Goal: Task Accomplishment & Management: Complete application form

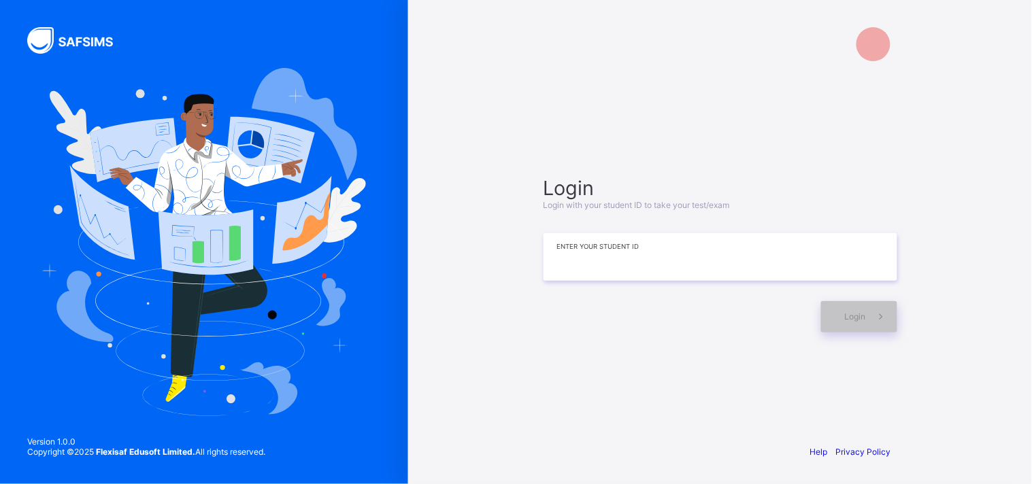
click at [681, 246] on input at bounding box center [720, 257] width 354 height 48
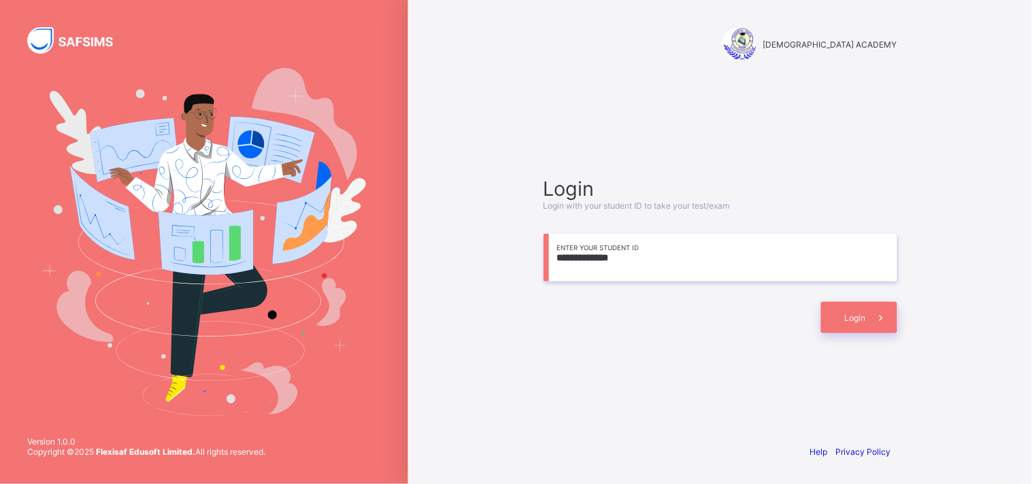
click at [724, 260] on input "**********" at bounding box center [720, 258] width 354 height 48
type input "**********"
click at [866, 316] on span at bounding box center [881, 317] width 31 height 31
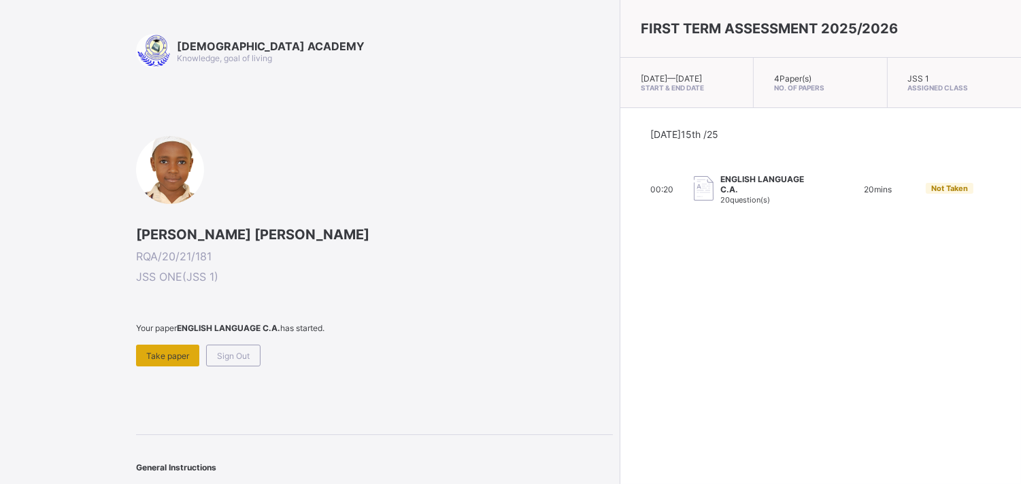
click at [173, 351] on span "Take paper" at bounding box center [167, 356] width 43 height 10
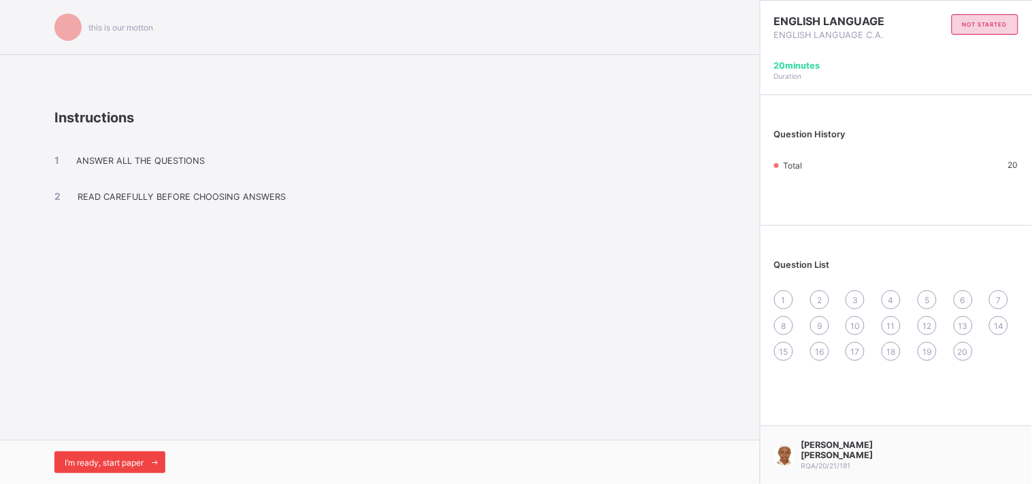
click at [138, 464] on span "I’m ready, start paper" at bounding box center [104, 463] width 79 height 10
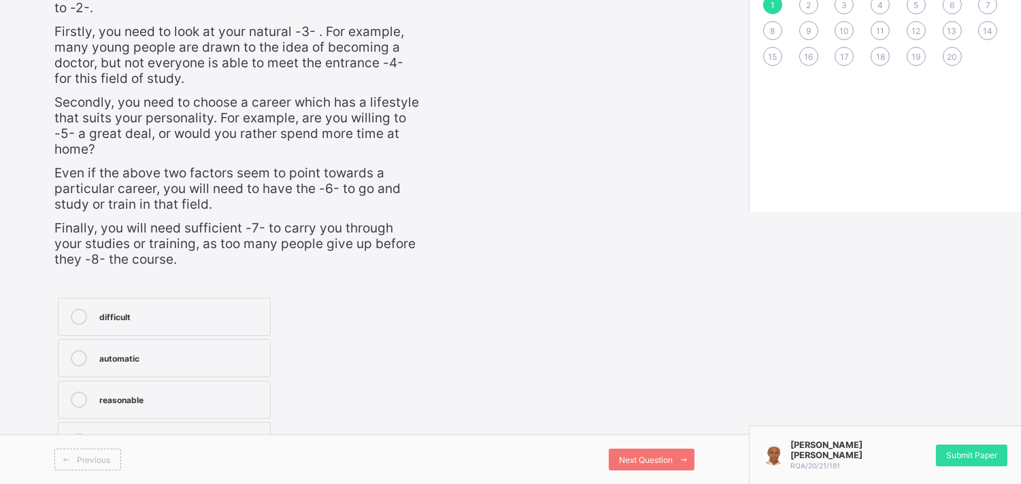
scroll to position [277, 0]
drag, startPoint x: 309, startPoint y: 402, endPoint x: 273, endPoint y: 423, distance: 42.3
click at [273, 423] on div "difficult automatic reasonable easy" at bounding box center [237, 379] width 367 height 169
click at [94, 464] on span "Previous" at bounding box center [93, 460] width 33 height 10
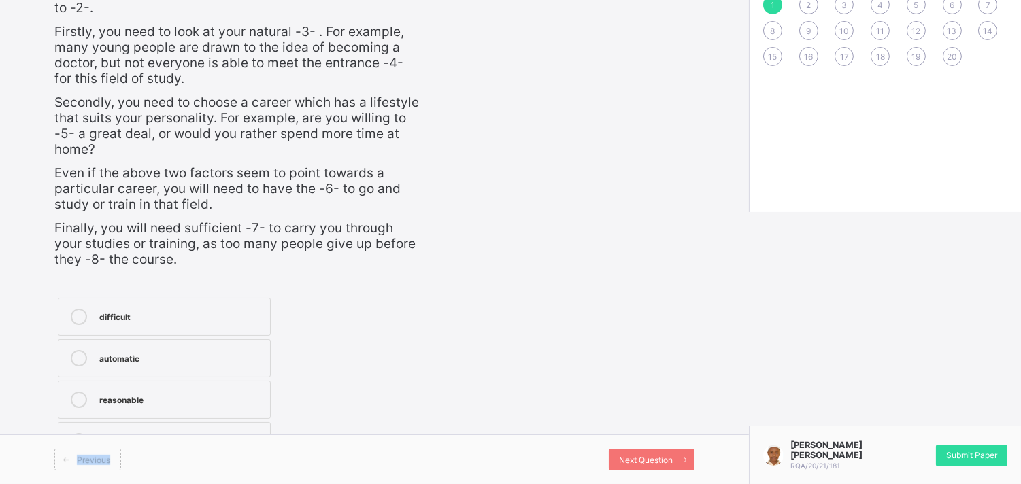
click at [94, 464] on span "Previous" at bounding box center [93, 460] width 33 height 10
click at [94, 466] on div "Previous" at bounding box center [87, 460] width 67 height 22
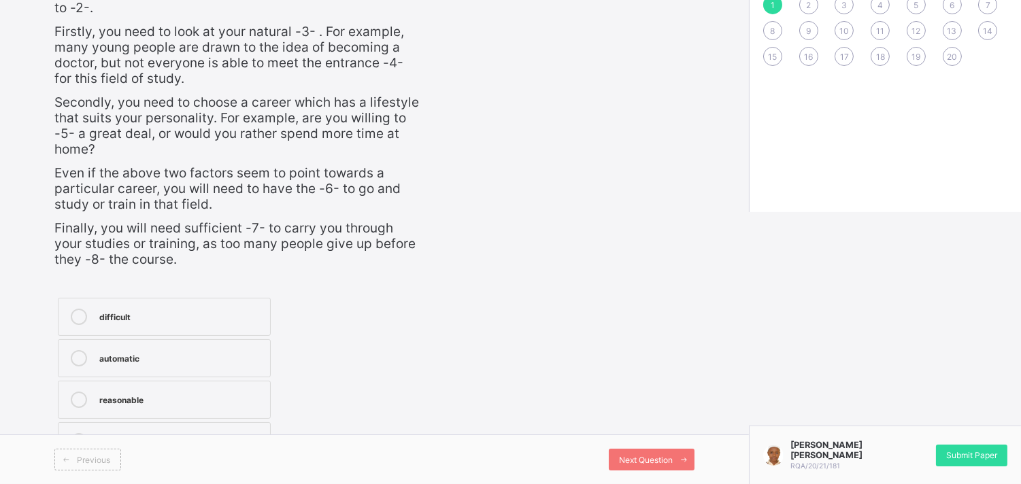
click at [235, 423] on label "easy" at bounding box center [164, 441] width 213 height 38
click at [233, 429] on label "easy" at bounding box center [164, 441] width 213 height 38
click at [673, 463] on span "Next Question" at bounding box center [646, 460] width 54 height 10
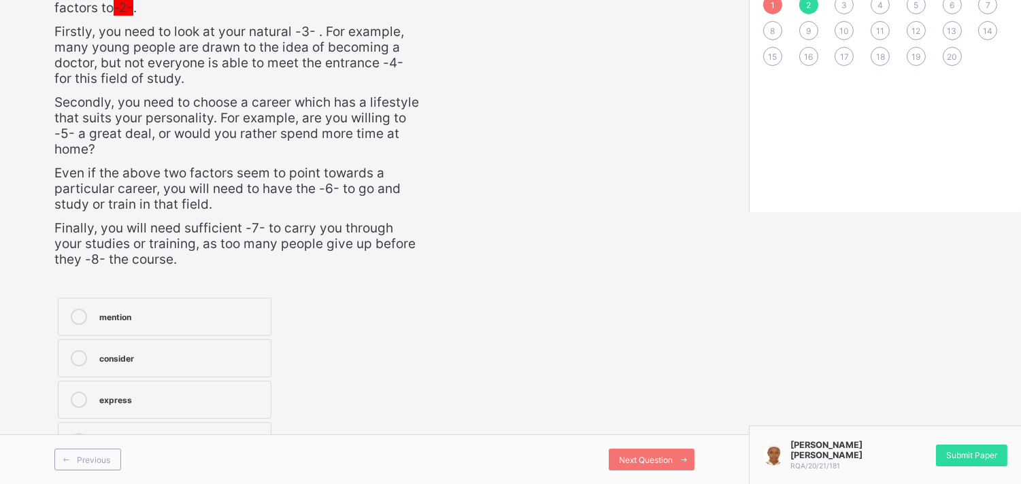
click at [231, 364] on div "consider" at bounding box center [181, 358] width 165 height 16
click at [691, 465] on span at bounding box center [684, 460] width 22 height 22
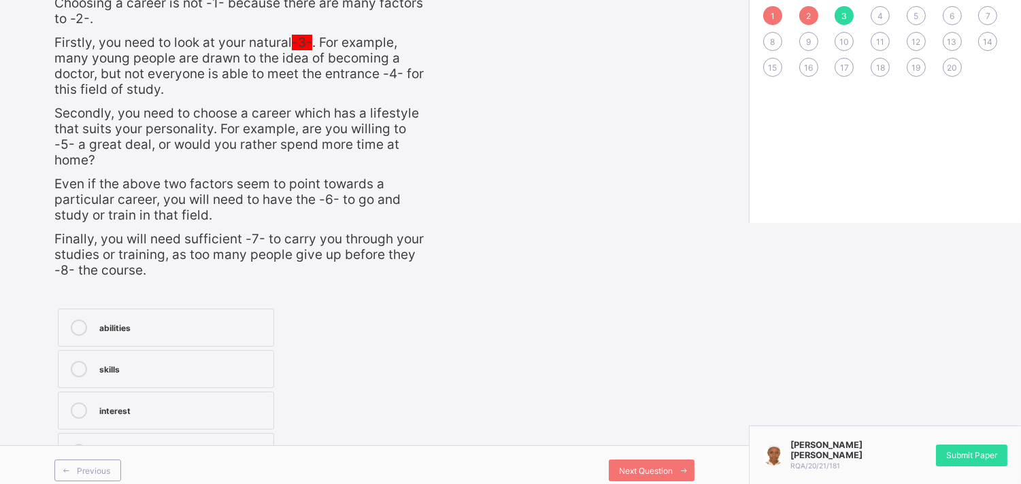
click at [222, 320] on div "abilities" at bounding box center [182, 327] width 167 height 14
click at [243, 430] on div "RAUDHATUL QUR'AN ACADEMY this is our [PERSON_NAME] 00:17:35 Time remaining Ques…" at bounding box center [374, 117] width 749 height 756
click at [656, 466] on span "Next Question" at bounding box center [646, 471] width 54 height 10
click at [267, 433] on label "results" at bounding box center [166, 452] width 216 height 38
click at [261, 433] on label "results" at bounding box center [166, 452] width 216 height 38
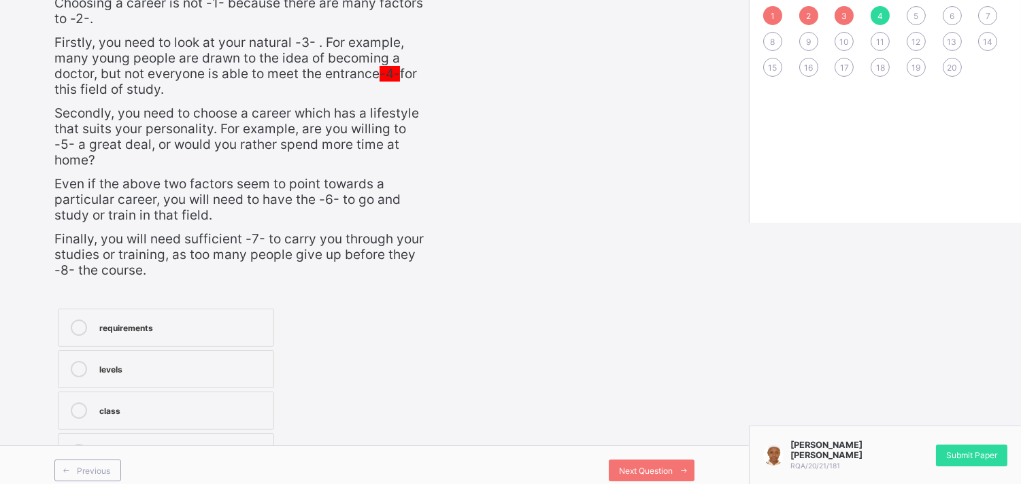
click at [267, 433] on label "results" at bounding box center [166, 452] width 216 height 38
click at [272, 433] on label "results" at bounding box center [166, 452] width 216 height 38
drag, startPoint x: 246, startPoint y: 411, endPoint x: 260, endPoint y: 397, distance: 20.7
click at [260, 397] on label "class" at bounding box center [166, 411] width 216 height 38
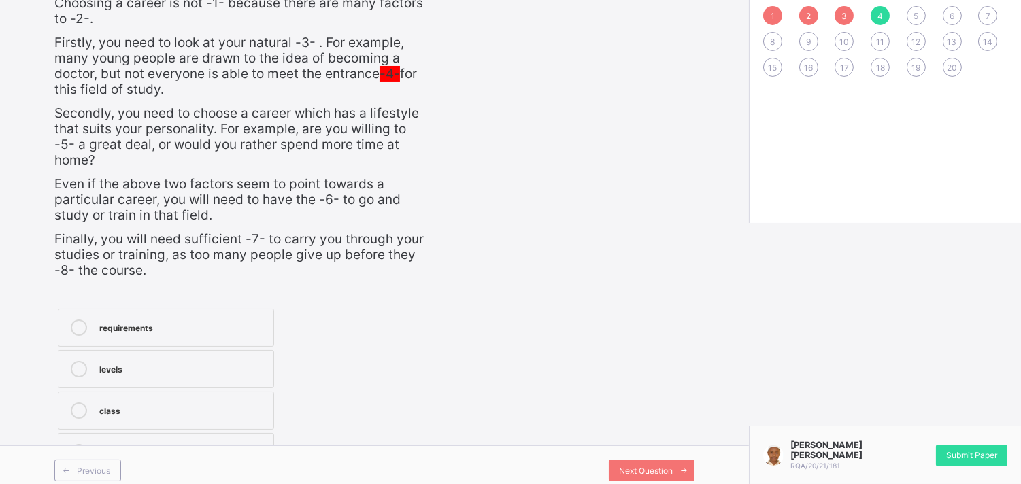
click at [260, 433] on label "results" at bounding box center [166, 452] width 216 height 38
drag, startPoint x: 260, startPoint y: 426, endPoint x: 290, endPoint y: 328, distance: 103.3
click at [290, 328] on div "requirements levels class results" at bounding box center [239, 389] width 371 height 169
click at [246, 371] on label "levels" at bounding box center [166, 369] width 216 height 38
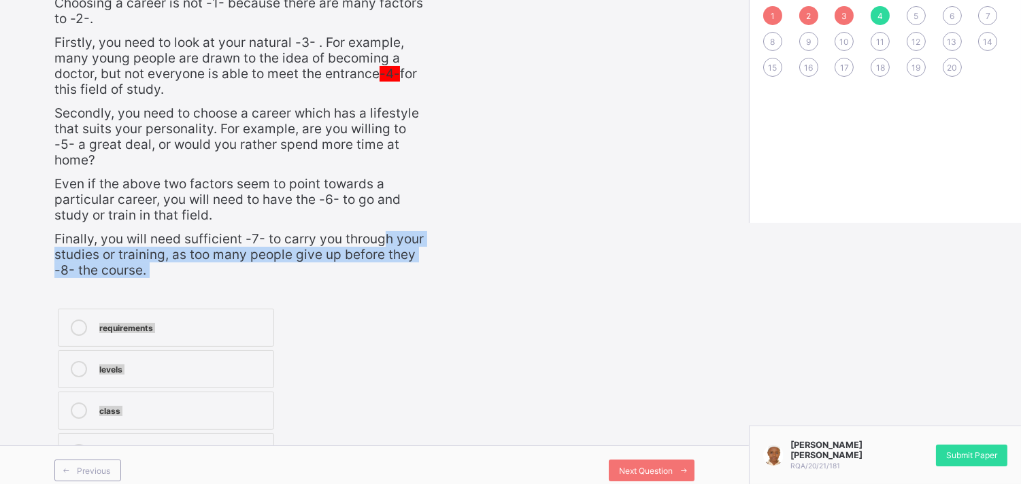
drag, startPoint x: 218, startPoint y: 429, endPoint x: 377, endPoint y: 245, distance: 243.5
click at [377, 245] on div "Question 4 of 20 SECTION I: VOCABULARY DEVELOPMENT In the passage below, the nu…" at bounding box center [239, 161] width 371 height 626
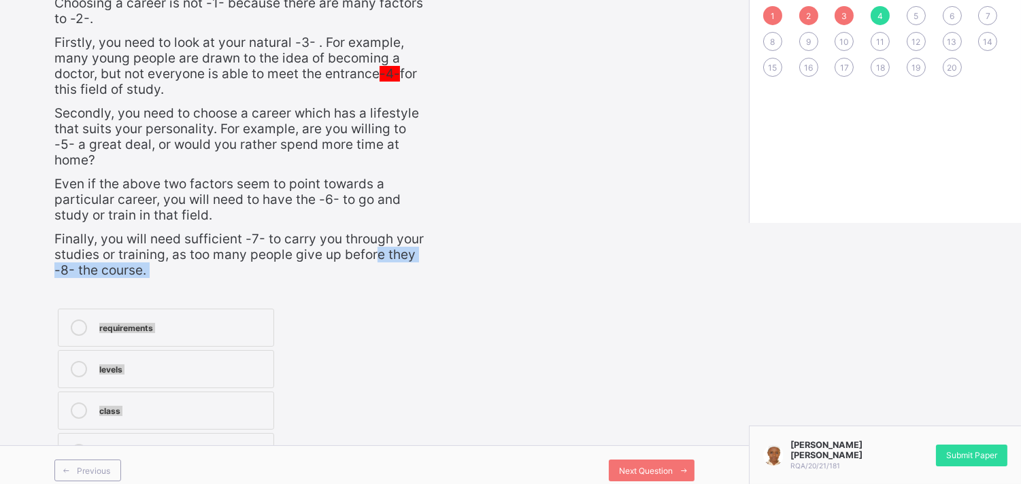
click at [344, 316] on div "requirements levels class results" at bounding box center [239, 389] width 371 height 169
click at [235, 365] on div "levels" at bounding box center [182, 369] width 167 height 16
drag, startPoint x: 235, startPoint y: 365, endPoint x: 467, endPoint y: 262, distance: 254.6
click at [467, 262] on div "Question 4 of 20 SECTION I: VOCABULARY DEVELOPMENT In the passage below, the nu…" at bounding box center [374, 161] width 640 height 626
click at [259, 361] on div "levels" at bounding box center [182, 368] width 167 height 14
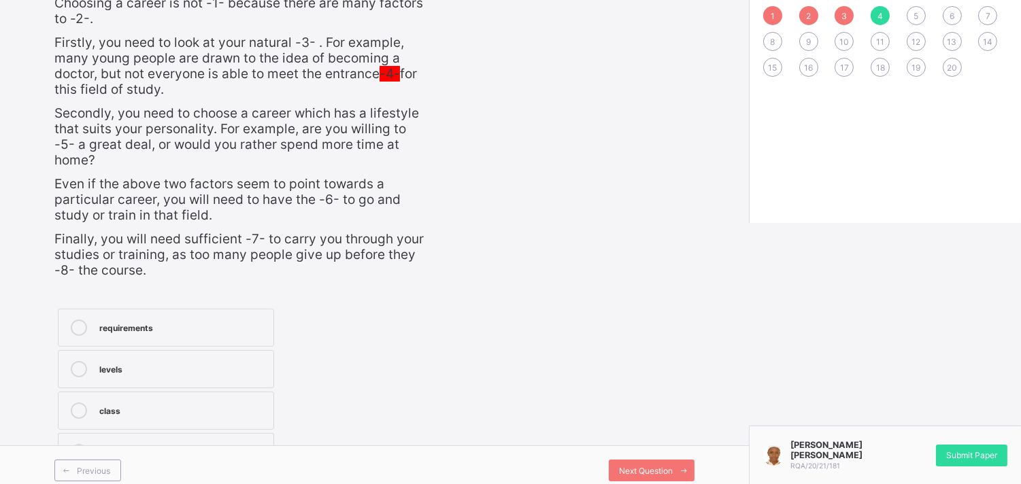
click at [259, 361] on div "levels" at bounding box center [182, 368] width 167 height 14
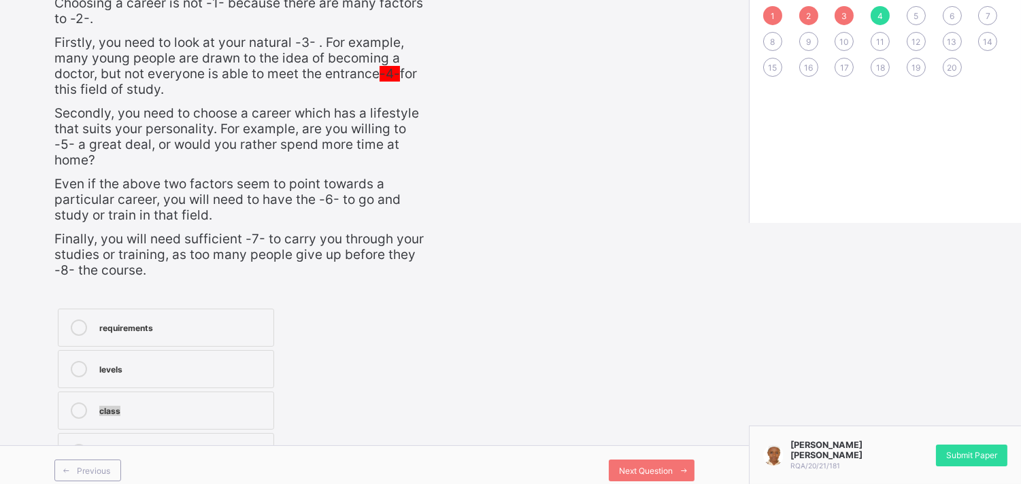
drag, startPoint x: 259, startPoint y: 358, endPoint x: 223, endPoint y: 418, distance: 69.3
click at [223, 418] on div "requirements levels class results" at bounding box center [165, 389] width 223 height 169
click at [224, 433] on label "results" at bounding box center [166, 452] width 216 height 38
click at [227, 433] on label "results" at bounding box center [166, 452] width 216 height 38
click at [777, 17] on div "1" at bounding box center [772, 15] width 19 height 19
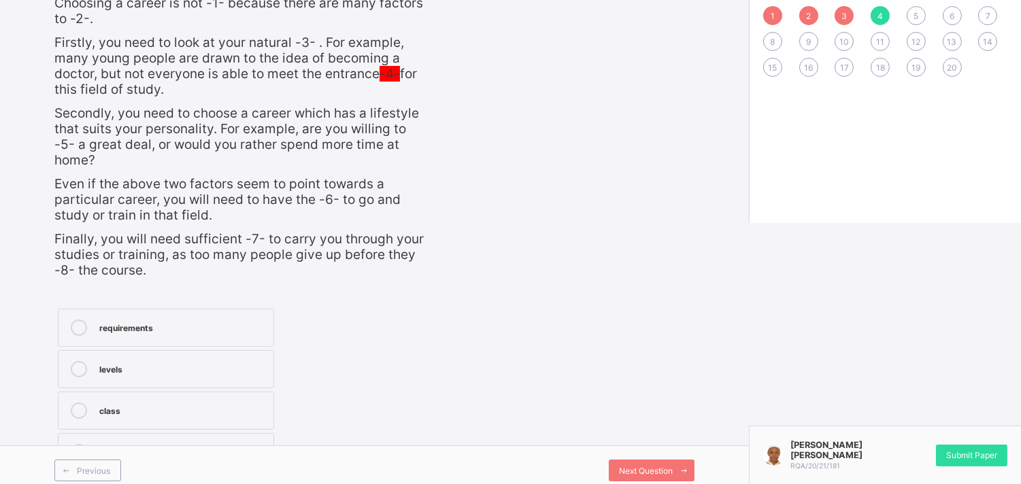
scroll to position [277, 0]
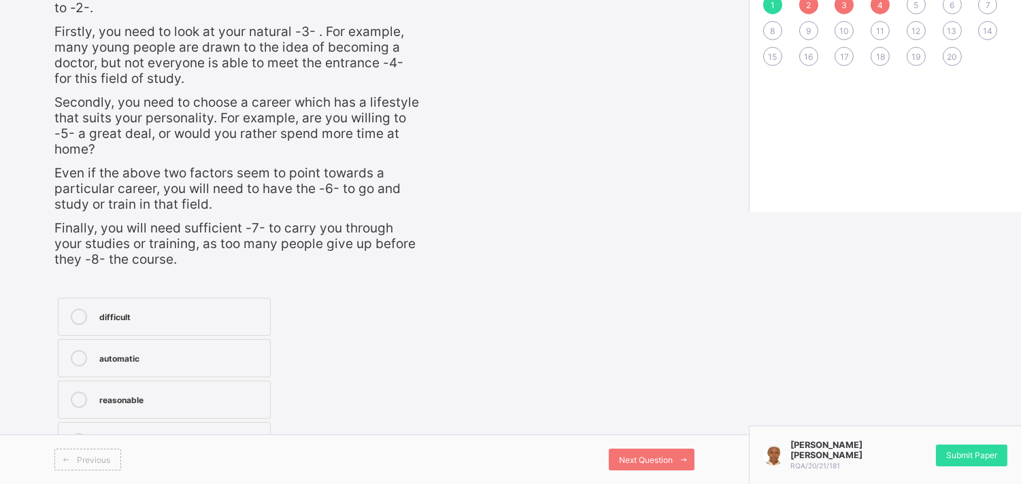
drag, startPoint x: 215, startPoint y: 430, endPoint x: 254, endPoint y: 427, distance: 39.5
click at [254, 427] on label "easy" at bounding box center [164, 441] width 213 height 38
drag, startPoint x: 254, startPoint y: 427, endPoint x: 245, endPoint y: 424, distance: 9.9
click at [245, 424] on label "easy" at bounding box center [164, 441] width 213 height 38
drag, startPoint x: 245, startPoint y: 424, endPoint x: 231, endPoint y: 425, distance: 13.6
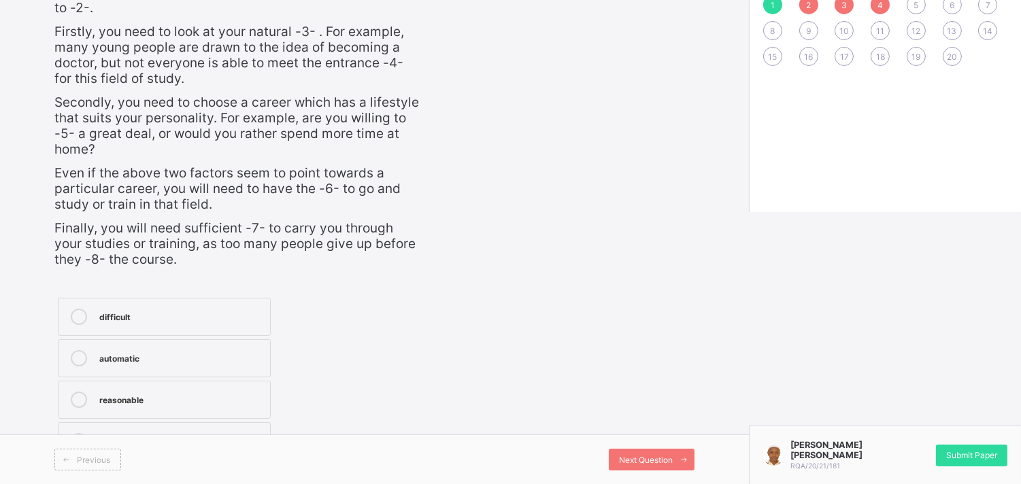
click at [231, 425] on label "easy" at bounding box center [164, 441] width 213 height 38
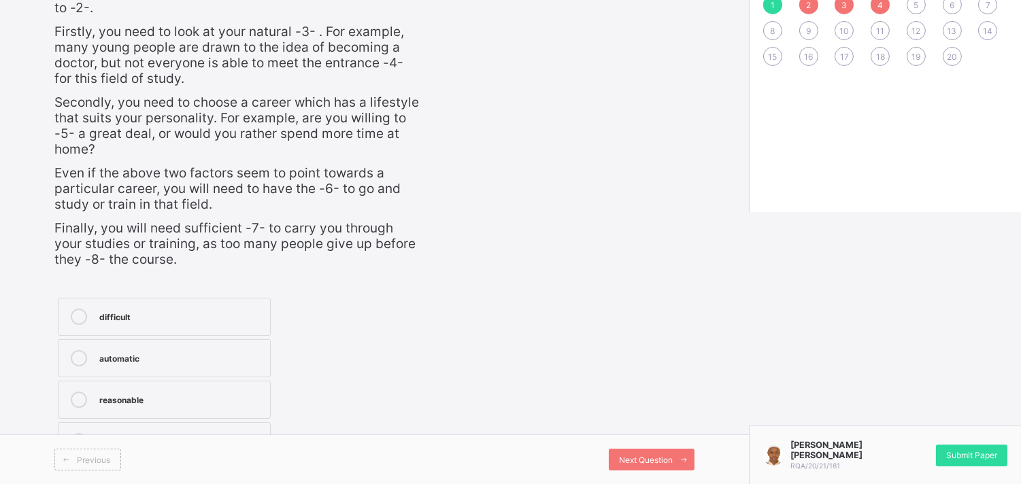
drag, startPoint x: 231, startPoint y: 425, endPoint x: 254, endPoint y: 422, distance: 22.6
click at [254, 422] on label "easy" at bounding box center [164, 441] width 213 height 38
drag, startPoint x: 254, startPoint y: 422, endPoint x: 701, endPoint y: 226, distance: 488.5
click at [694, 226] on div "Question 1 of 20 SECTION I: VOCABULARY DEVELOPMENT In the passage below, the nu…" at bounding box center [374, 150] width 640 height 626
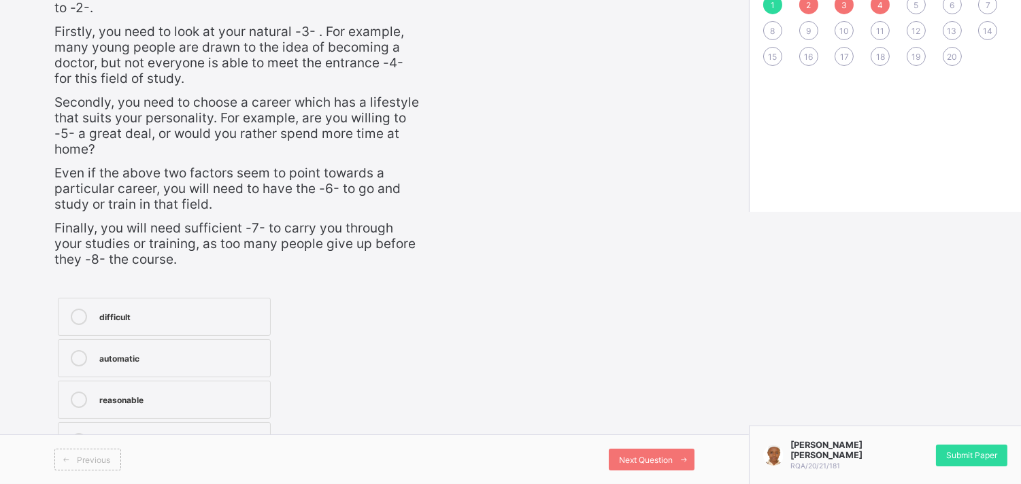
click at [888, 2] on div "4" at bounding box center [880, 4] width 19 height 19
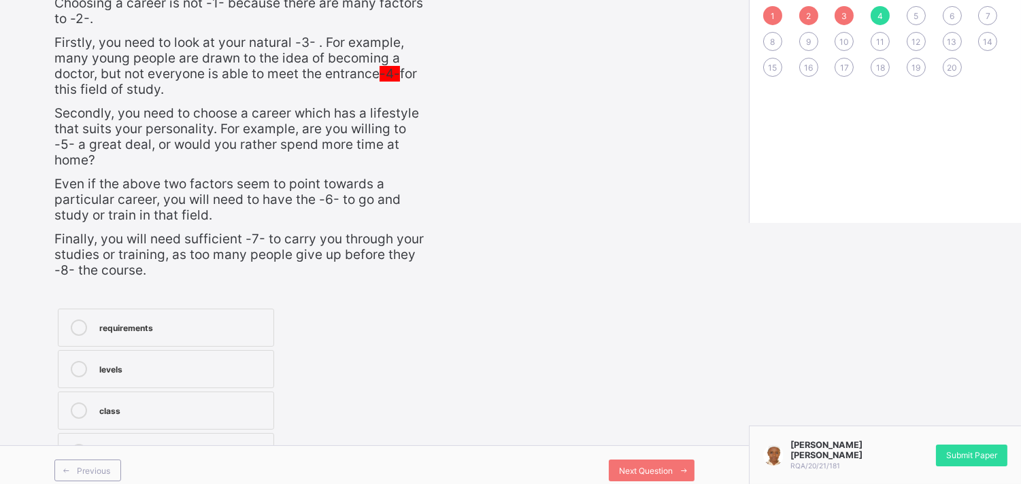
click at [550, 406] on div "Question 4 of 20 SECTION I: VOCABULARY DEVELOPMENT In the passage below, the nu…" at bounding box center [374, 161] width 640 height 626
drag, startPoint x: 245, startPoint y: 422, endPoint x: 264, endPoint y: 440, distance: 26.5
drag, startPoint x: 264, startPoint y: 440, endPoint x: 609, endPoint y: 372, distance: 352.1
click at [609, 372] on div "Question 4 of 20 SECTION I: VOCABULARY DEVELOPMENT In the passage below, the nu…" at bounding box center [374, 161] width 640 height 626
drag, startPoint x: 254, startPoint y: 428, endPoint x: 246, endPoint y: 431, distance: 9.1
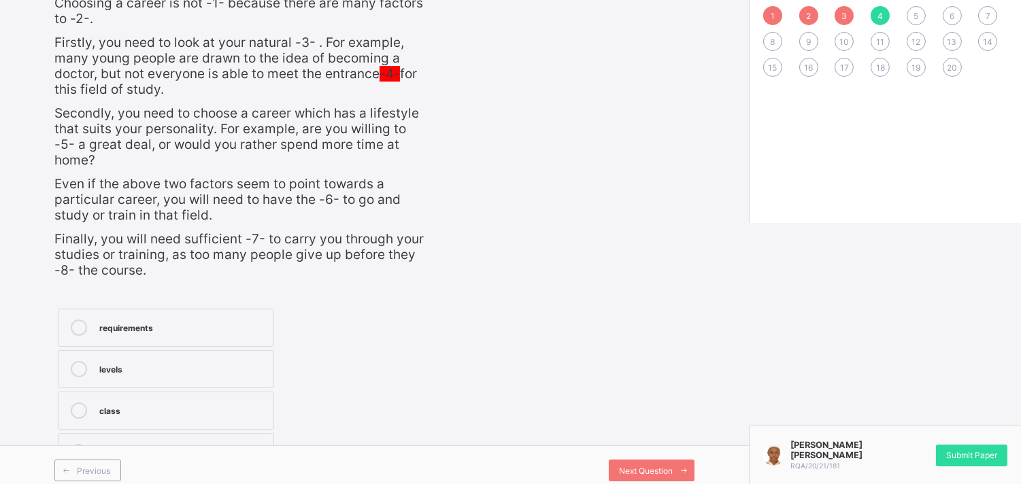
click at [246, 433] on label "results" at bounding box center [166, 452] width 216 height 38
drag, startPoint x: 246, startPoint y: 431, endPoint x: 257, endPoint y: 427, distance: 12.1
click at [257, 433] on label "results" at bounding box center [166, 452] width 216 height 38
drag, startPoint x: 257, startPoint y: 427, endPoint x: 269, endPoint y: 424, distance: 12.5
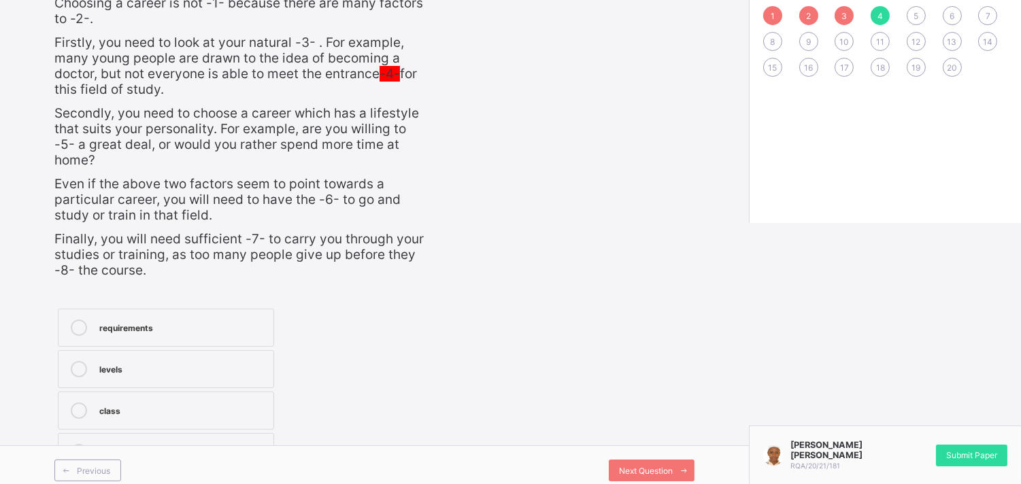
click at [269, 433] on label "results" at bounding box center [166, 452] width 216 height 38
click at [291, 148] on span "Secondly, you need to choose a career which has a lifestyle that suits your per…" at bounding box center [236, 136] width 365 height 63
click at [450, 292] on div "Question 4 of 20 SECTION I: VOCABULARY DEVELOPMENT In the passage below, the nu…" at bounding box center [374, 161] width 640 height 626
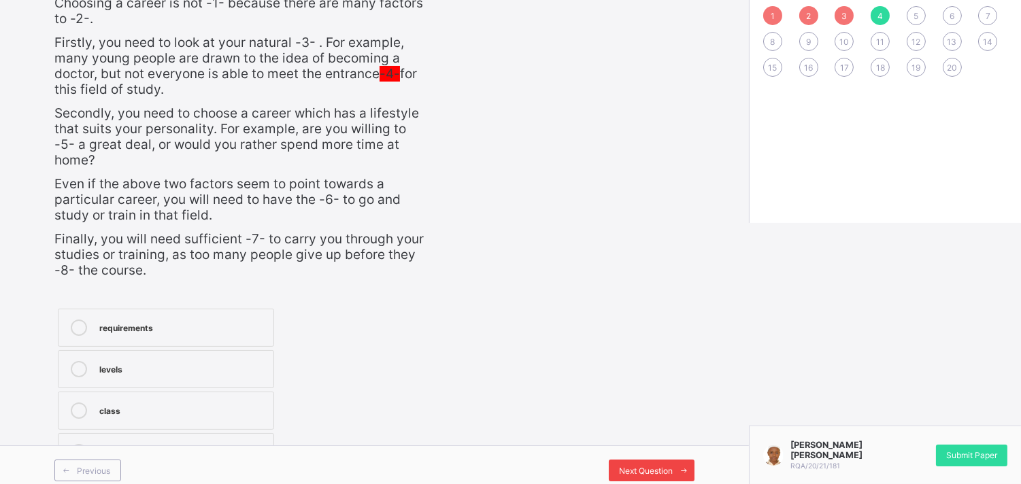
click at [658, 466] on span "Next Question" at bounding box center [646, 471] width 54 height 10
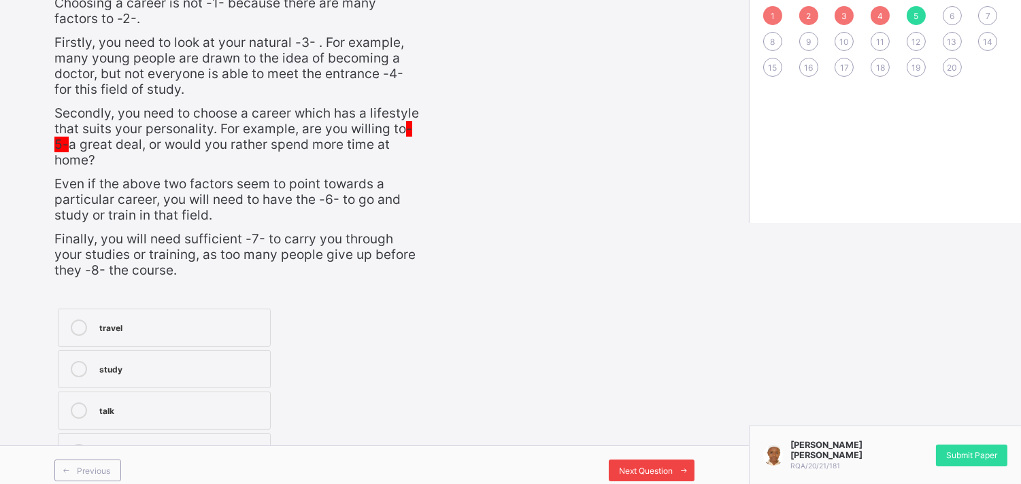
scroll to position [277, 0]
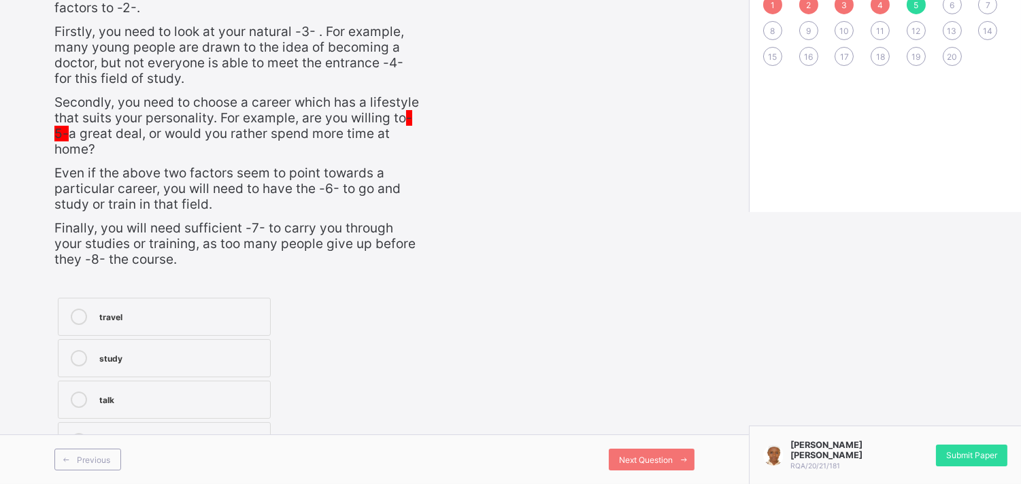
drag, startPoint x: 272, startPoint y: 427, endPoint x: 260, endPoint y: 427, distance: 11.6
click at [260, 427] on label "read" at bounding box center [164, 441] width 213 height 38
drag, startPoint x: 260, startPoint y: 427, endPoint x: 282, endPoint y: 392, distance: 41.5
click at [282, 392] on div "travel study talk read" at bounding box center [237, 379] width 366 height 169
click at [223, 358] on div "study" at bounding box center [181, 357] width 164 height 14
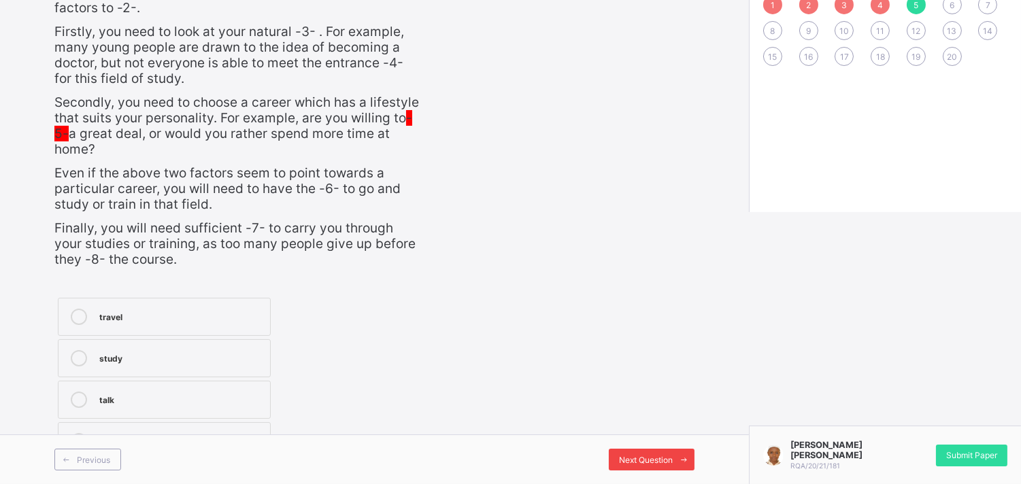
click at [673, 457] on span "Next Question" at bounding box center [646, 460] width 54 height 10
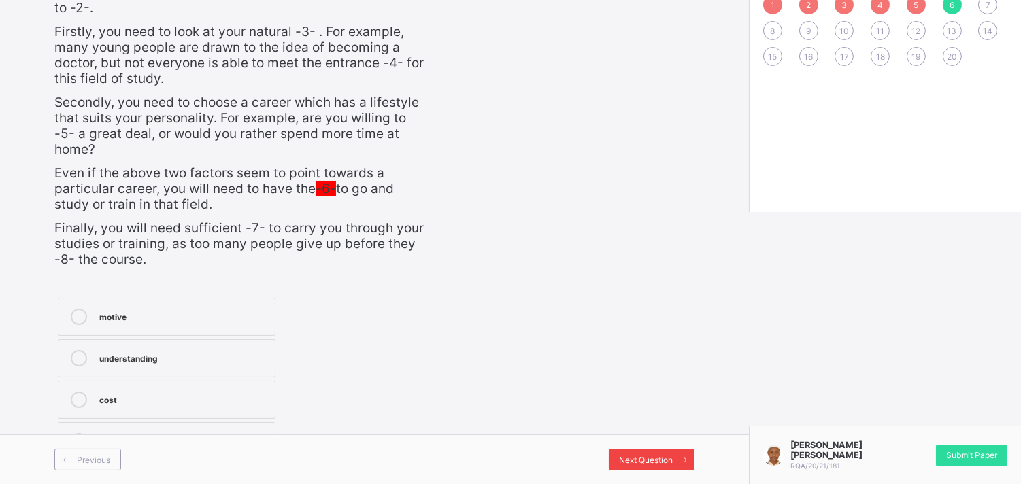
scroll to position [246, 0]
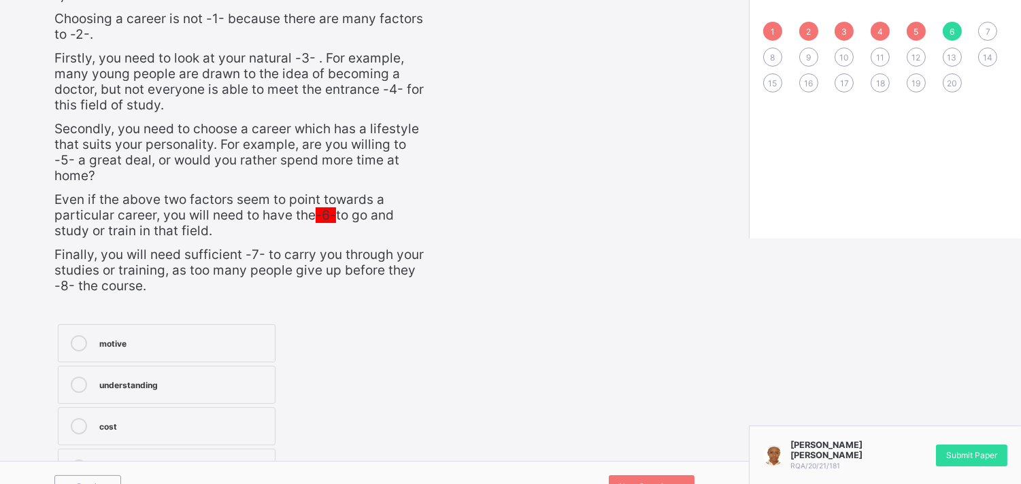
click at [260, 335] on div "motive" at bounding box center [183, 342] width 169 height 14
click at [243, 377] on div "understanding" at bounding box center [183, 384] width 169 height 14
click at [689, 482] on icon at bounding box center [684, 486] width 10 height 9
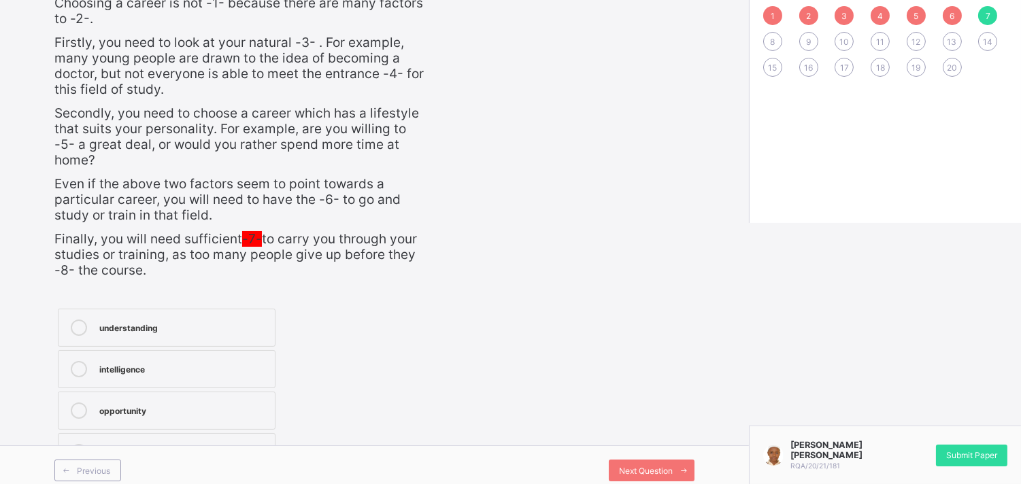
drag, startPoint x: 207, startPoint y: 433, endPoint x: 249, endPoint y: 426, distance: 42.2
click at [249, 433] on label "motivation" at bounding box center [167, 452] width 218 height 38
drag, startPoint x: 249, startPoint y: 426, endPoint x: 655, endPoint y: 459, distance: 407.4
click at [655, 459] on div "RAUDHATUL QUR'AN ACADEMY this is our [PERSON_NAME] 00:12:47 Time remaining Ques…" at bounding box center [374, 117] width 749 height 756
click at [655, 466] on span "Next Question" at bounding box center [646, 471] width 54 height 10
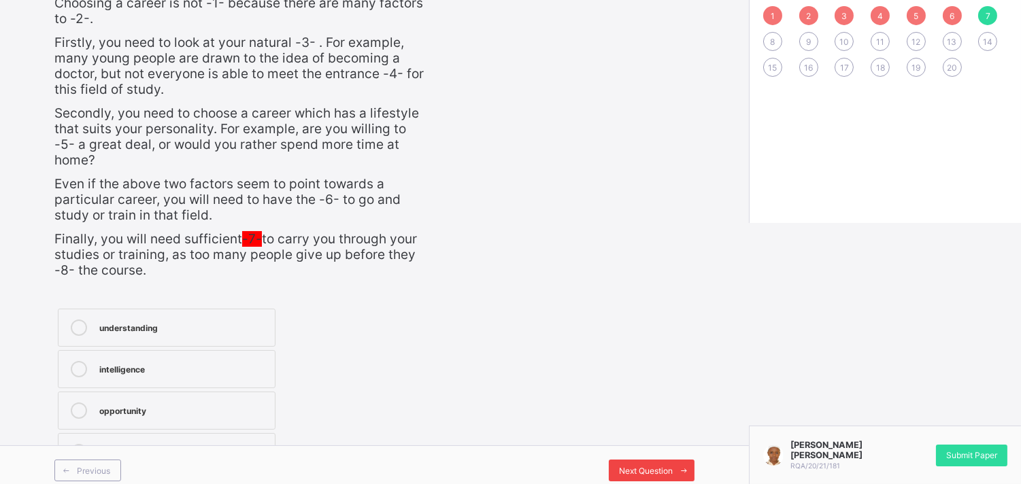
scroll to position [277, 0]
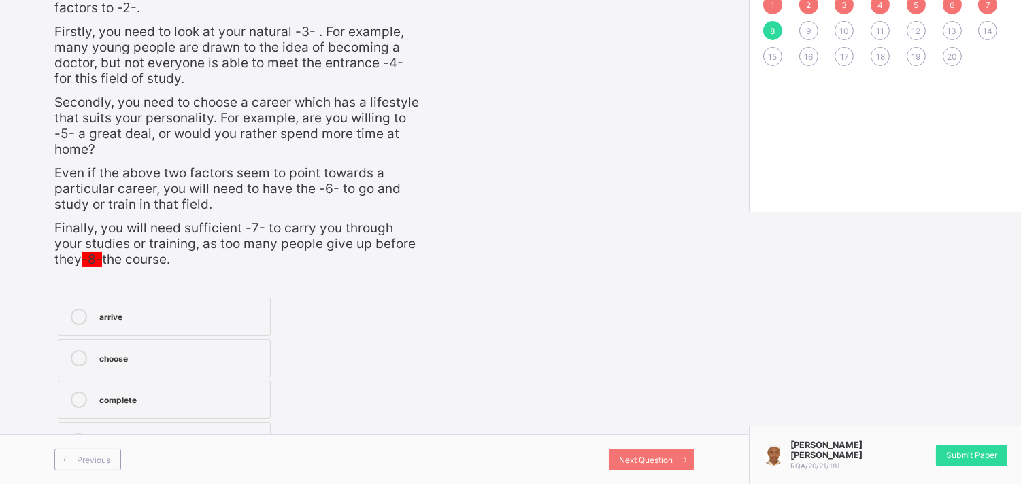
click at [218, 316] on div "arrive" at bounding box center [181, 316] width 164 height 14
click at [673, 459] on span "Next Question" at bounding box center [646, 460] width 54 height 10
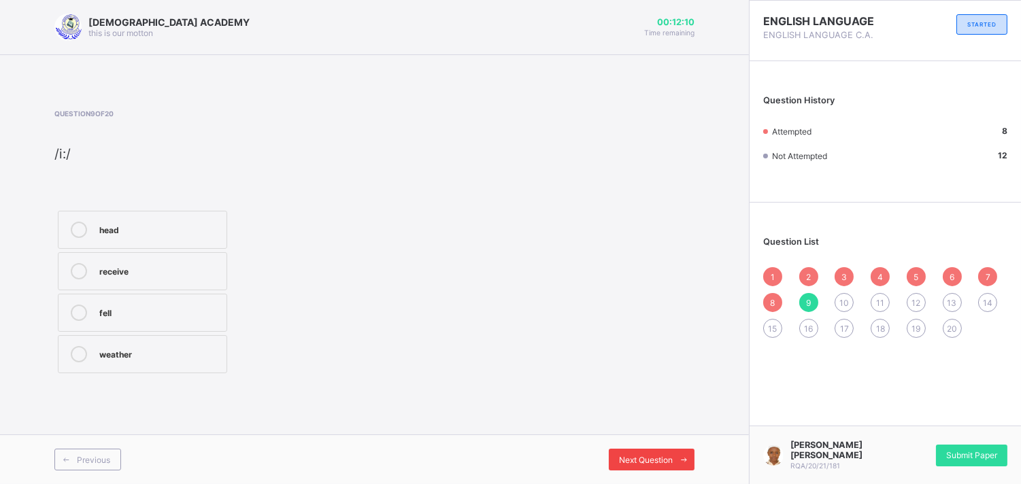
scroll to position [0, 0]
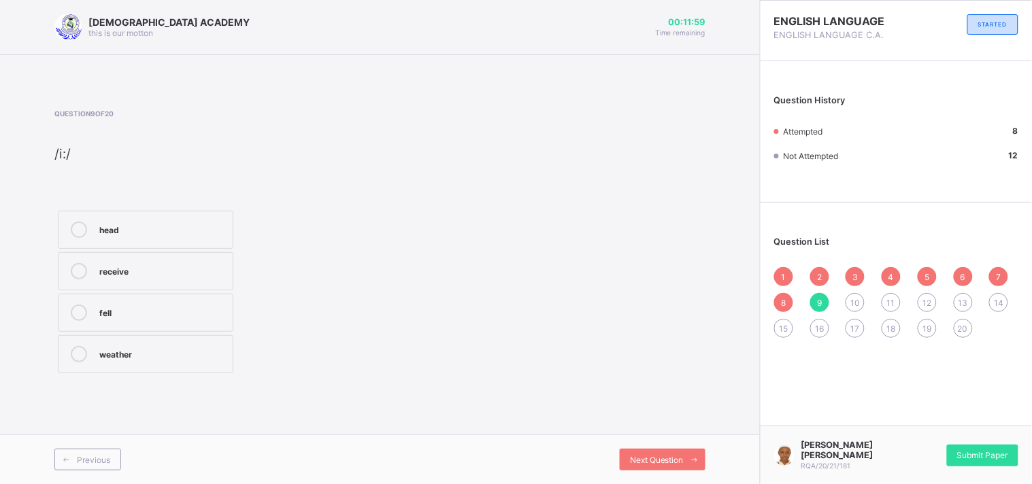
click at [352, 343] on div "head receive fell weather" at bounding box center [206, 291] width 304 height 169
click at [196, 241] on label "head" at bounding box center [145, 230] width 175 height 38
click at [642, 458] on span "Next Question" at bounding box center [657, 460] width 54 height 10
click at [208, 226] on label "apple" at bounding box center [145, 211] width 175 height 38
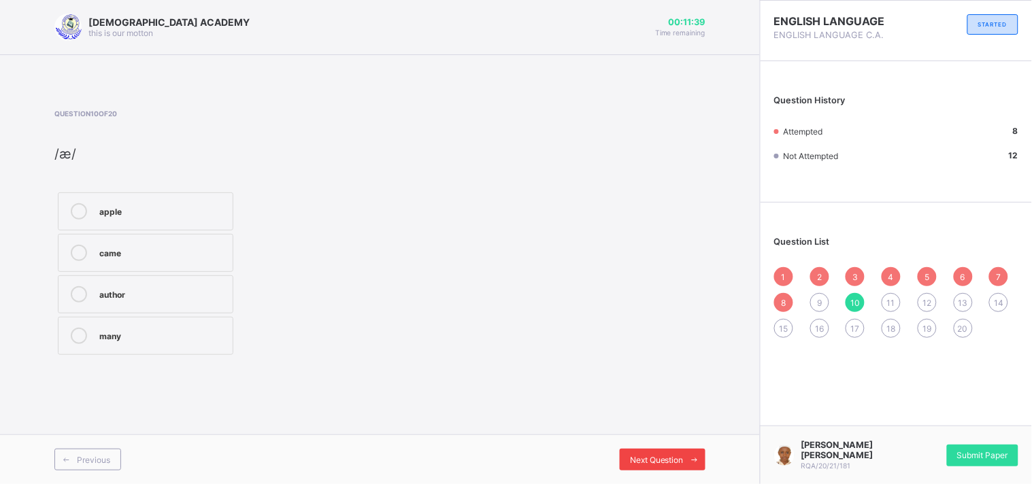
click at [672, 459] on span "Next Question" at bounding box center [657, 460] width 54 height 10
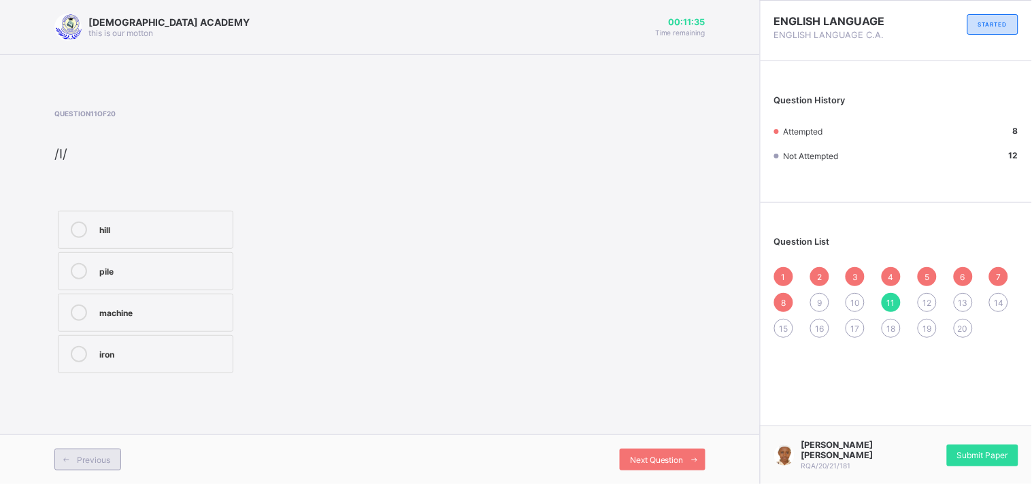
click at [97, 463] on span "Previous" at bounding box center [93, 460] width 33 height 10
click at [166, 233] on div "head" at bounding box center [162, 229] width 127 height 14
click at [646, 464] on span "Next Question" at bounding box center [657, 460] width 54 height 10
click at [202, 216] on div "apple" at bounding box center [162, 210] width 127 height 14
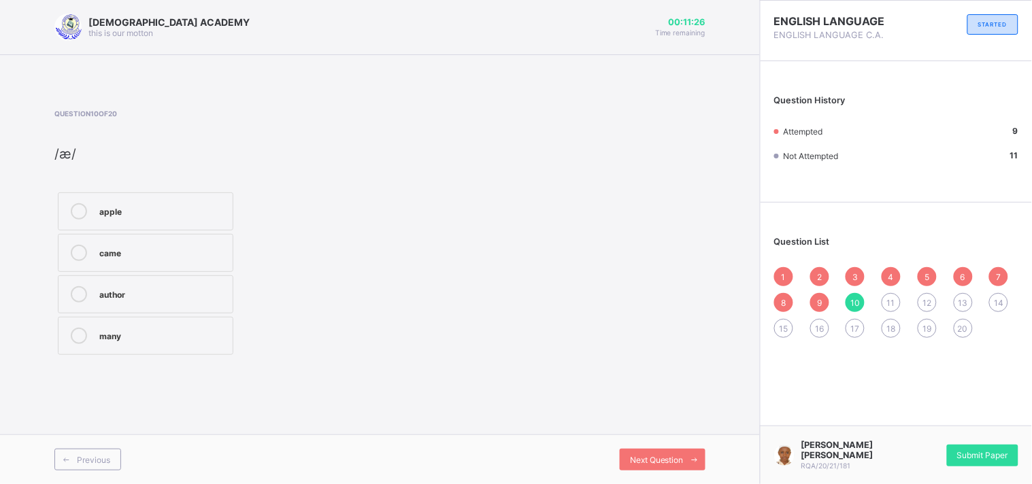
click at [154, 209] on div "apple" at bounding box center [162, 210] width 127 height 14
click at [656, 465] on div "Next Question" at bounding box center [663, 460] width 86 height 22
click at [155, 233] on div "hill" at bounding box center [162, 229] width 127 height 14
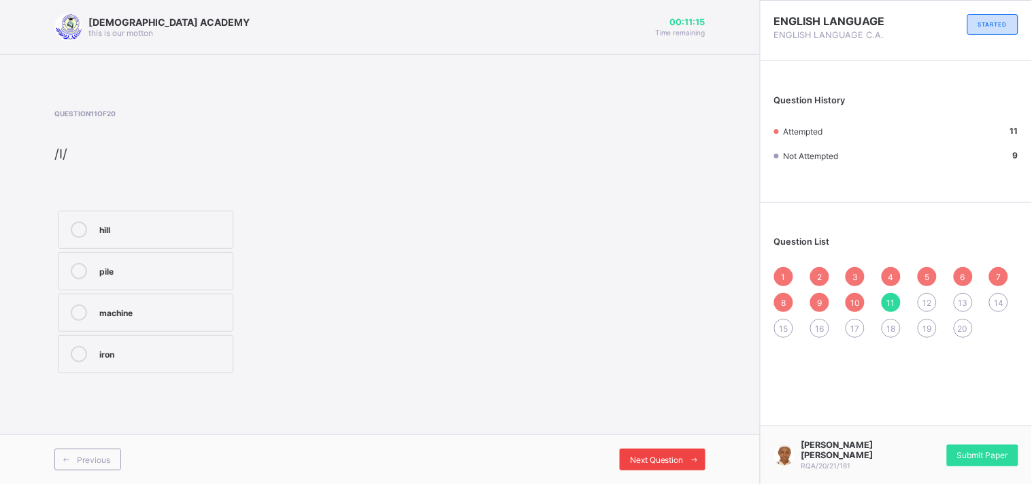
click at [622, 459] on div "Next Question" at bounding box center [663, 460] width 86 height 22
click at [169, 233] on div "bed" at bounding box center [162, 229] width 127 height 14
click at [622, 456] on div "Next Question" at bounding box center [663, 460] width 86 height 22
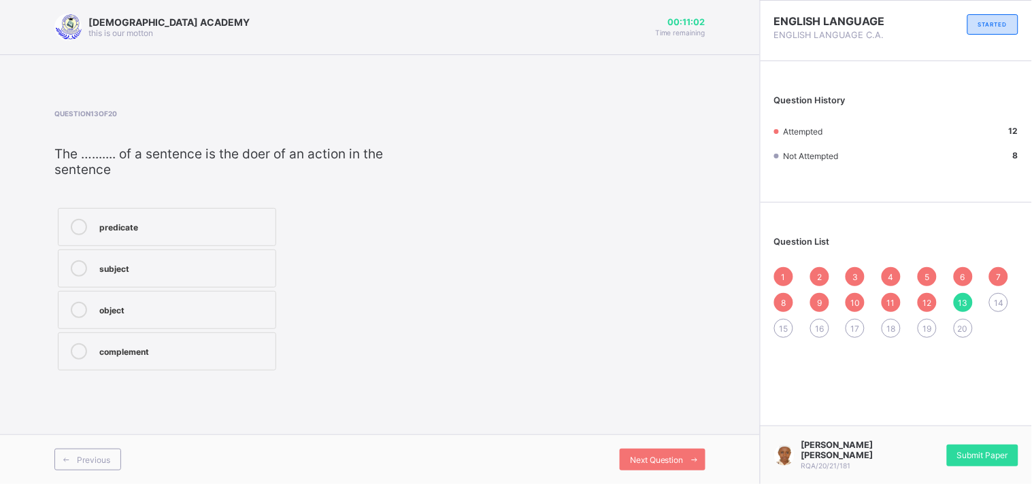
click at [153, 266] on div "subject" at bounding box center [183, 267] width 169 height 14
click at [685, 456] on span at bounding box center [695, 460] width 22 height 22
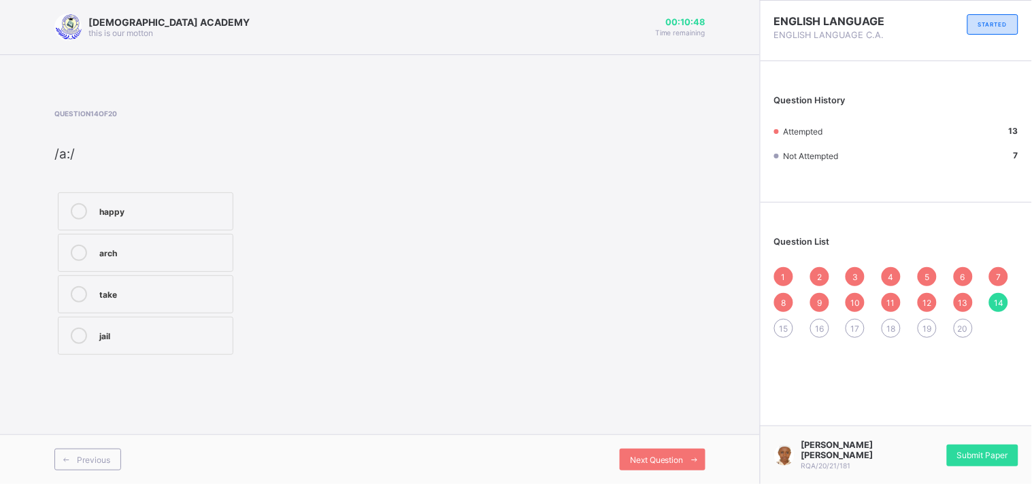
click at [197, 267] on label "arch" at bounding box center [145, 253] width 175 height 38
click at [681, 452] on div "Next Question" at bounding box center [663, 460] width 86 height 22
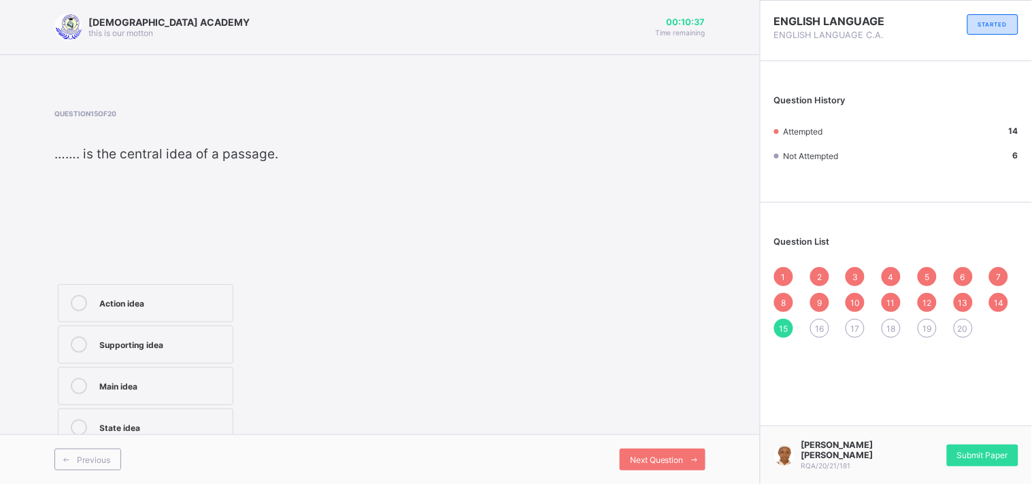
click at [158, 392] on div "Main idea" at bounding box center [162, 386] width 127 height 16
click at [677, 452] on div "Next Question" at bounding box center [663, 460] width 86 height 22
click at [110, 458] on div "Previous" at bounding box center [87, 460] width 67 height 22
click at [137, 394] on label "Main idea" at bounding box center [145, 386] width 175 height 38
click at [180, 393] on label "Main idea" at bounding box center [145, 386] width 175 height 38
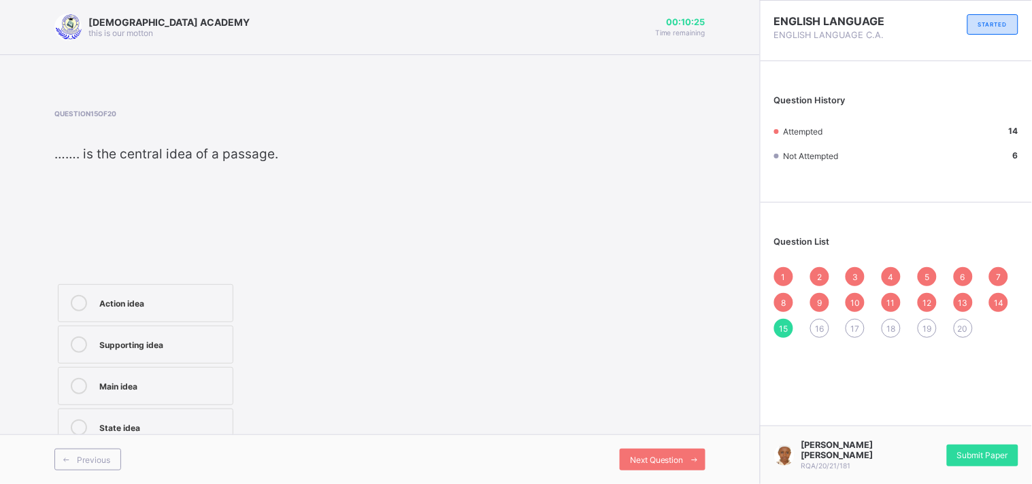
click at [180, 393] on label "Main idea" at bounding box center [145, 386] width 175 height 38
click at [649, 458] on span "Next Question" at bounding box center [657, 460] width 54 height 10
click at [128, 350] on div "tone" at bounding box center [173, 345] width 148 height 16
click at [233, 347] on div "tone" at bounding box center [173, 344] width 148 height 14
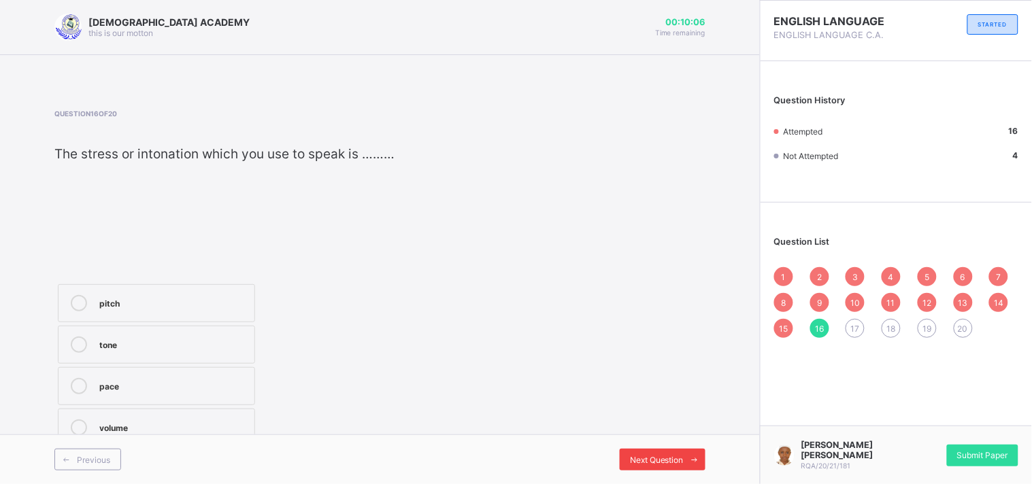
click at [650, 463] on span "Next Question" at bounding box center [657, 460] width 54 height 10
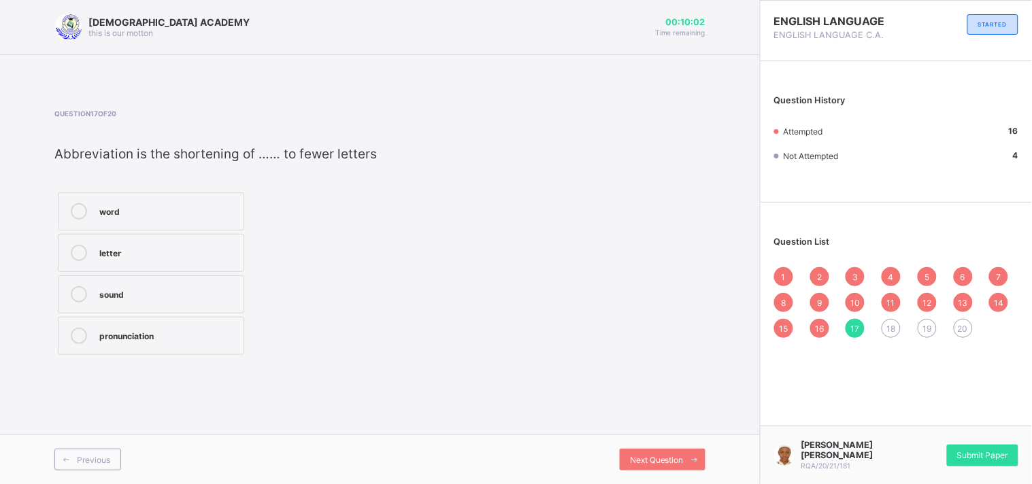
click at [186, 208] on div "word" at bounding box center [167, 210] width 137 height 14
click at [703, 475] on div "Previous Next Question" at bounding box center [380, 460] width 760 height 50
click at [690, 466] on span at bounding box center [695, 460] width 22 height 22
click at [171, 273] on div "poetry" at bounding box center [180, 267] width 163 height 14
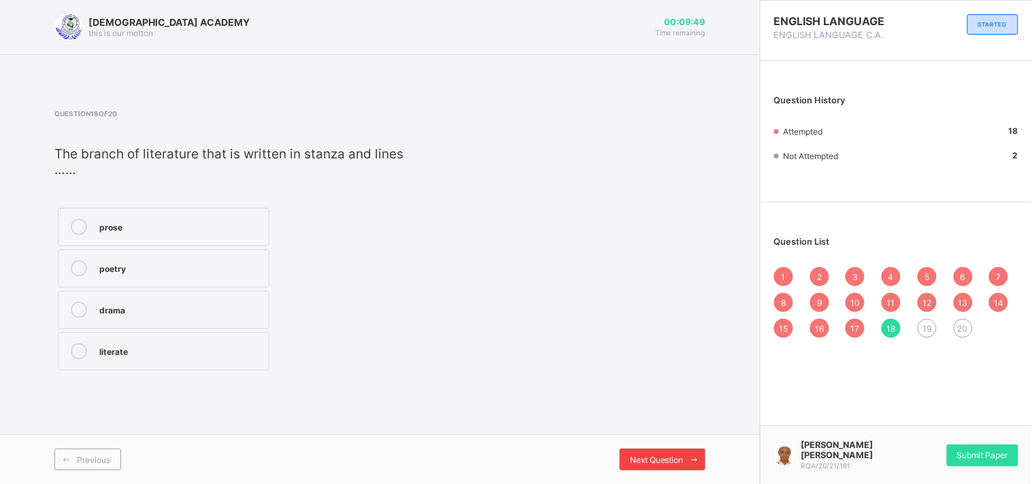
click at [657, 458] on span "Next Question" at bounding box center [657, 460] width 54 height 10
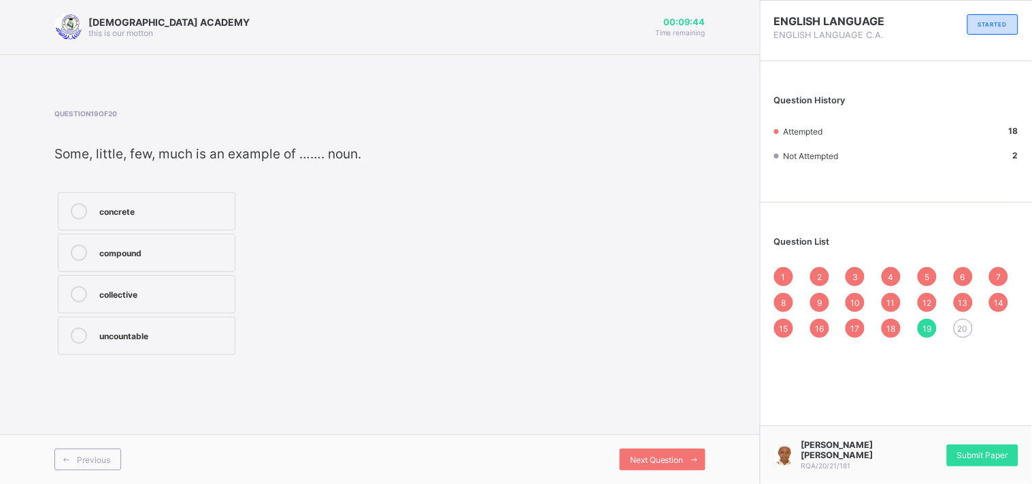
click at [214, 338] on div "uncountable" at bounding box center [163, 335] width 129 height 14
click at [679, 463] on span "Next Question" at bounding box center [657, 460] width 54 height 10
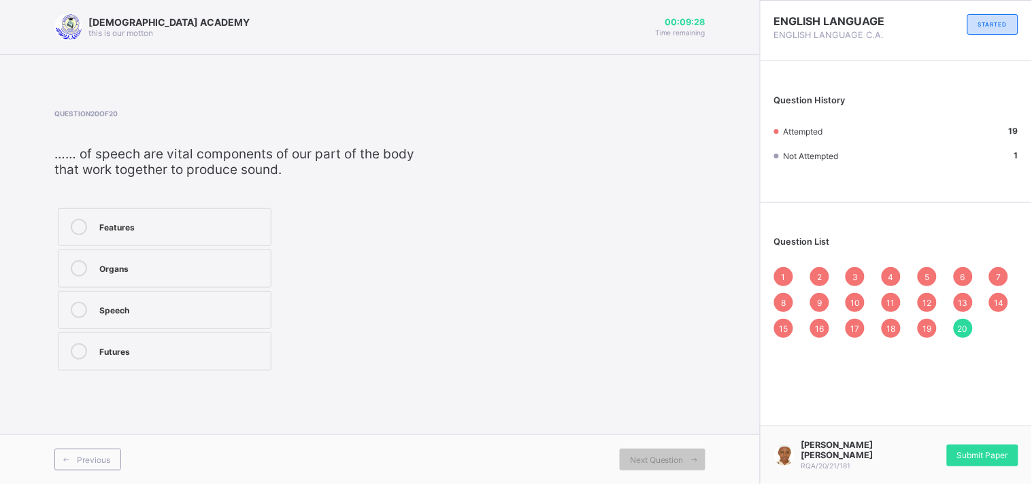
click at [140, 303] on div "Speech" at bounding box center [181, 309] width 165 height 14
click at [978, 461] on div "Submit Paper" at bounding box center [982, 456] width 71 height 22
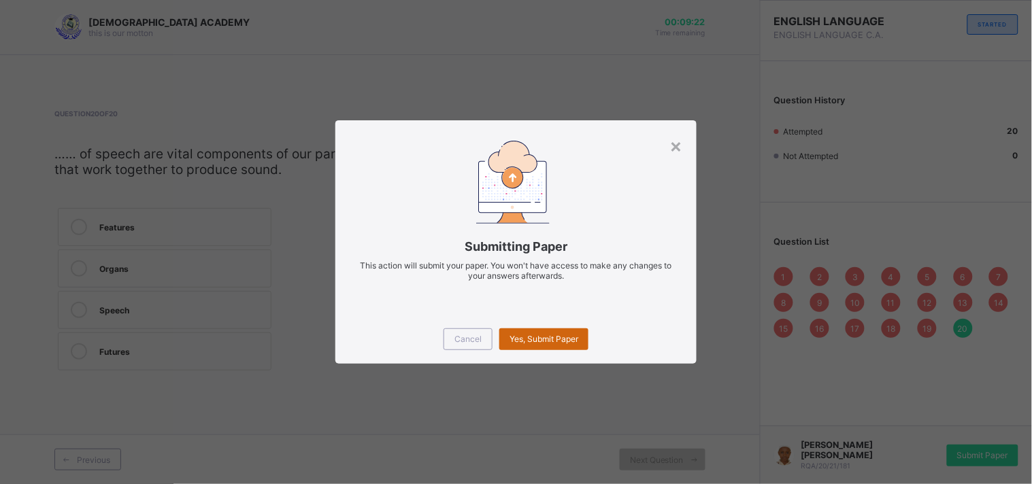
click at [575, 345] on div "Yes, Submit Paper" at bounding box center [543, 340] width 89 height 22
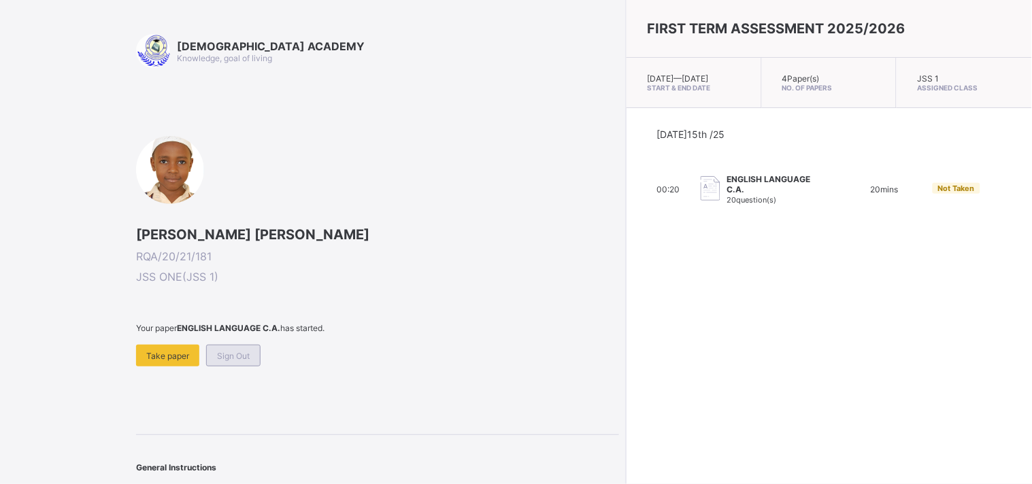
click at [242, 351] on span "Sign Out" at bounding box center [233, 356] width 33 height 10
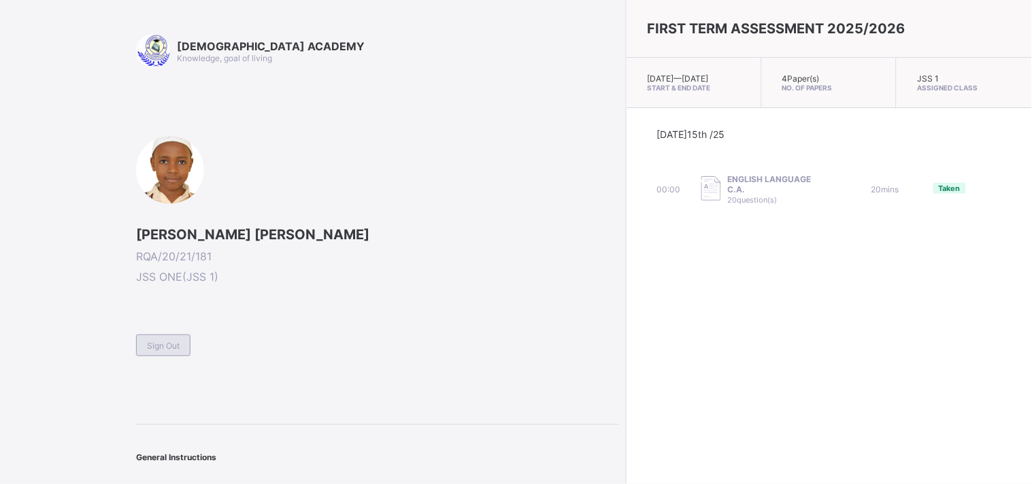
click at [160, 343] on span "Sign Out" at bounding box center [163, 346] width 33 height 10
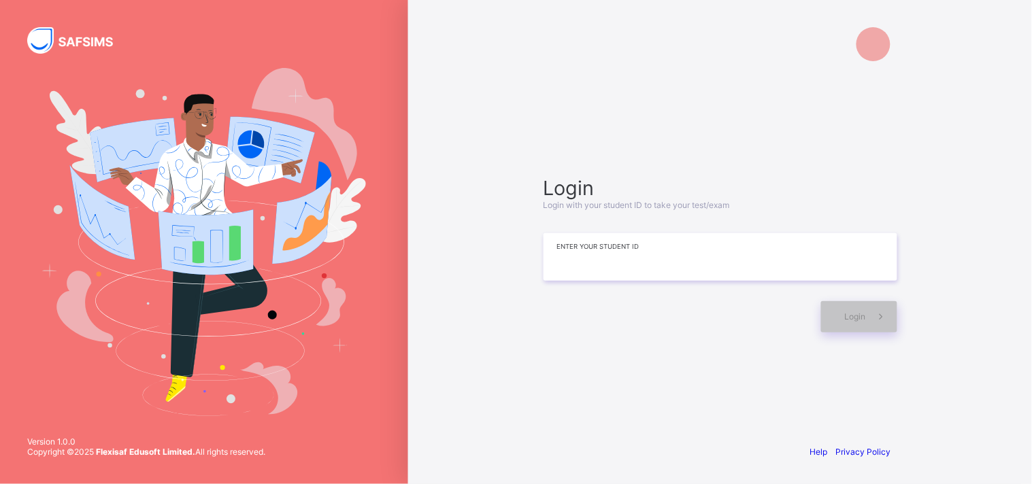
click at [597, 254] on input at bounding box center [720, 257] width 354 height 48
type input "*"
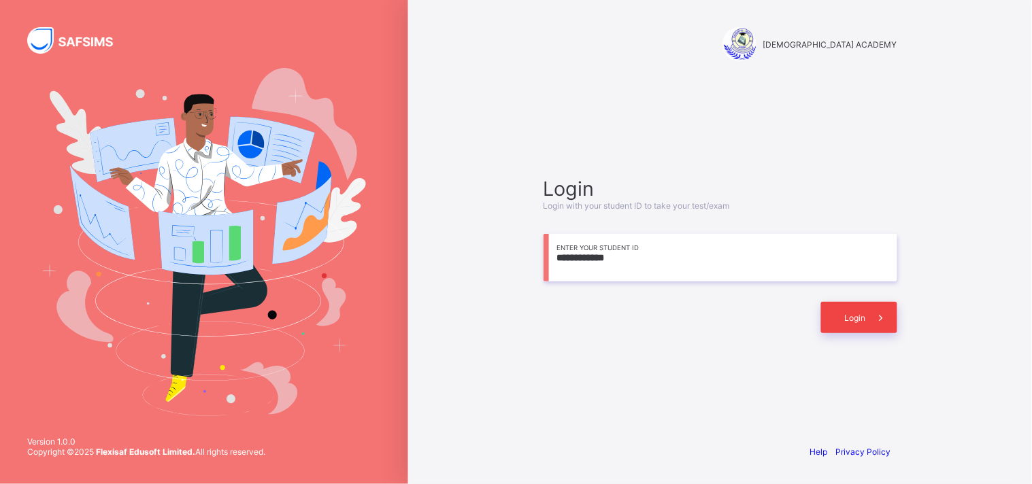
type input "**********"
click at [857, 320] on span "Login" at bounding box center [855, 318] width 21 height 10
click at [857, 320] on div "Login" at bounding box center [859, 317] width 76 height 31
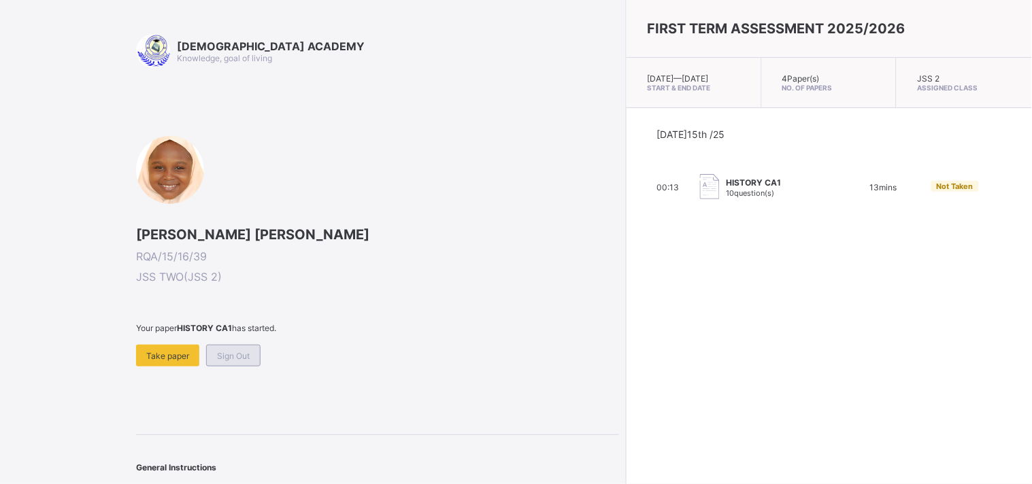
click at [232, 359] on div "Sign Out" at bounding box center [233, 356] width 54 height 22
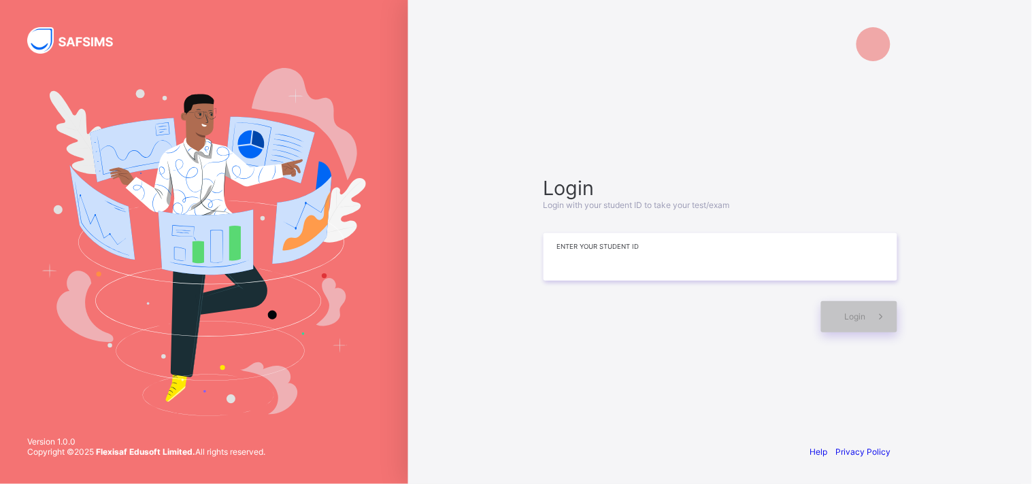
click at [616, 264] on input at bounding box center [720, 257] width 354 height 48
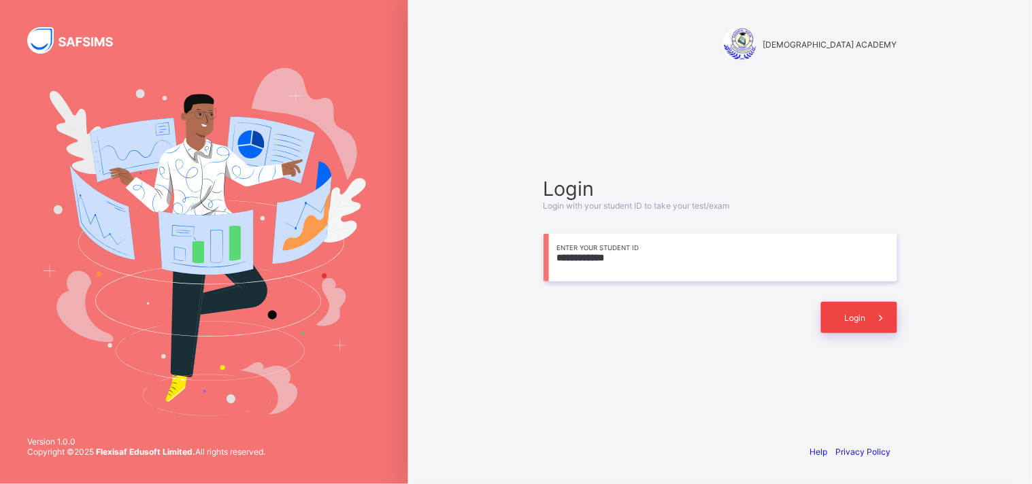
type input "**********"
click at [859, 321] on span "Login" at bounding box center [855, 318] width 21 height 10
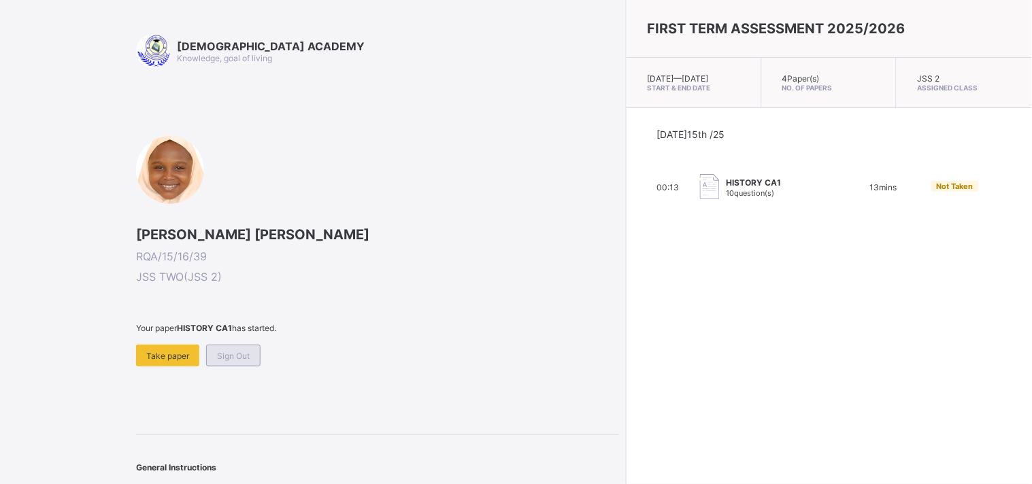
click at [240, 355] on span "Sign Out" at bounding box center [233, 356] width 33 height 10
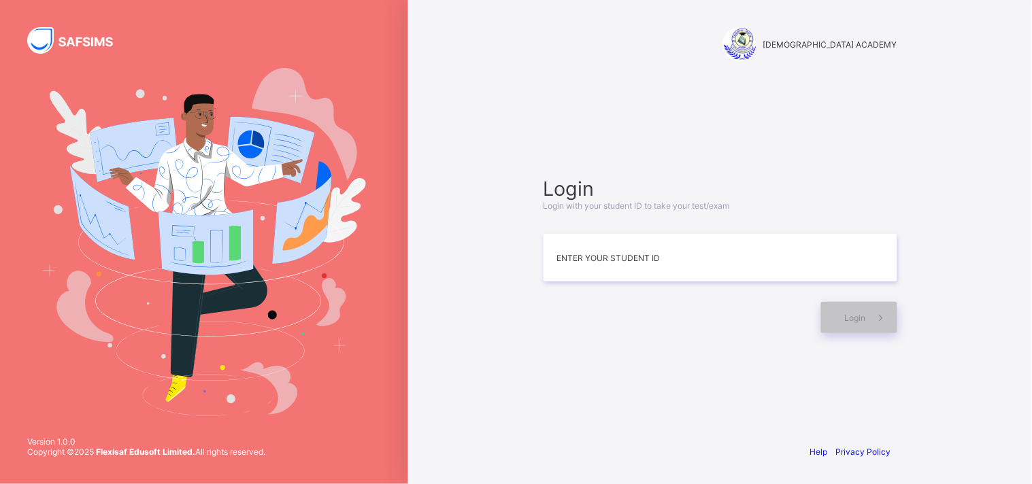
click at [571, 382] on div "Login Login with your student ID to take your test/exam Enter your Student ID L…" at bounding box center [720, 255] width 381 height 302
click at [723, 407] on div "RAUDHATUL QUR'AN ACADEMY Login Login with your student ID to take your test/exa…" at bounding box center [720, 242] width 408 height 484
click at [637, 269] on input at bounding box center [720, 258] width 354 height 48
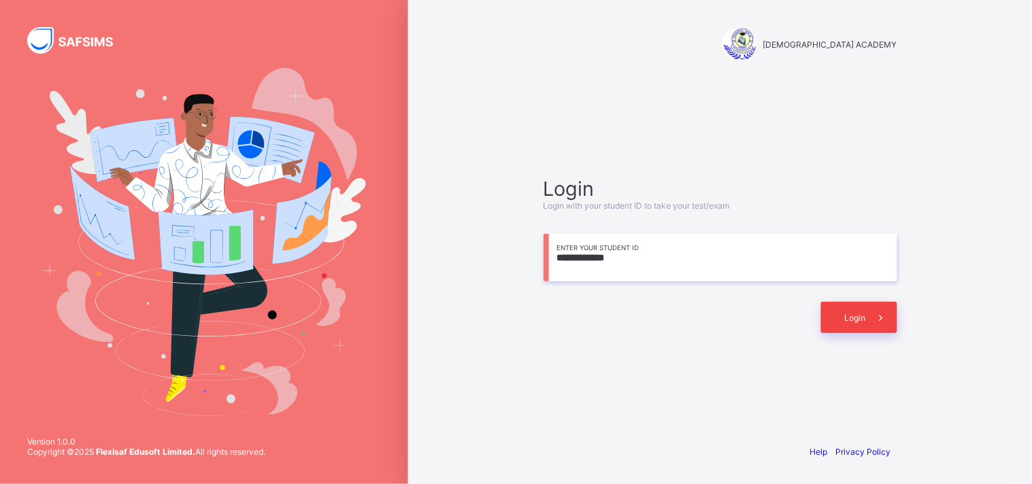
type input "**********"
click at [879, 317] on icon at bounding box center [881, 318] width 14 height 13
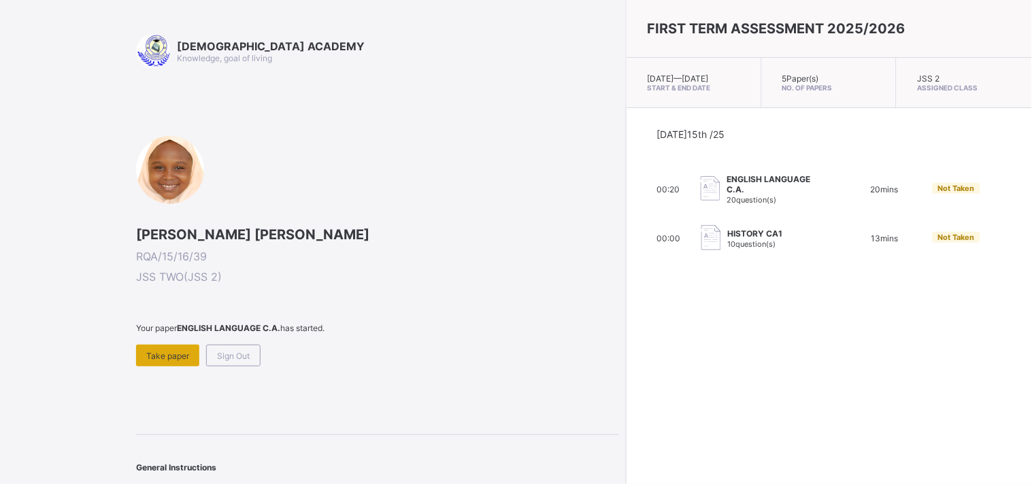
click at [164, 351] on span "Take paper" at bounding box center [167, 356] width 43 height 10
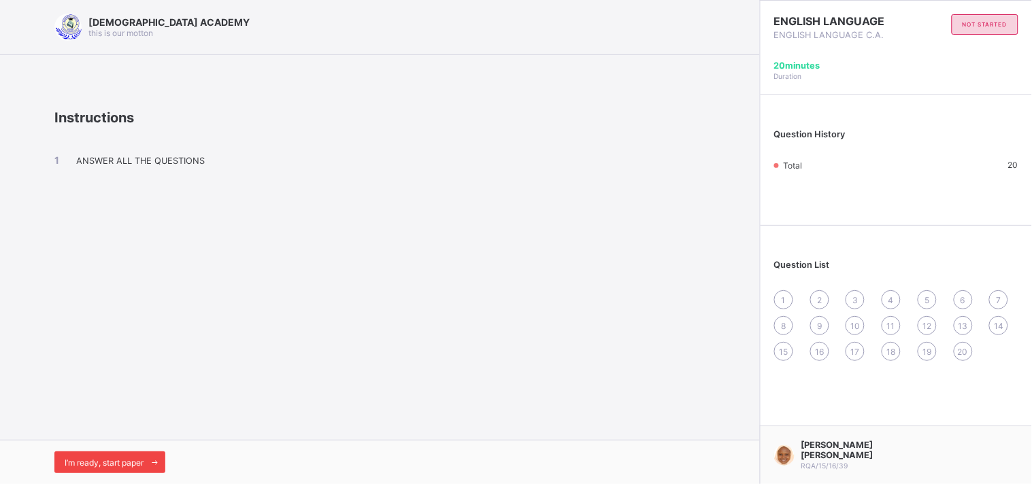
click at [121, 456] on div "I’m ready, start paper" at bounding box center [109, 463] width 111 height 22
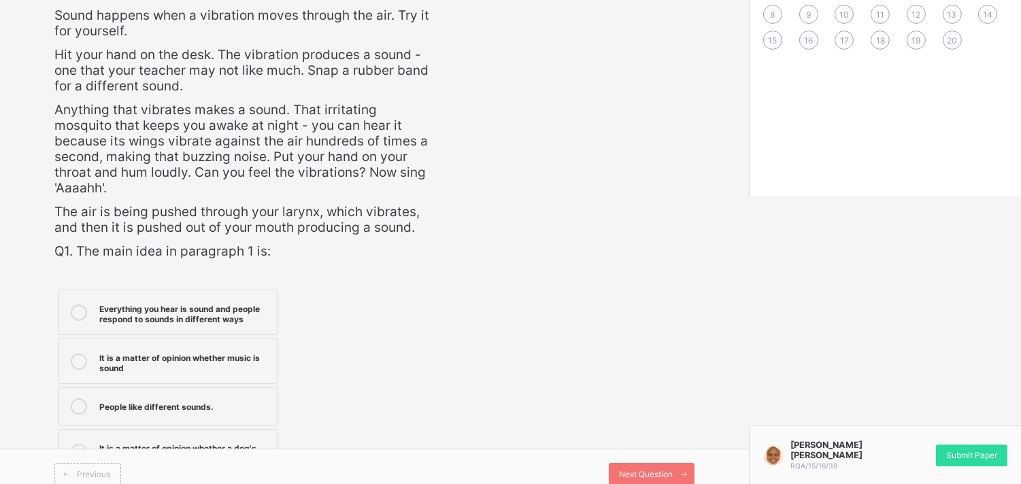
scroll to position [290, 0]
click at [432, 340] on div "Everything you hear is sound and people respond to sounds in different ways It …" at bounding box center [243, 381] width 379 height 192
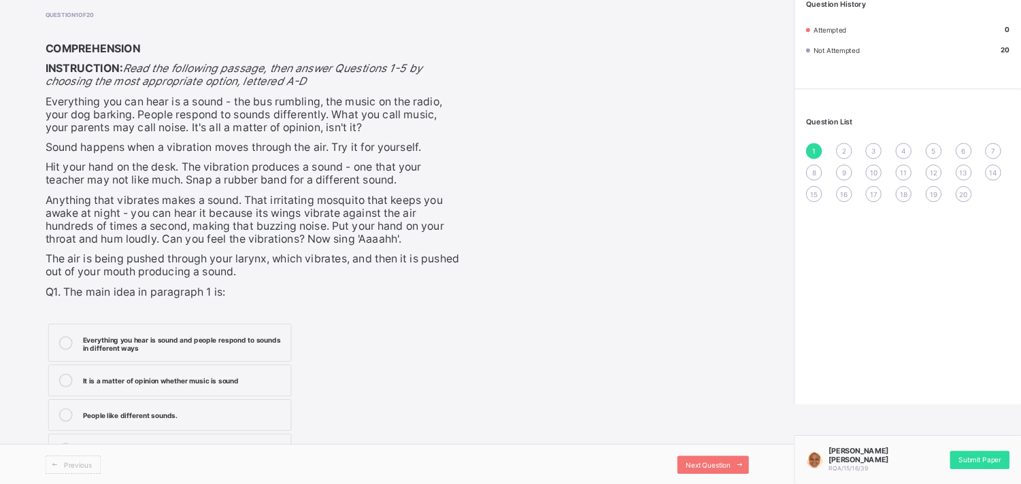
scroll to position [0, 0]
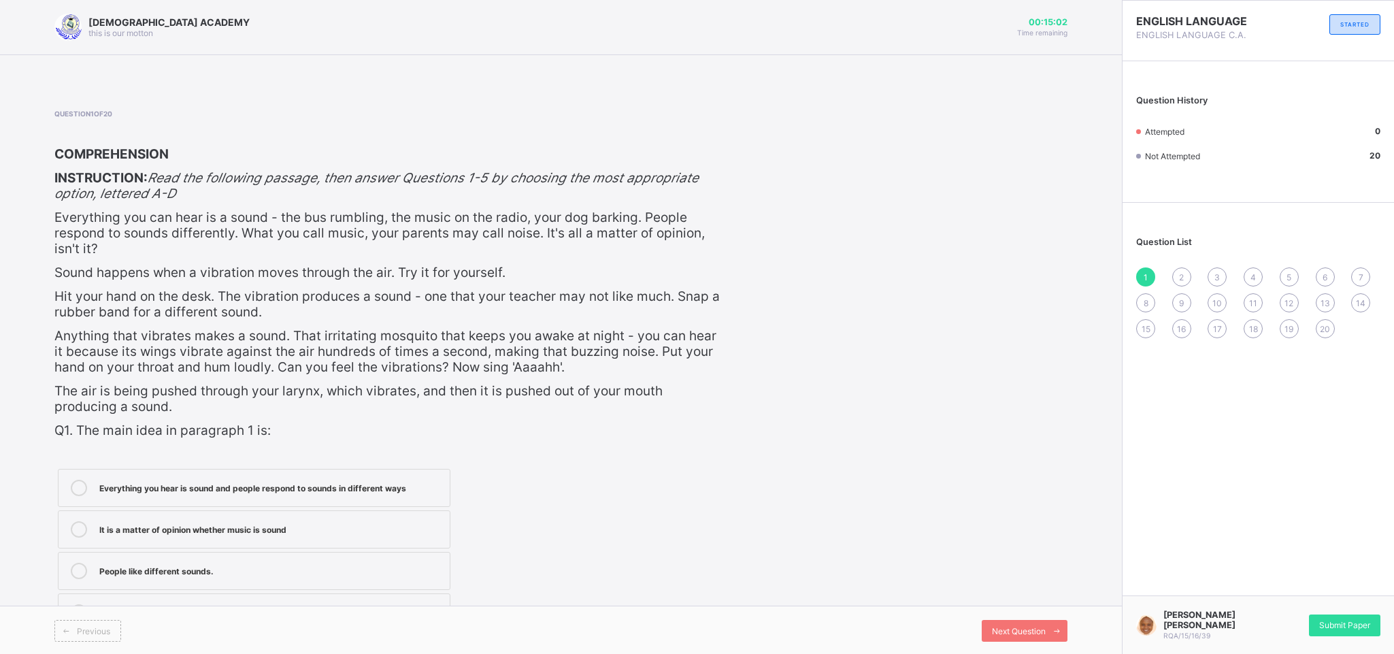
drag, startPoint x: 1017, startPoint y: 0, endPoint x: 790, endPoint y: 367, distance: 431.9
click at [790, 367] on div "Question 1 of 20 COMPREHENSION INSTRUCTION: Read the following passage, then an…" at bounding box center [560, 372] width 1013 height 525
click at [258, 484] on div "Everything you hear is sound and people respond to sounds in different ways" at bounding box center [270, 487] width 343 height 14
click at [1031, 484] on span "Next Question" at bounding box center [1019, 631] width 54 height 10
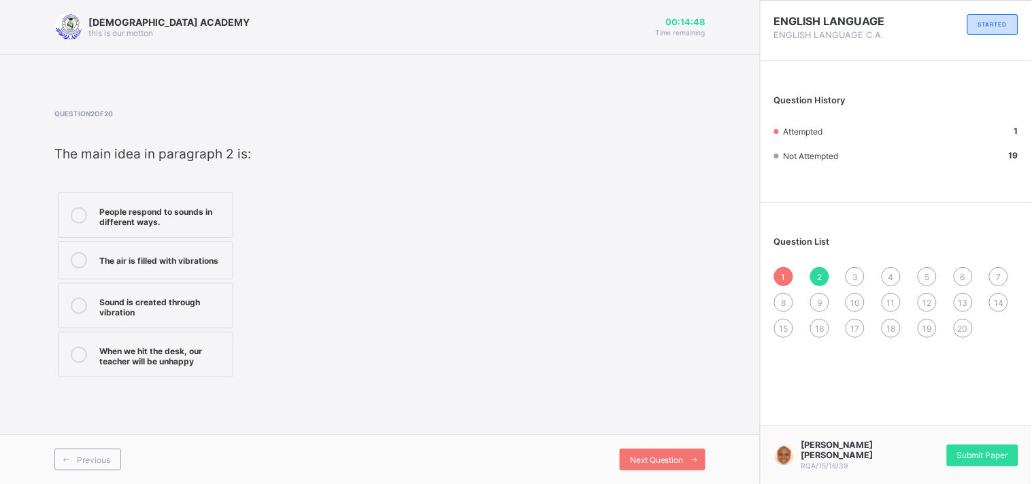
drag, startPoint x: 1253, startPoint y: 2, endPoint x: 654, endPoint y: 325, distance: 680.2
click at [654, 325] on div "Question 2 of 20 ​ The main idea in paragraph 2 is: ​ People respond to sounds …" at bounding box center [379, 245] width 651 height 271
click at [781, 274] on div "1" at bounding box center [783, 276] width 19 height 19
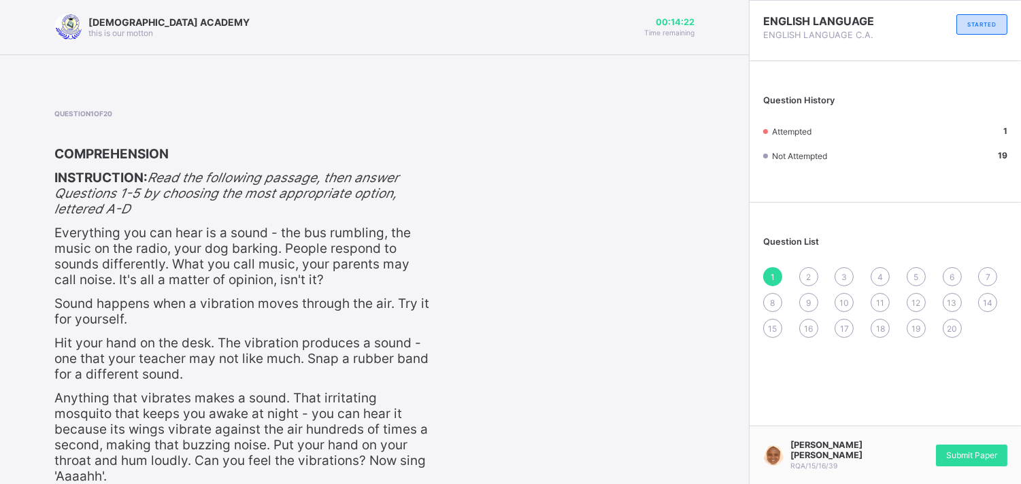
click at [811, 272] on span "2" at bounding box center [808, 277] width 5 height 10
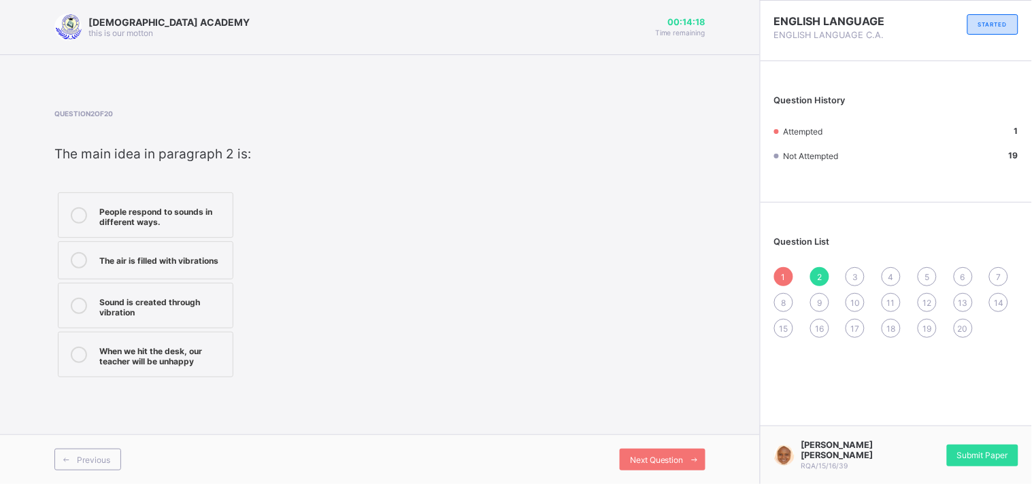
click at [94, 259] on label "The air is filled with vibrations" at bounding box center [145, 260] width 175 height 38
click at [640, 460] on span "Next Question" at bounding box center [657, 460] width 54 height 10
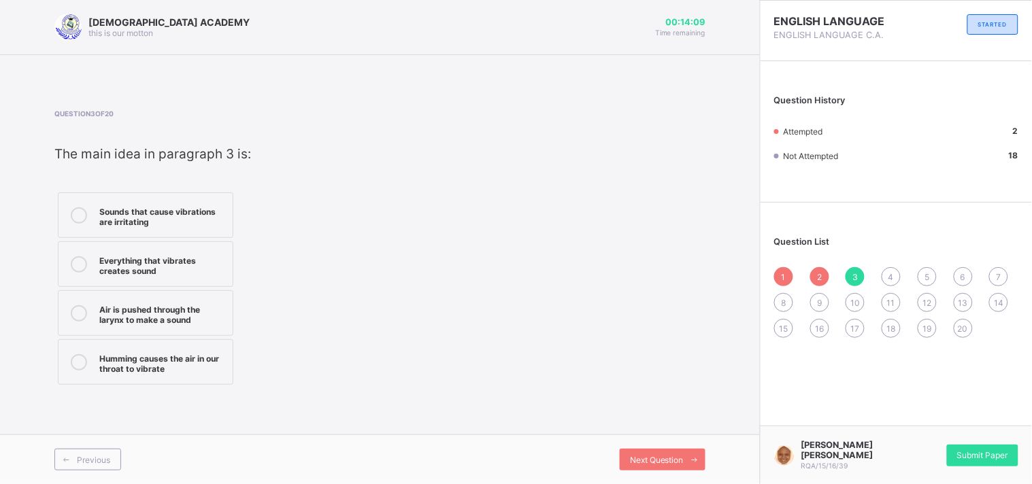
click at [785, 273] on span "1" at bounding box center [783, 277] width 4 height 10
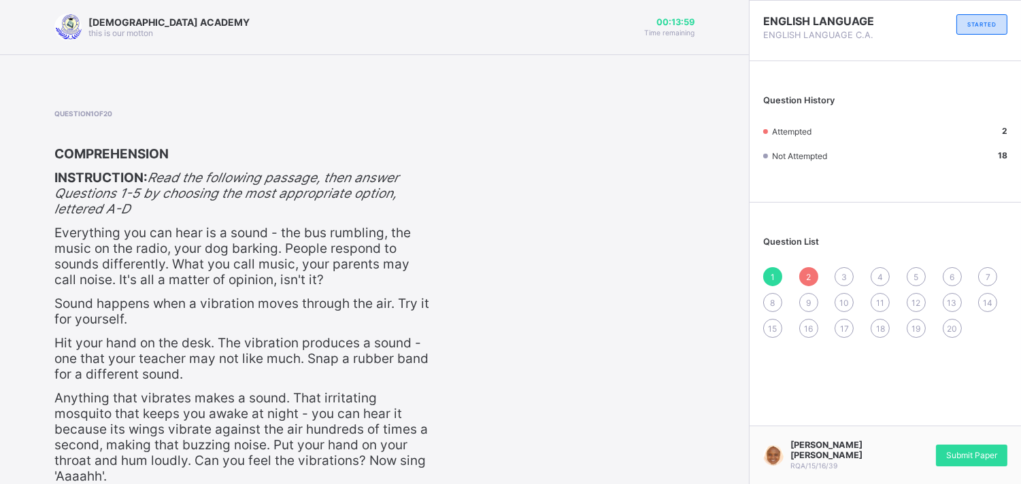
click at [854, 275] on div "3" at bounding box center [844, 276] width 19 height 19
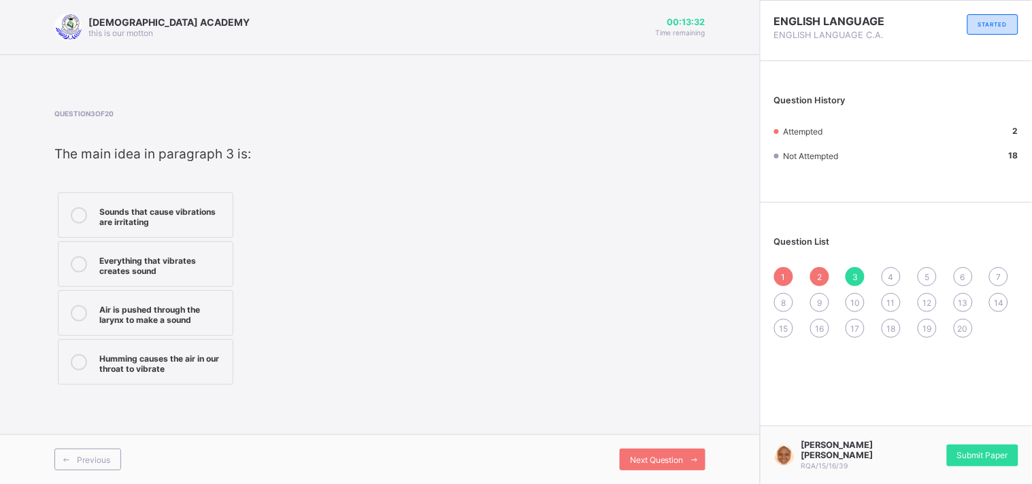
click at [187, 211] on div "Sounds that cause vibrations are irritating" at bounding box center [162, 215] width 127 height 24
click at [155, 250] on label "Everything that vibrates creates sound" at bounding box center [145, 264] width 175 height 46
click at [675, 456] on span "Next Question" at bounding box center [657, 460] width 54 height 10
click at [154, 350] on div "Having dogs in the house is annoying" at bounding box center [162, 362] width 127 height 24
click at [152, 256] on div "The rumbling of a bus is a sound you can hear" at bounding box center [162, 264] width 127 height 24
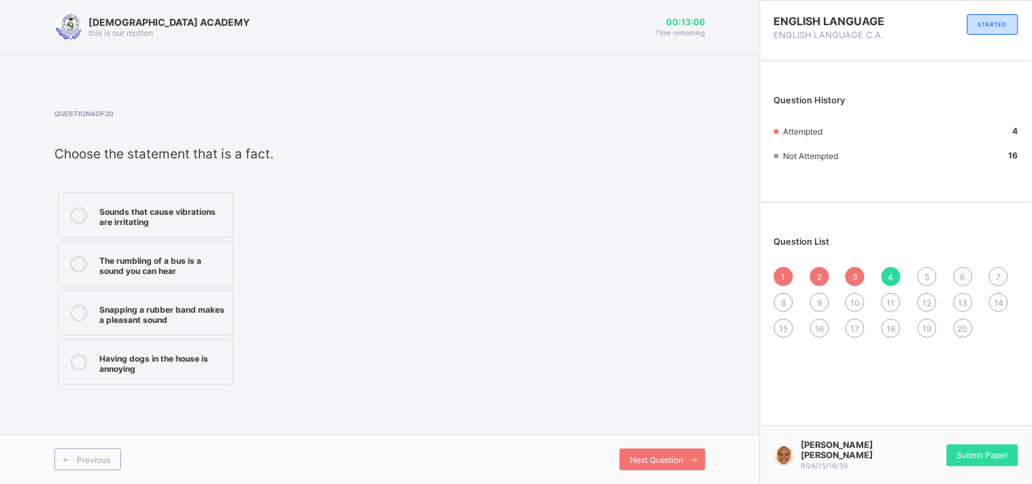
click at [184, 346] on label "Having dogs in the house is annoying" at bounding box center [145, 362] width 175 height 46
click at [681, 455] on span "Next Question" at bounding box center [657, 460] width 54 height 10
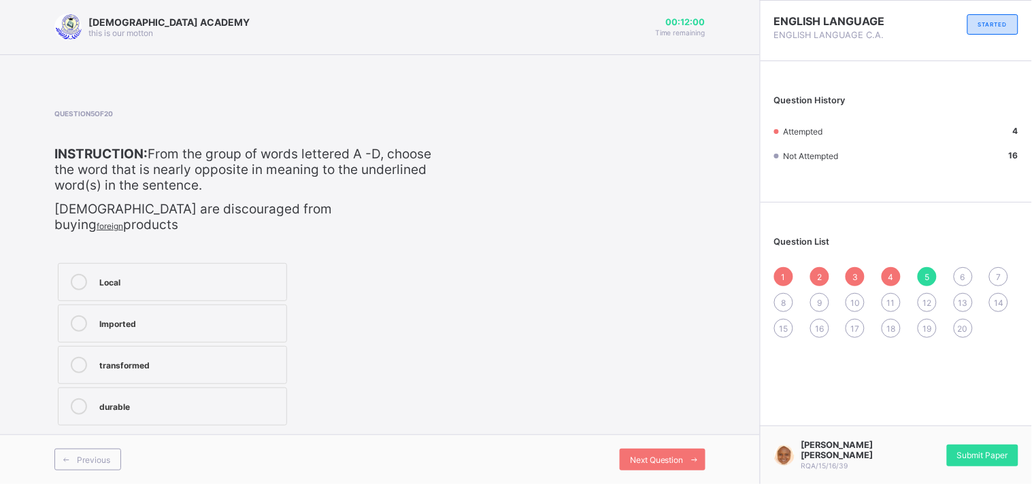
click at [184, 316] on div "Imported" at bounding box center [189, 323] width 180 height 14
click at [630, 456] on span "Next Question" at bounding box center [657, 460] width 54 height 10
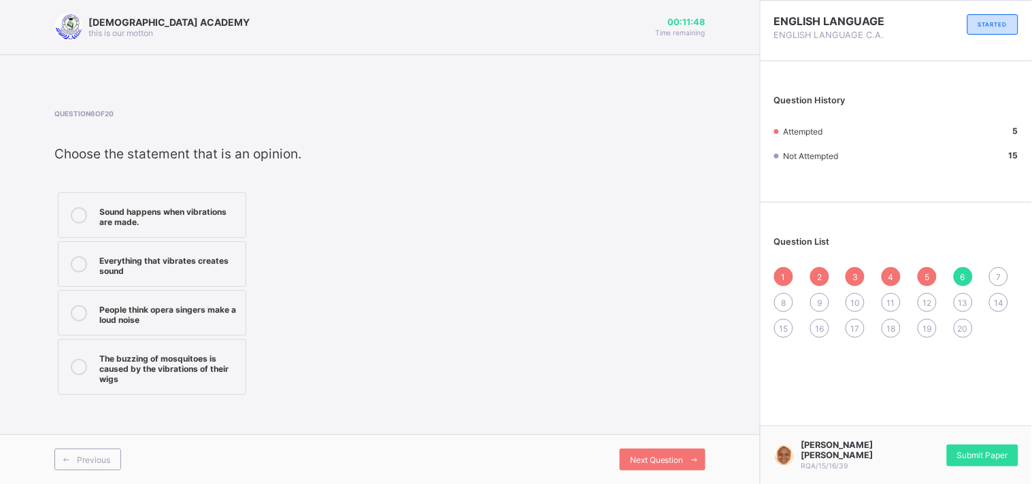
click at [136, 316] on div "People think opera singers make a loud noise" at bounding box center [168, 313] width 139 height 24
click at [635, 460] on span "Next Question" at bounding box center [657, 460] width 54 height 10
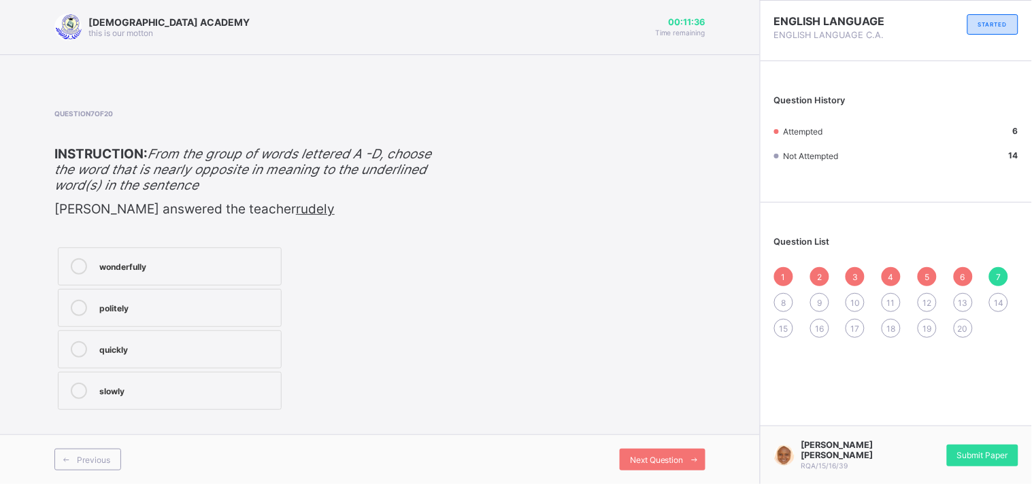
click at [214, 304] on div "politely" at bounding box center [186, 307] width 175 height 14
click at [686, 458] on span at bounding box center [695, 460] width 22 height 22
click at [161, 362] on label "friendly" at bounding box center [170, 350] width 224 height 38
click at [688, 456] on span at bounding box center [695, 460] width 22 height 22
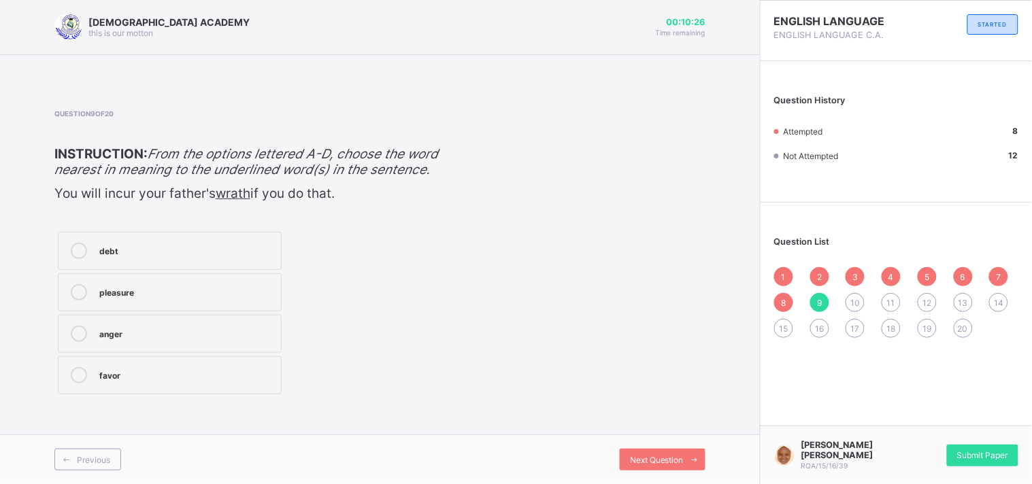
click at [154, 339] on div "anger" at bounding box center [186, 333] width 175 height 14
click at [663, 457] on span "Next Question" at bounding box center [657, 460] width 54 height 10
click at [220, 297] on label "poverty" at bounding box center [170, 292] width 224 height 38
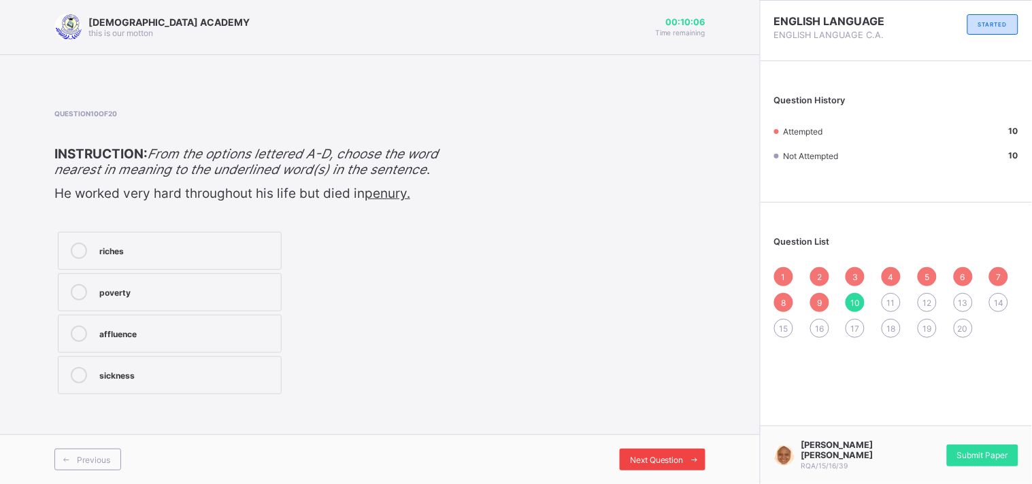
click at [663, 460] on span "Next Question" at bounding box center [657, 460] width 54 height 10
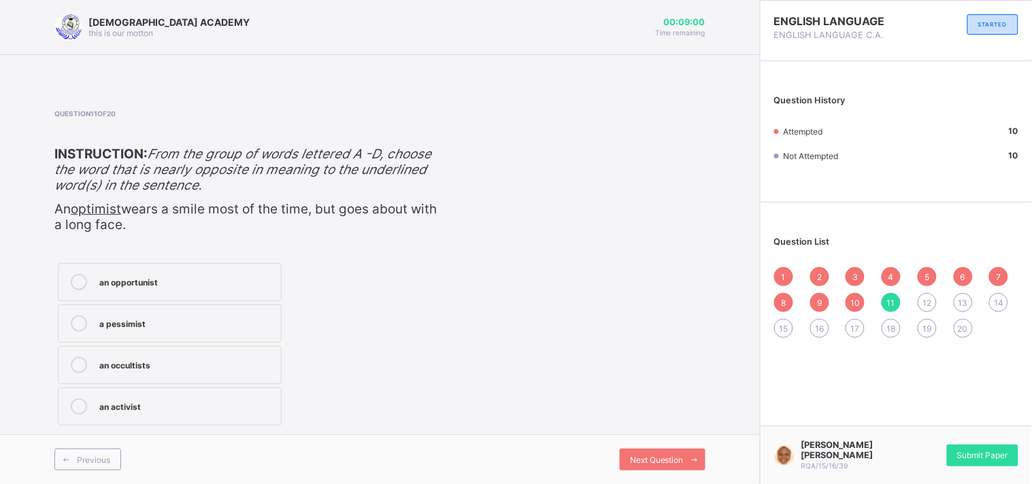
click at [248, 367] on div "an occultists" at bounding box center [186, 364] width 175 height 14
click at [677, 453] on div "Next Question" at bounding box center [663, 460] width 86 height 22
click at [195, 399] on div "modern" at bounding box center [187, 406] width 177 height 14
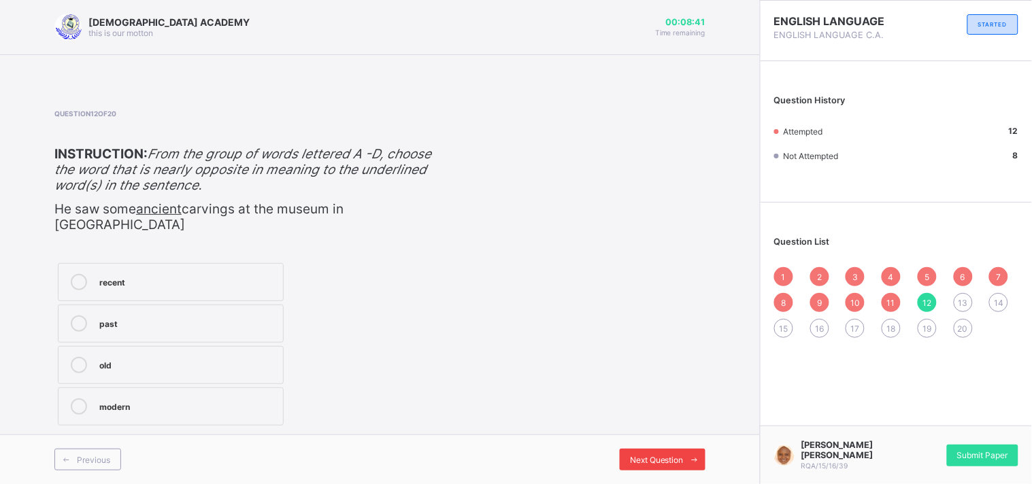
click at [673, 460] on span "Next Question" at bounding box center [657, 460] width 54 height 10
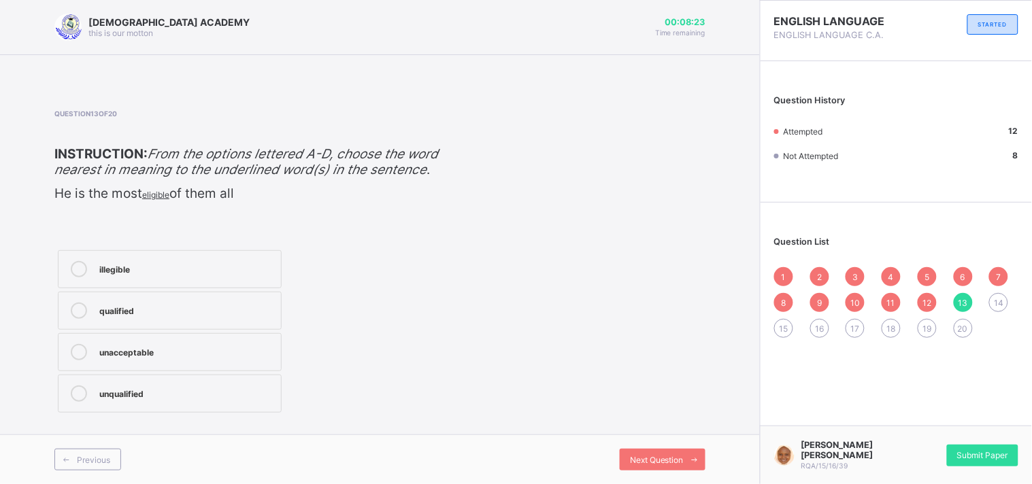
click at [309, 323] on div "illegible qualified unacceptable unqualified" at bounding box center [246, 331] width 384 height 169
click at [189, 316] on div "qualified" at bounding box center [186, 310] width 175 height 14
click at [656, 458] on span "Next Question" at bounding box center [657, 460] width 54 height 10
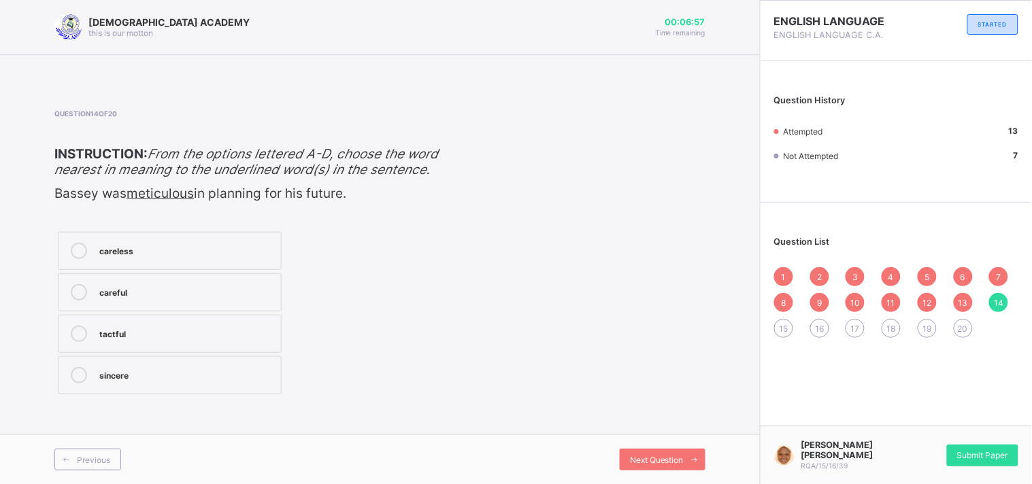
click at [131, 256] on div "careless" at bounding box center [186, 250] width 175 height 14
click at [207, 296] on label "careful" at bounding box center [170, 292] width 224 height 38
click at [175, 394] on label "sincere" at bounding box center [170, 375] width 224 height 38
click at [622, 460] on div "Next Question" at bounding box center [663, 460] width 86 height 22
click at [148, 335] on label "worthless" at bounding box center [170, 334] width 224 height 38
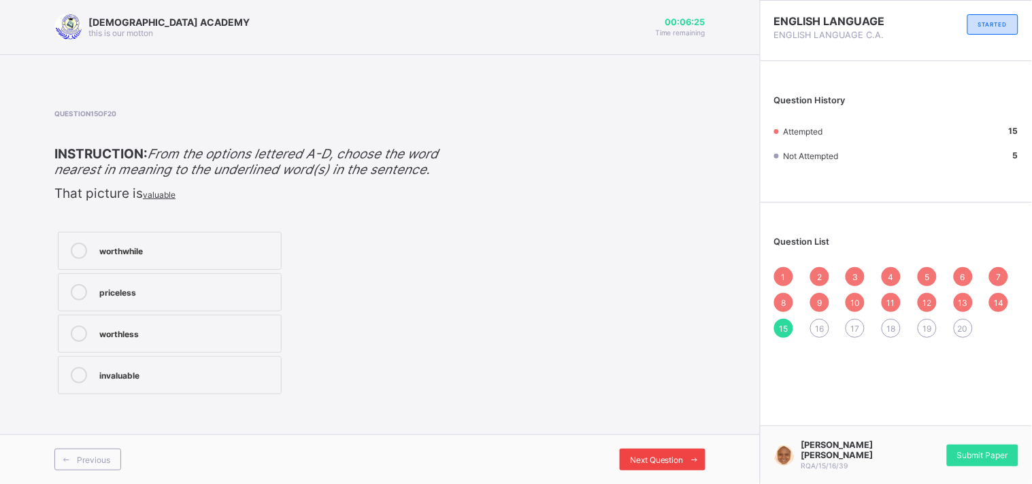
click at [673, 457] on span "Next Question" at bounding box center [657, 460] width 54 height 10
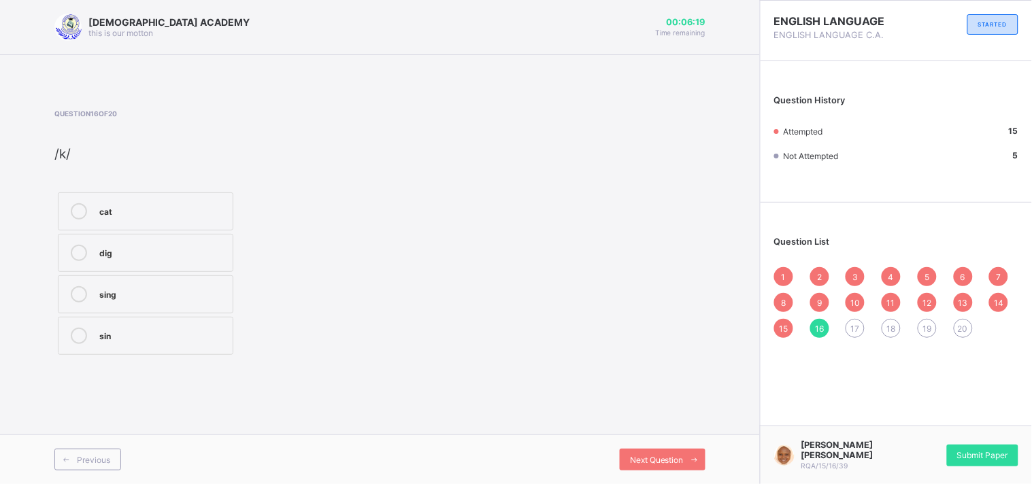
click at [140, 218] on div "cat" at bounding box center [162, 211] width 127 height 16
click at [651, 461] on span "Next Question" at bounding box center [657, 460] width 54 height 10
click at [195, 248] on div "car" at bounding box center [162, 252] width 127 height 14
click at [677, 454] on div "Next Question" at bounding box center [663, 460] width 86 height 22
click at [186, 216] on div "mood" at bounding box center [162, 210] width 127 height 14
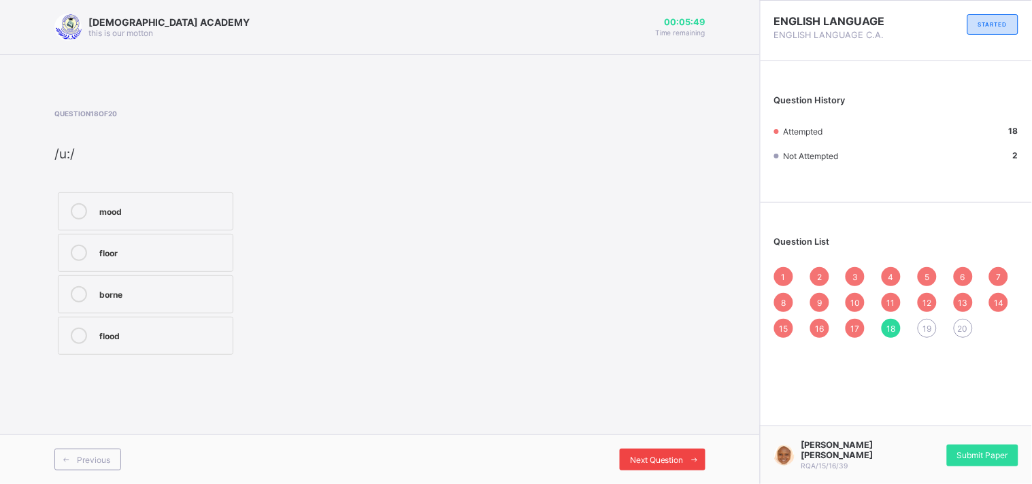
click at [669, 457] on span "Next Question" at bounding box center [657, 460] width 54 height 10
click at [216, 256] on div "nose" at bounding box center [162, 252] width 127 height 14
click at [660, 454] on div "Next Question" at bounding box center [663, 460] width 86 height 22
click at [189, 260] on div "tie" at bounding box center [162, 253] width 127 height 16
click at [927, 324] on span "19" at bounding box center [926, 329] width 9 height 10
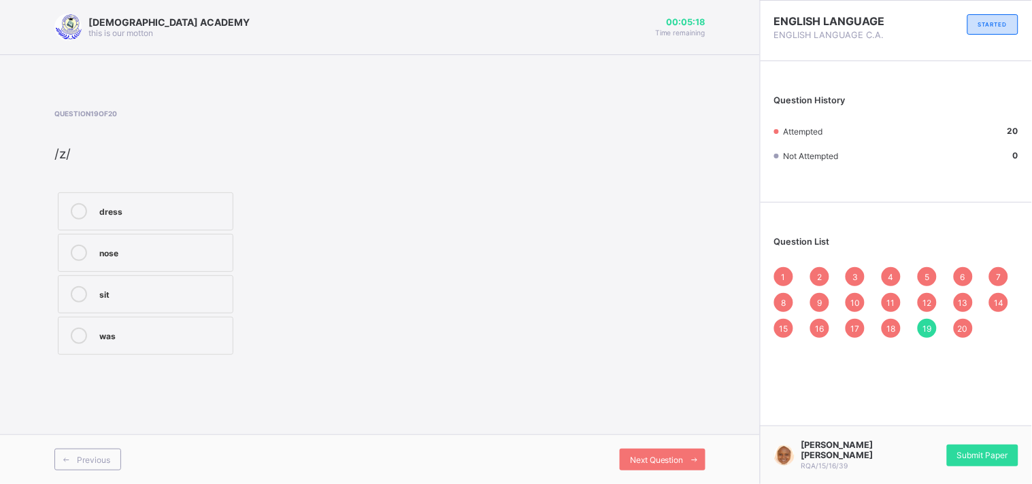
click at [888, 324] on span "18" at bounding box center [891, 329] width 9 height 10
click at [862, 327] on div "17" at bounding box center [854, 328] width 19 height 19
click at [820, 330] on span "16" at bounding box center [819, 329] width 9 height 10
click at [779, 328] on span "15" at bounding box center [783, 329] width 9 height 10
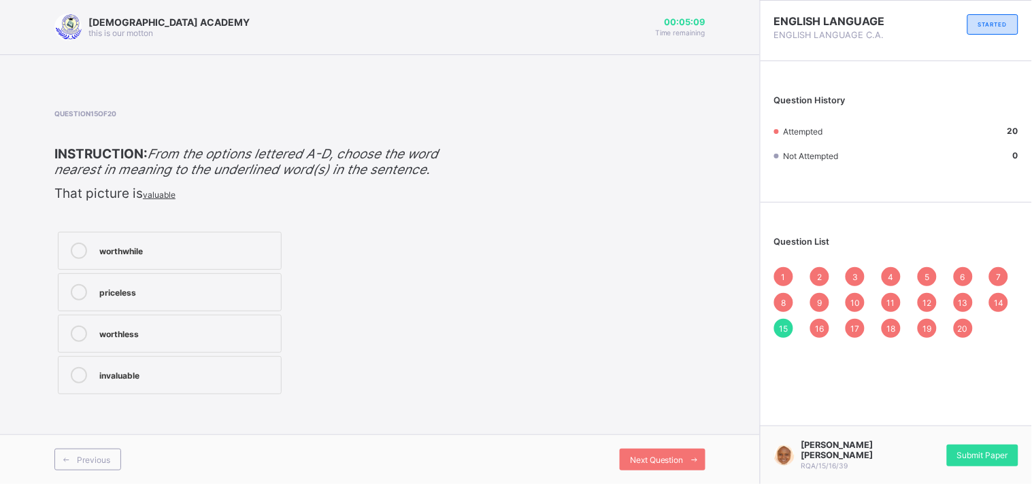
click at [998, 300] on span "14" at bounding box center [999, 303] width 10 height 10
click at [954, 299] on div "13" at bounding box center [963, 302] width 19 height 19
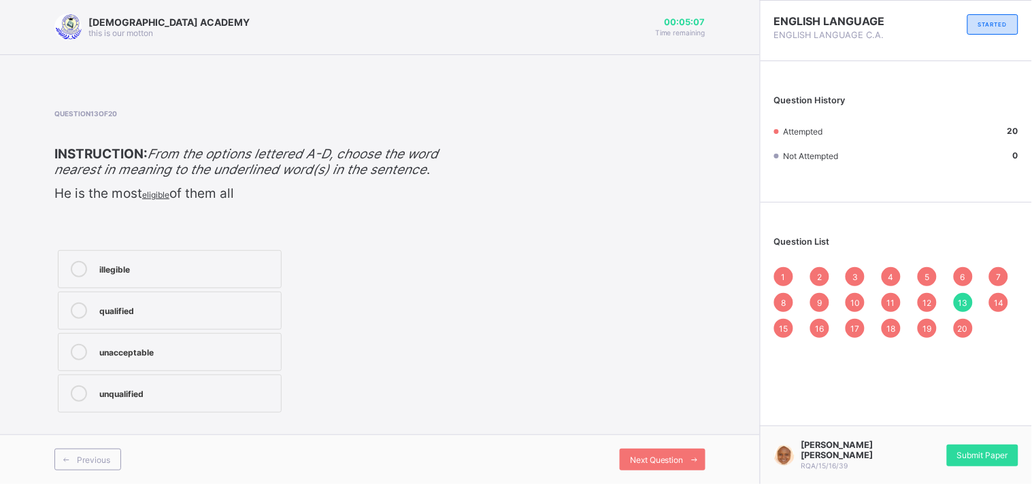
click at [926, 299] on span "12" at bounding box center [926, 303] width 9 height 10
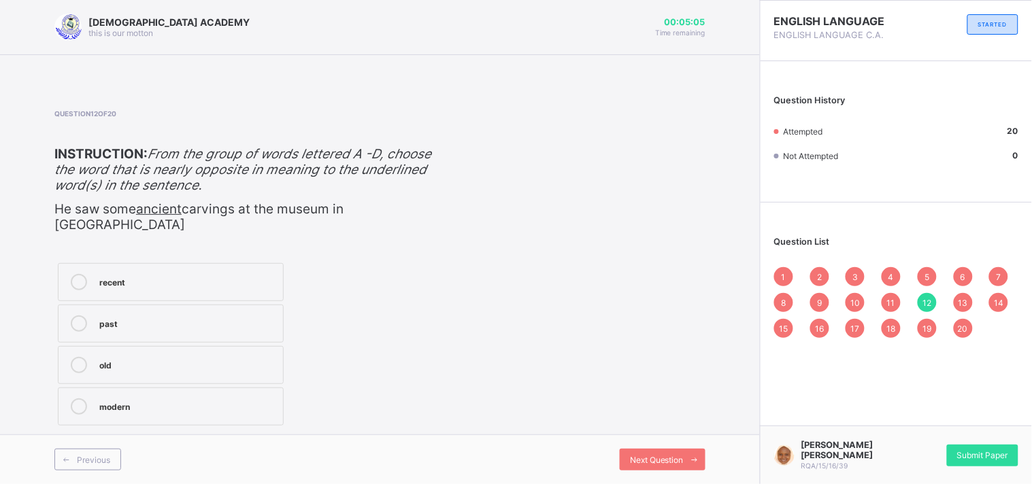
click at [888, 293] on div "11" at bounding box center [890, 302] width 19 height 19
click at [851, 295] on div "10" at bounding box center [854, 302] width 19 height 19
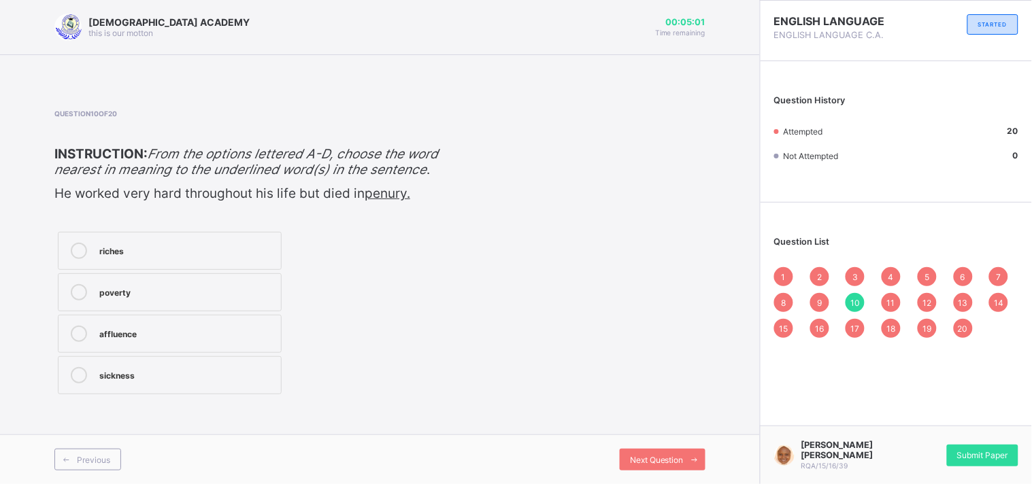
click at [818, 301] on span "9" at bounding box center [819, 303] width 5 height 10
click at [789, 297] on div "8" at bounding box center [783, 302] width 19 height 19
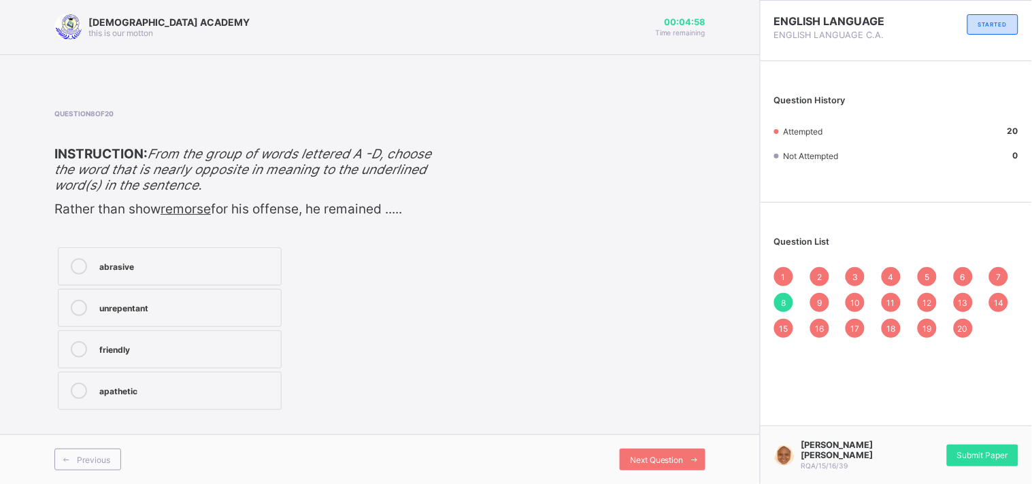
click at [779, 270] on div "1" at bounding box center [783, 276] width 19 height 19
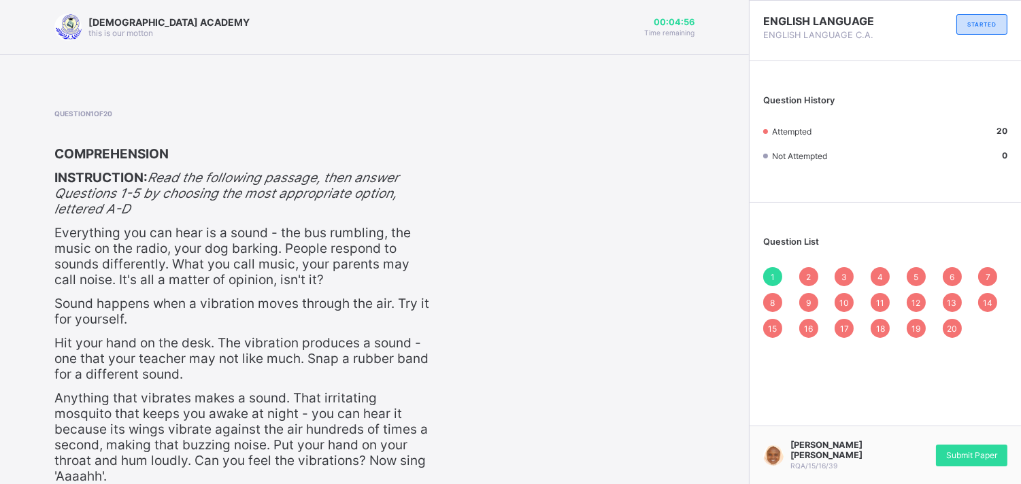
click at [811, 278] on span "2" at bounding box center [808, 277] width 5 height 10
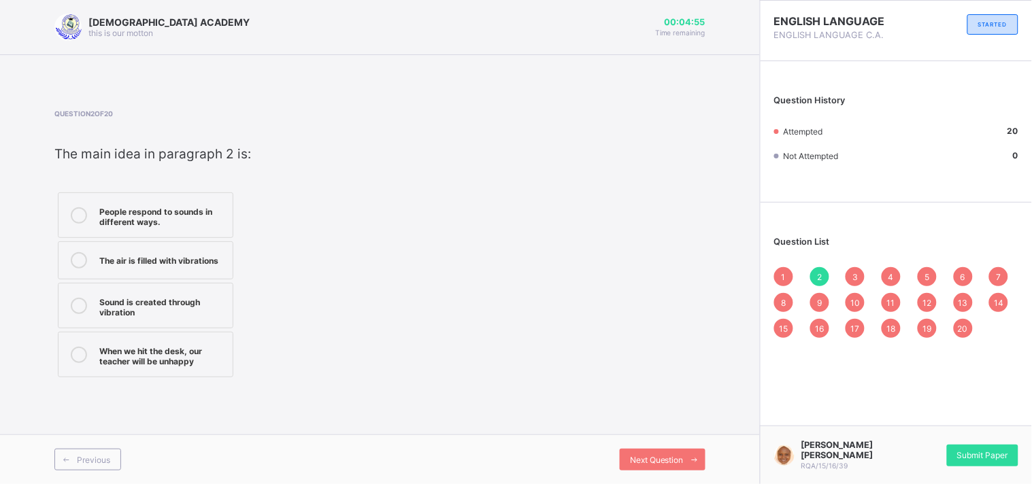
click at [772, 269] on div "Question List 1 2 3 4 5 6 7 8 9 10 11 12 13 14 15 16 17 18 19 20" at bounding box center [895, 280] width 271 height 142
click at [786, 273] on span "1" at bounding box center [783, 277] width 4 height 10
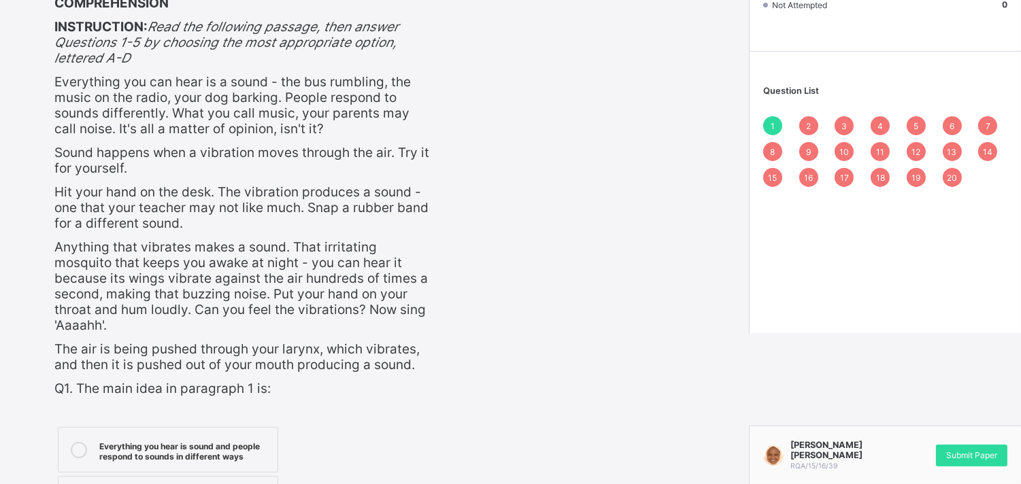
scroll to position [181, 0]
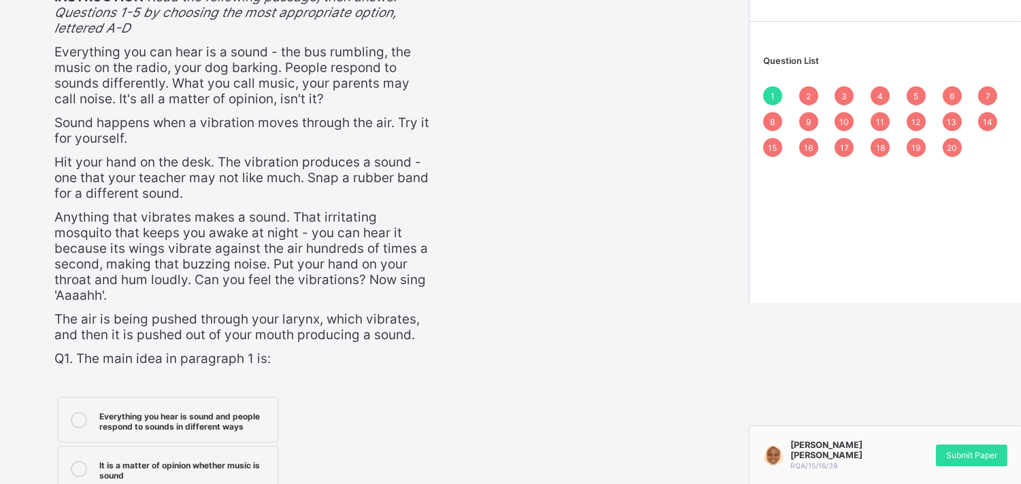
click at [818, 86] on div "2" at bounding box center [808, 95] width 19 height 19
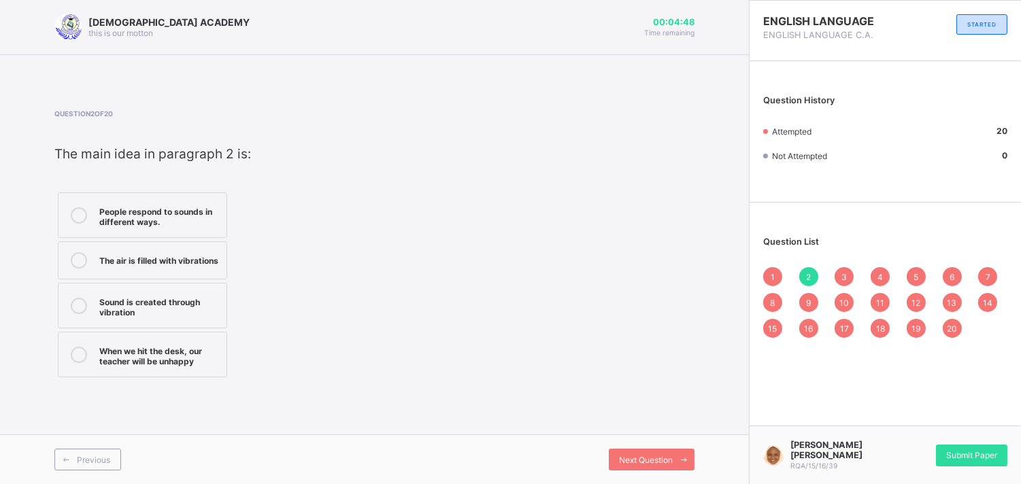
scroll to position [0, 0]
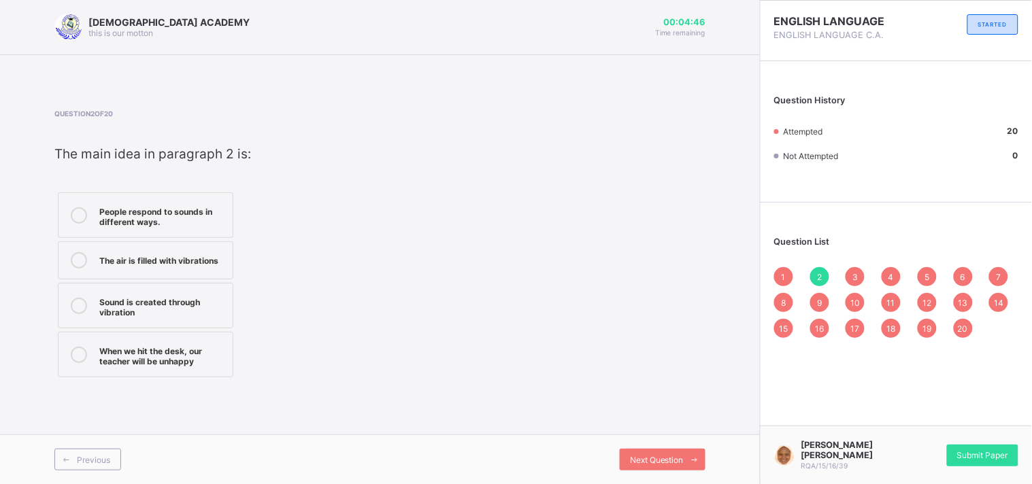
click at [856, 272] on span "3" at bounding box center [854, 277] width 5 height 10
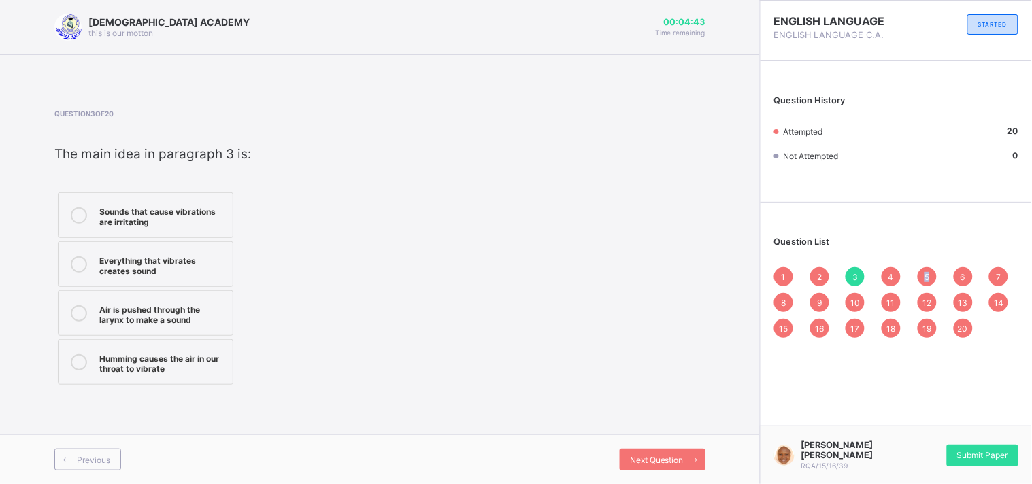
drag, startPoint x: 892, startPoint y: 273, endPoint x: 935, endPoint y: 273, distance: 42.9
click at [935, 273] on div "1 2 3 4 5 6 7 8 9 10 11 12 13 14 15 16 17 18 19 20" at bounding box center [896, 302] width 244 height 71
click at [935, 273] on div "5" at bounding box center [927, 276] width 19 height 19
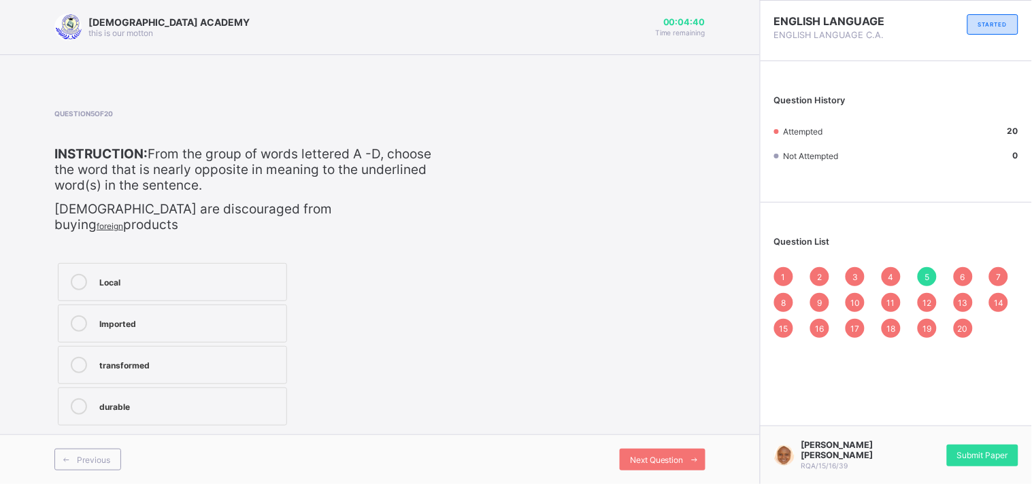
click at [893, 269] on div "4" at bounding box center [890, 276] width 19 height 19
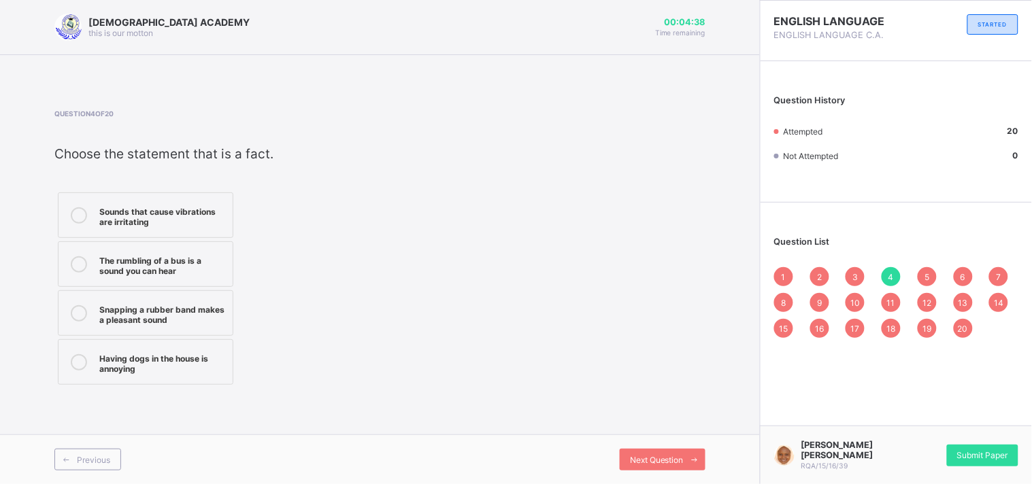
click at [951, 270] on div "1 2 3 4 5 6 7 8 9 10 11 12 13 14 15 16 17 18 19 20" at bounding box center [896, 302] width 244 height 71
click at [963, 273] on span "6" at bounding box center [962, 277] width 5 height 10
click at [1000, 272] on span "7" at bounding box center [998, 277] width 5 height 10
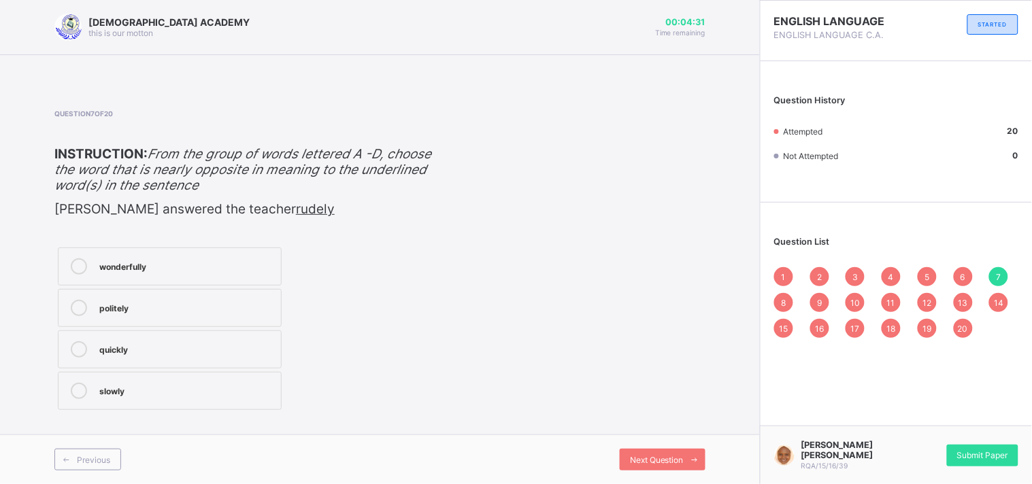
click at [790, 299] on div "8" at bounding box center [783, 302] width 19 height 19
click at [241, 303] on div "unrepentant" at bounding box center [186, 307] width 175 height 14
click at [962, 325] on span "20" at bounding box center [963, 329] width 10 height 10
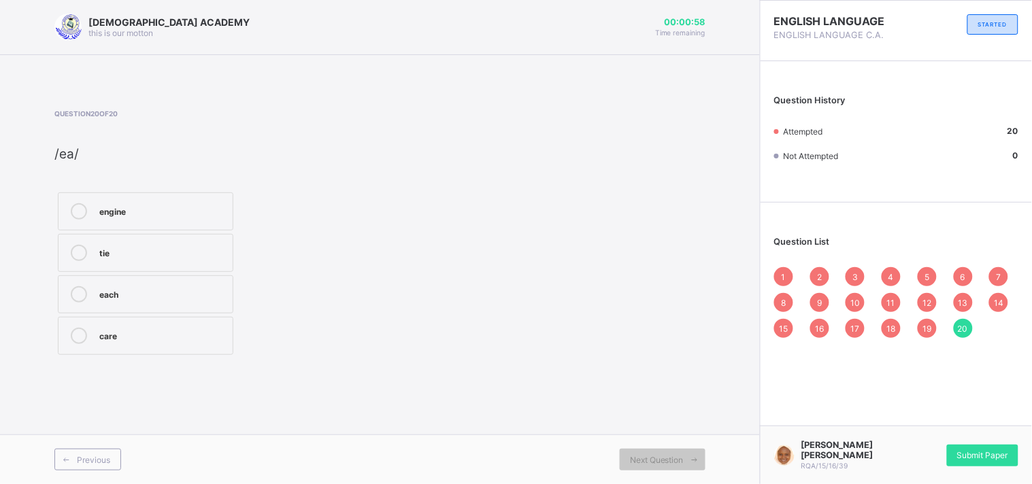
click at [782, 273] on span "1" at bounding box center [783, 277] width 4 height 10
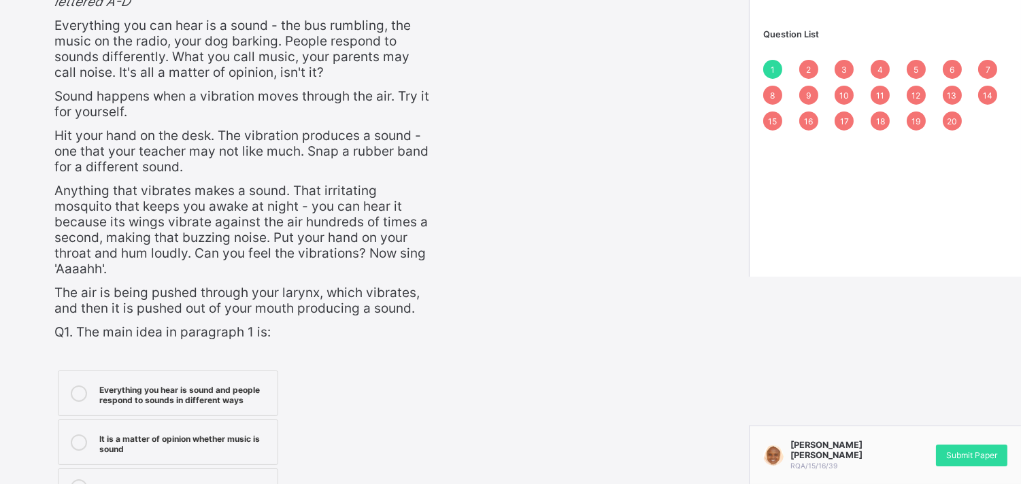
scroll to position [212, 0]
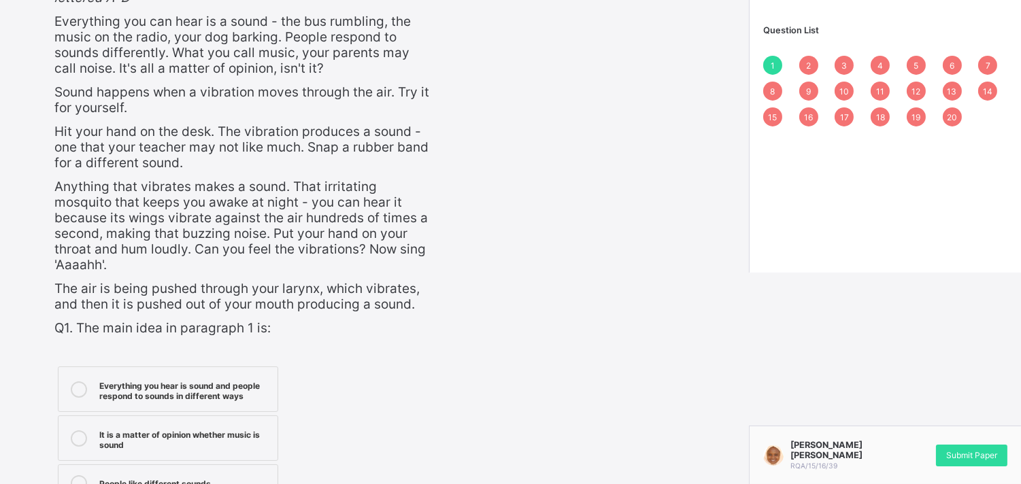
click at [814, 66] on div "2" at bounding box center [808, 65] width 19 height 19
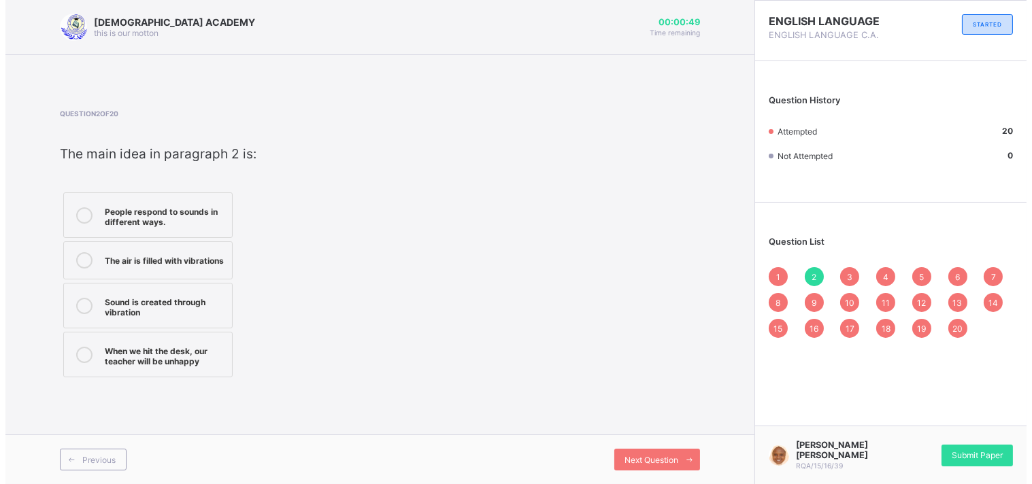
scroll to position [0, 0]
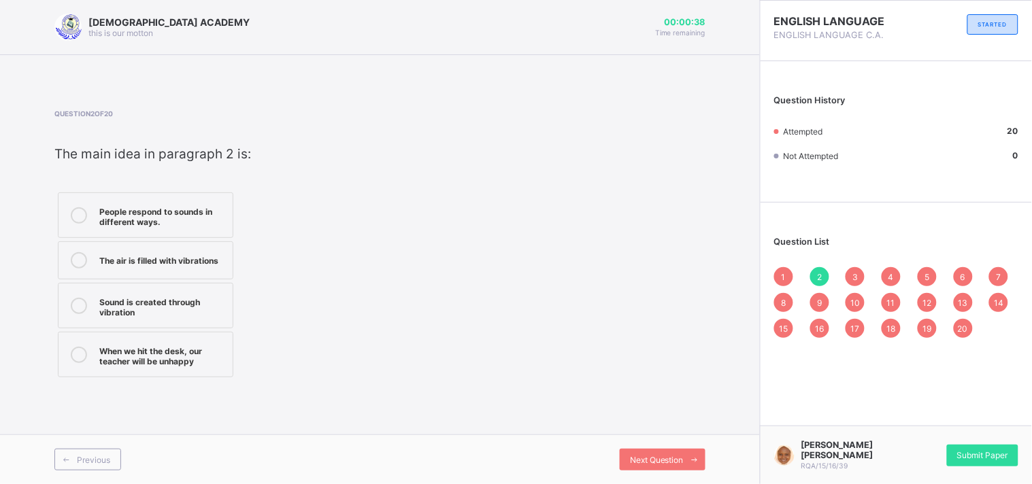
click at [166, 305] on div "Sound is created through vibration" at bounding box center [162, 306] width 127 height 24
click at [649, 454] on div "Next Question" at bounding box center [663, 460] width 86 height 22
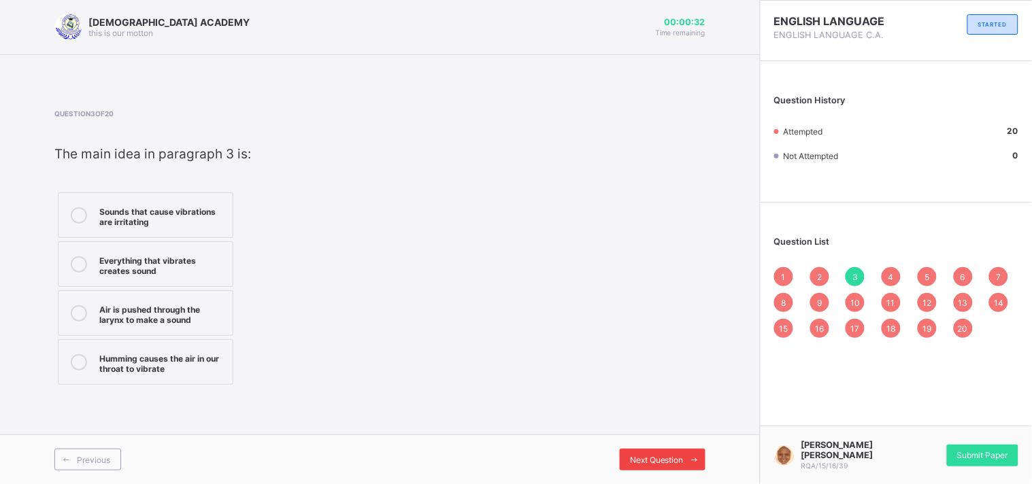
click at [671, 456] on span "Next Question" at bounding box center [657, 460] width 54 height 10
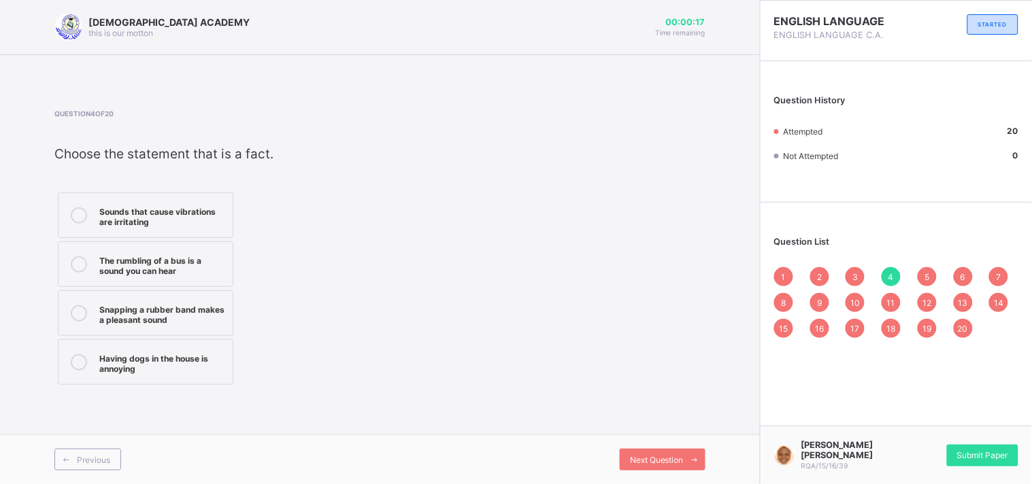
click at [207, 263] on div "The rumbling of a bus is a sound you can hear" at bounding box center [162, 264] width 127 height 24
click at [654, 465] on span "Next Question" at bounding box center [657, 460] width 54 height 10
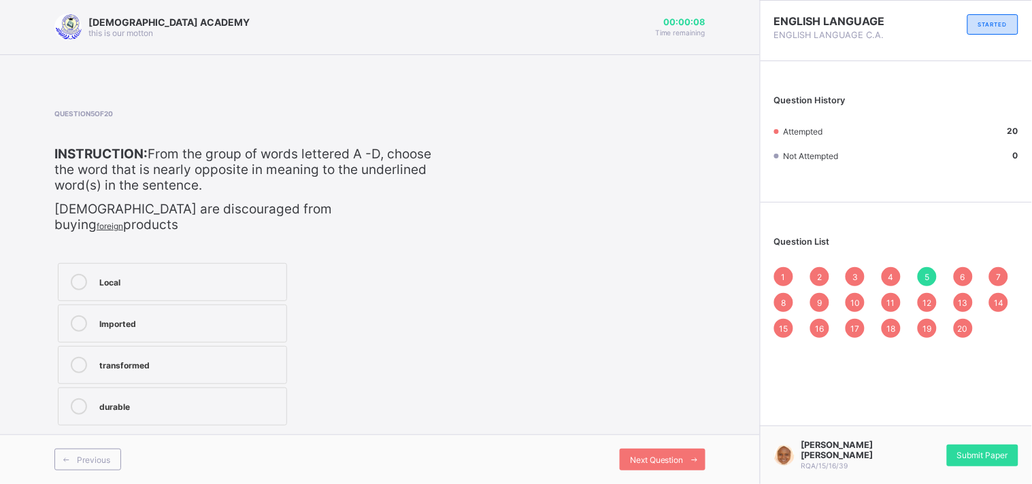
click at [233, 274] on div "Local" at bounding box center [189, 281] width 180 height 14
click at [637, 460] on span "Next Question" at bounding box center [657, 460] width 54 height 10
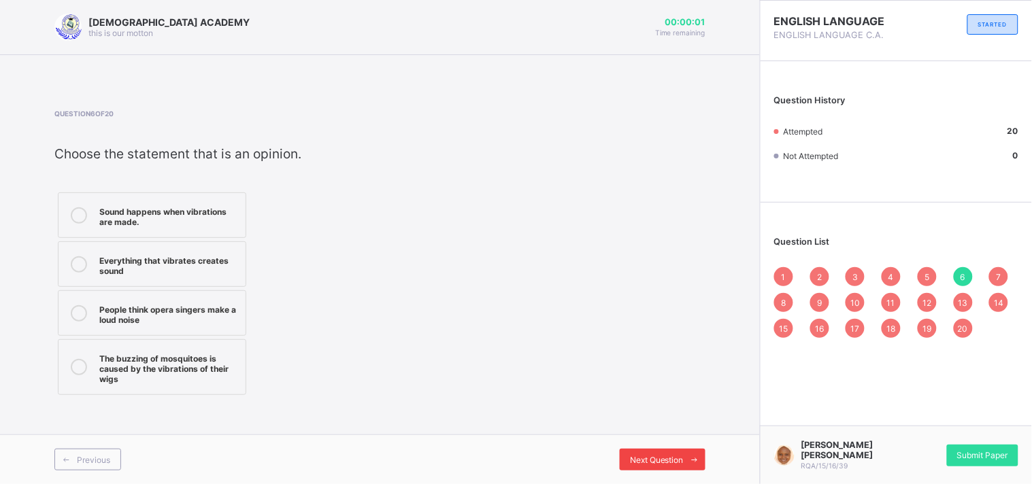
click at [678, 463] on span "Next Question" at bounding box center [657, 460] width 54 height 10
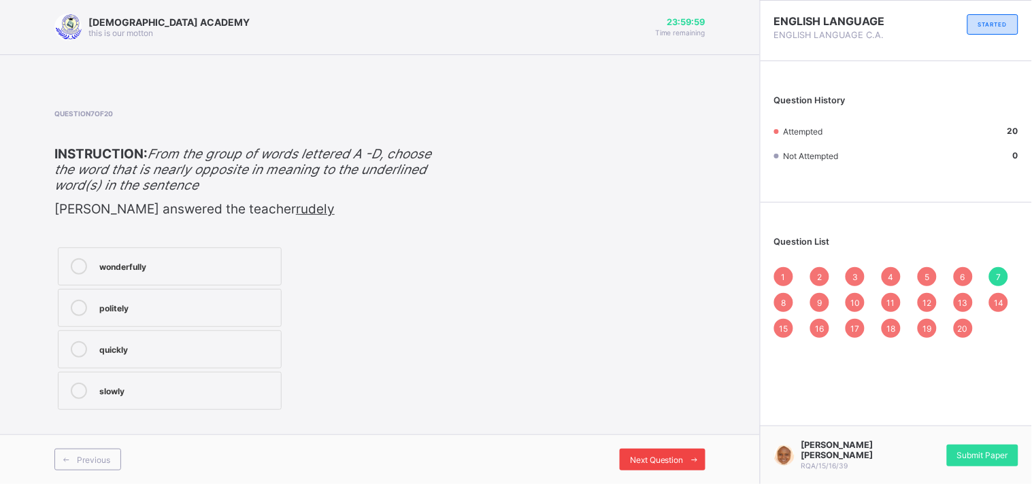
click at [638, 455] on span "Next Question" at bounding box center [657, 460] width 54 height 10
click at [652, 451] on div "Next Question" at bounding box center [663, 460] width 86 height 22
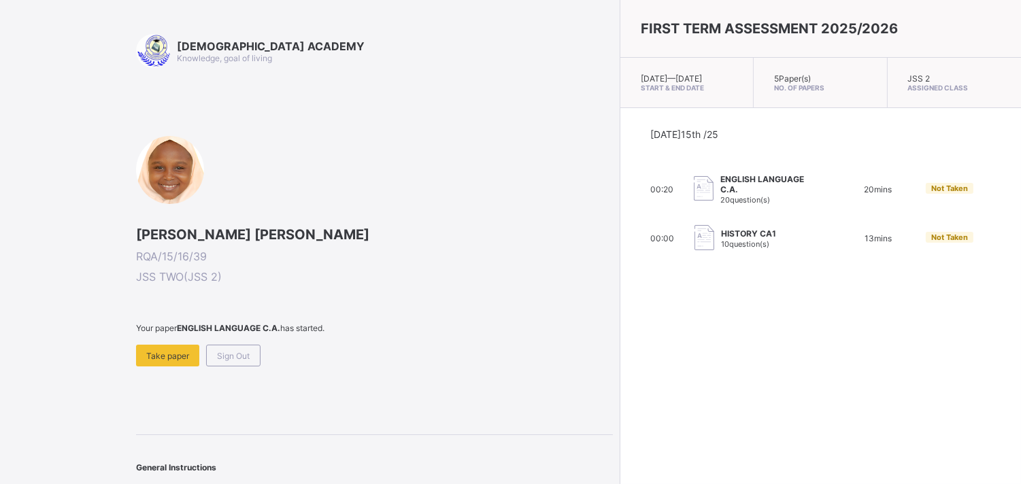
click at [720, 202] on span "20 question(s)" at bounding box center [745, 200] width 50 height 10
click at [150, 345] on div "Take paper" at bounding box center [167, 356] width 63 height 22
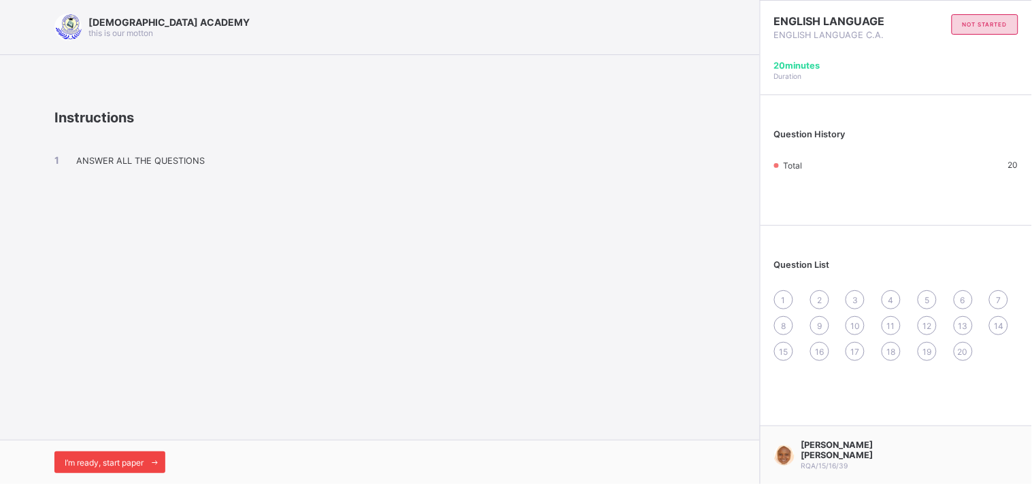
click at [118, 463] on span "I’m ready, start paper" at bounding box center [104, 463] width 79 height 10
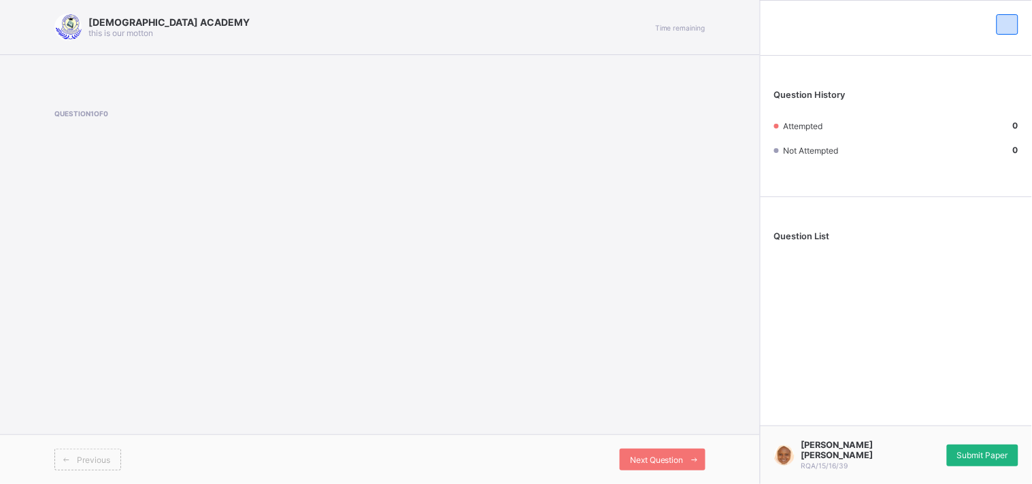
click at [974, 454] on span "Submit Paper" at bounding box center [982, 455] width 51 height 10
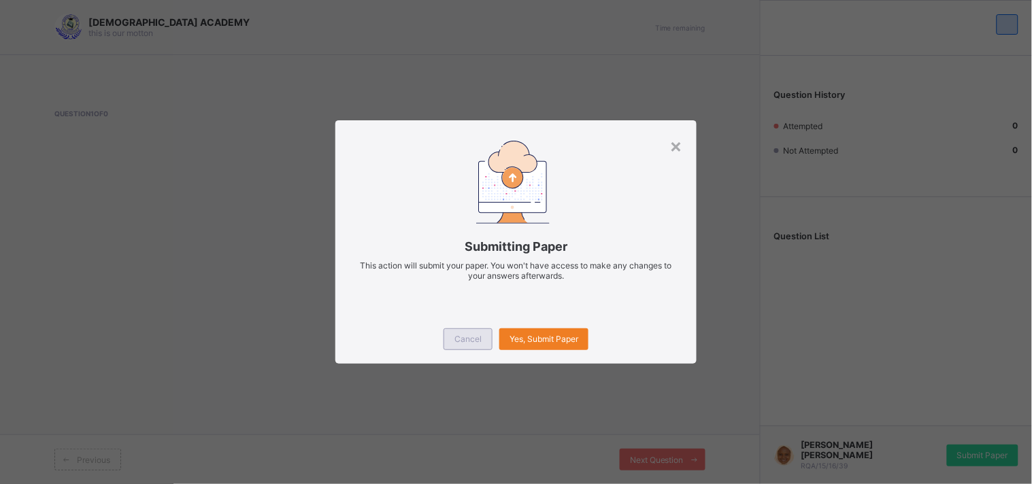
click at [471, 334] on span "Cancel" at bounding box center [467, 339] width 27 height 10
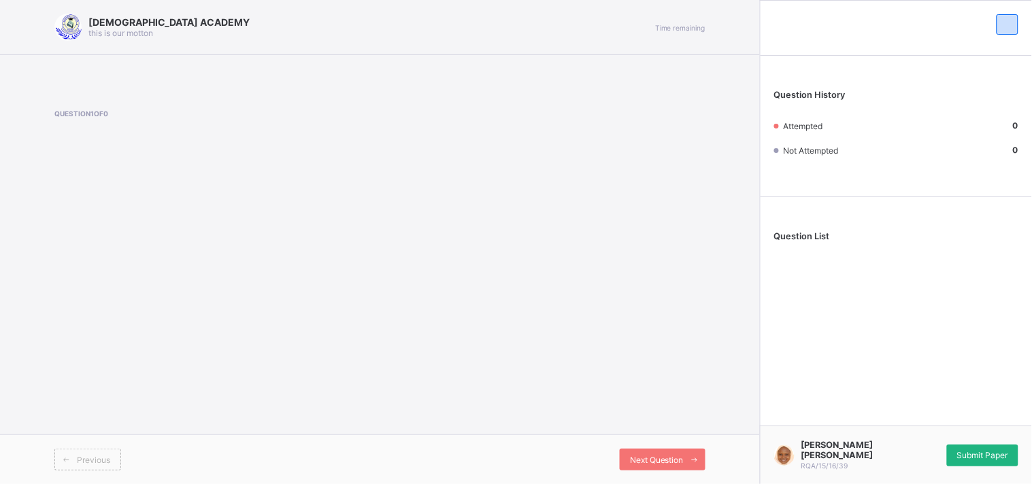
click at [988, 456] on span "Submit Paper" at bounding box center [982, 455] width 51 height 10
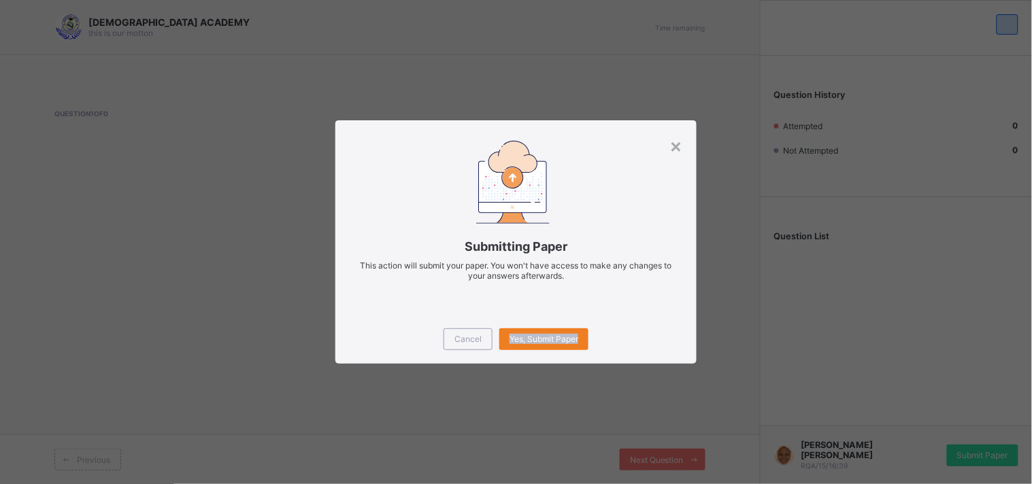
drag, startPoint x: 546, startPoint y: 324, endPoint x: 554, endPoint y: 350, distance: 26.9
click at [554, 350] on div "Cancel Yes, Submit Paper" at bounding box center [515, 339] width 361 height 49
click at [550, 341] on span "Yes, Submit Paper" at bounding box center [543, 339] width 69 height 10
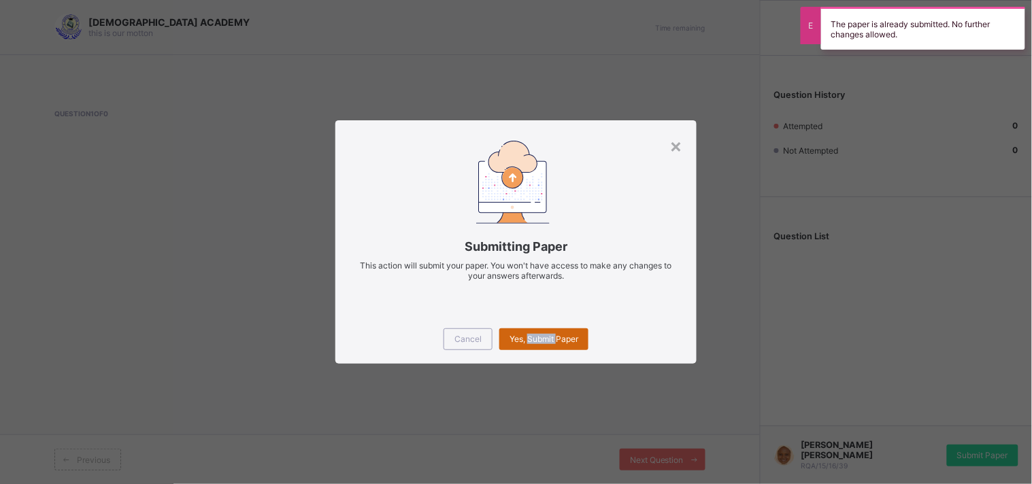
click at [550, 341] on span "Yes, Submit Paper" at bounding box center [543, 339] width 69 height 10
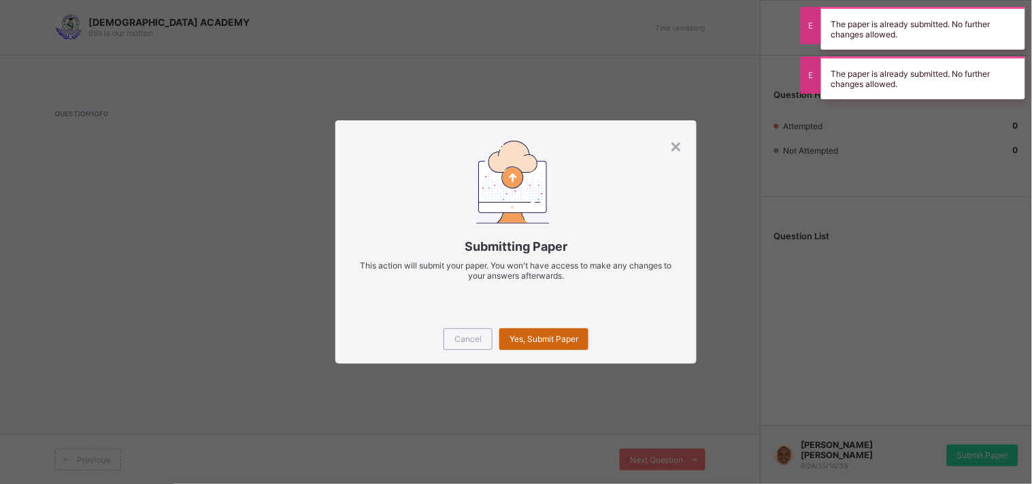
click at [561, 345] on div "Yes, Submit Paper" at bounding box center [543, 340] width 89 height 22
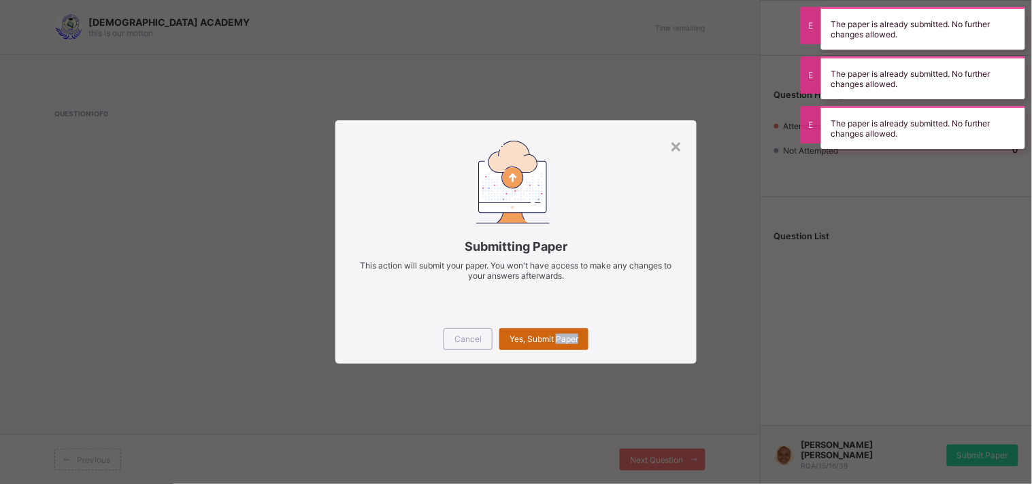
click at [561, 345] on div "Yes, Submit Paper" at bounding box center [543, 340] width 89 height 22
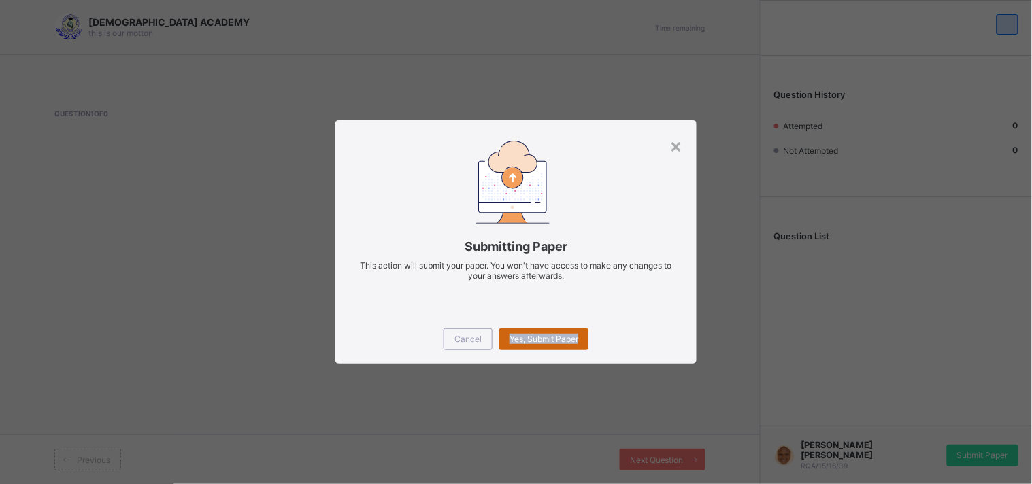
click at [568, 341] on span "Yes, Submit Paper" at bounding box center [543, 339] width 69 height 10
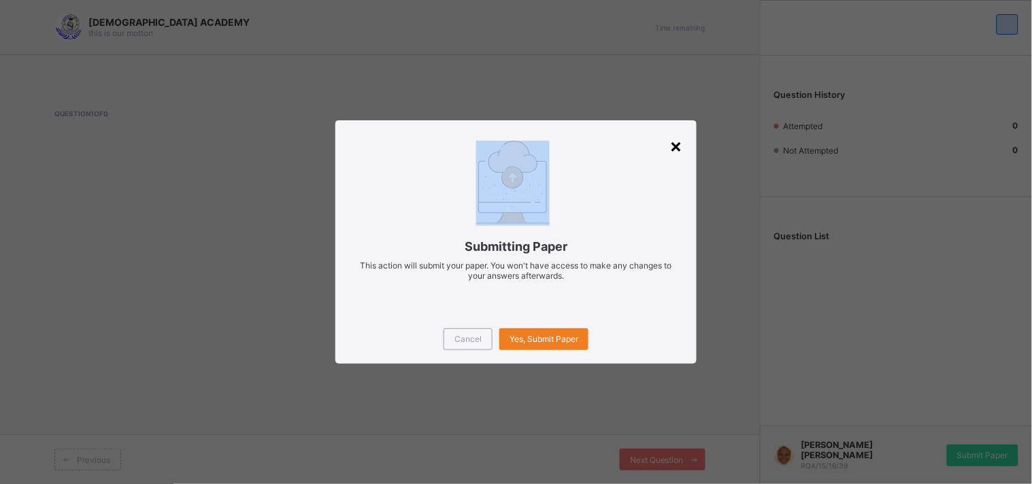
drag, startPoint x: 660, startPoint y: 163, endPoint x: 677, endPoint y: 140, distance: 28.7
click at [677, 140] on div "× Submitting Paper This action will submit your paper. You won't have access to…" at bounding box center [515, 241] width 361 height 243
click at [675, 146] on div "×" at bounding box center [676, 145] width 13 height 23
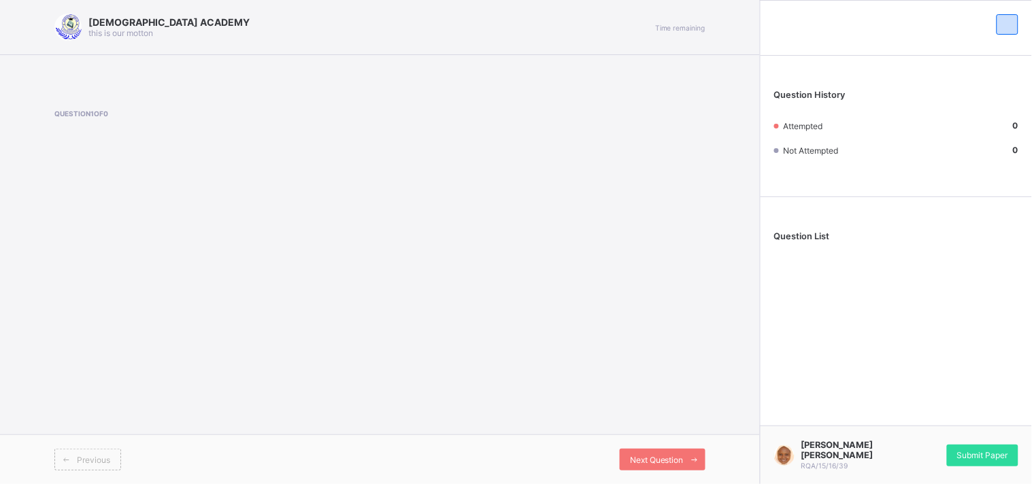
click at [675, 146] on div "Question 1 of 0" at bounding box center [379, 138] width 651 height 56
click at [75, 456] on span at bounding box center [66, 460] width 22 height 22
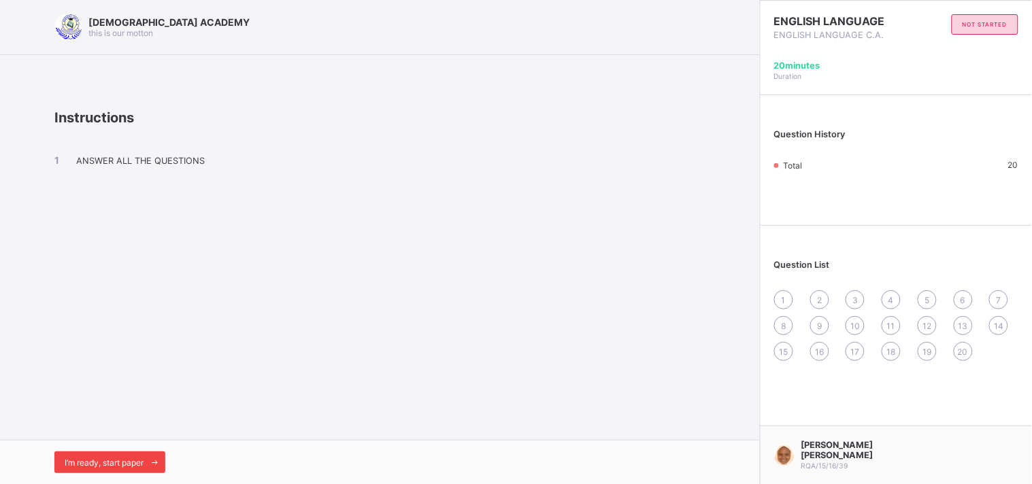
click at [124, 452] on div "I’m ready, start paper" at bounding box center [109, 463] width 111 height 22
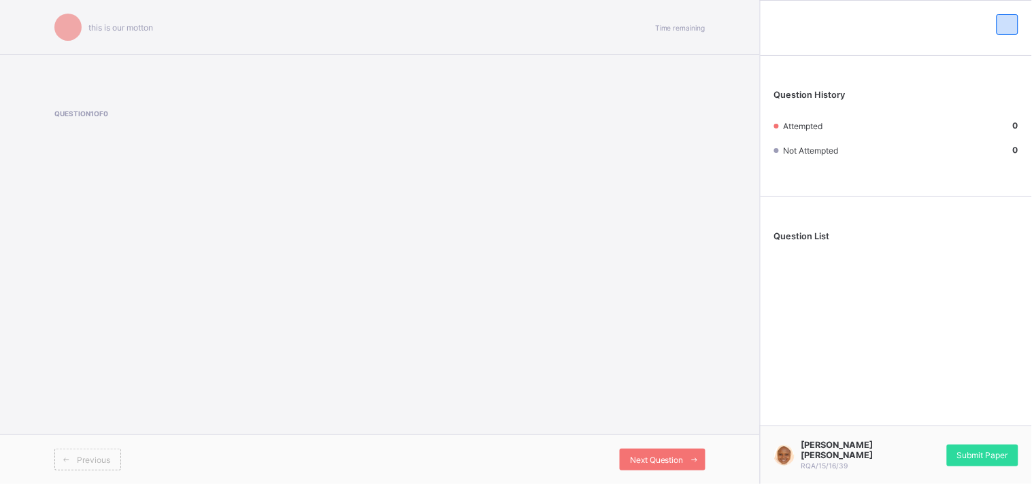
click at [124, 451] on div "this is our [PERSON_NAME] Time remaining Question 1 of 0 Previous Next Question…" at bounding box center [516, 242] width 1032 height 484
click at [124, 451] on div "Previous" at bounding box center [217, 460] width 326 height 22
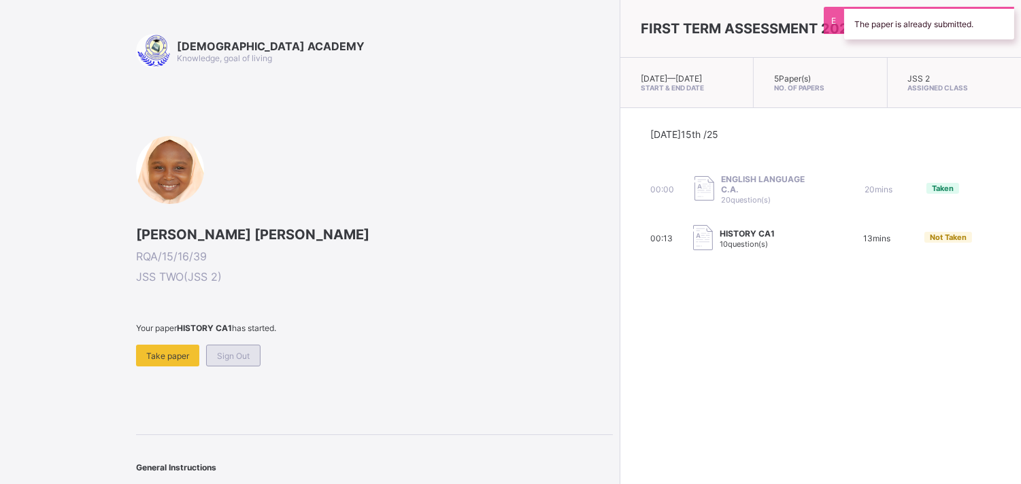
click at [229, 363] on div "Sign Out" at bounding box center [233, 356] width 54 height 22
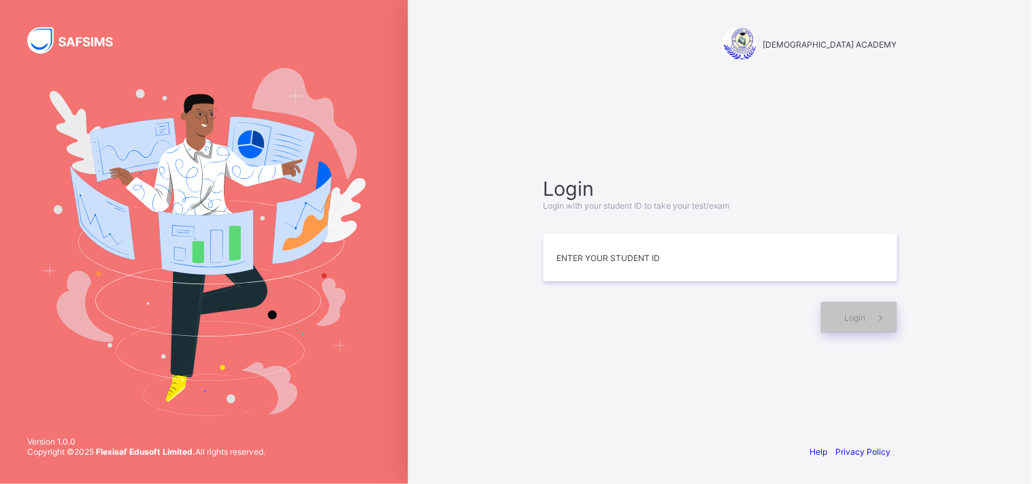
click at [469, 147] on div "RAUDHATUL QUR'AN ACADEMY Login Login with your student ID to take your test/exa…" at bounding box center [720, 242] width 624 height 484
click at [643, 258] on input at bounding box center [720, 258] width 354 height 48
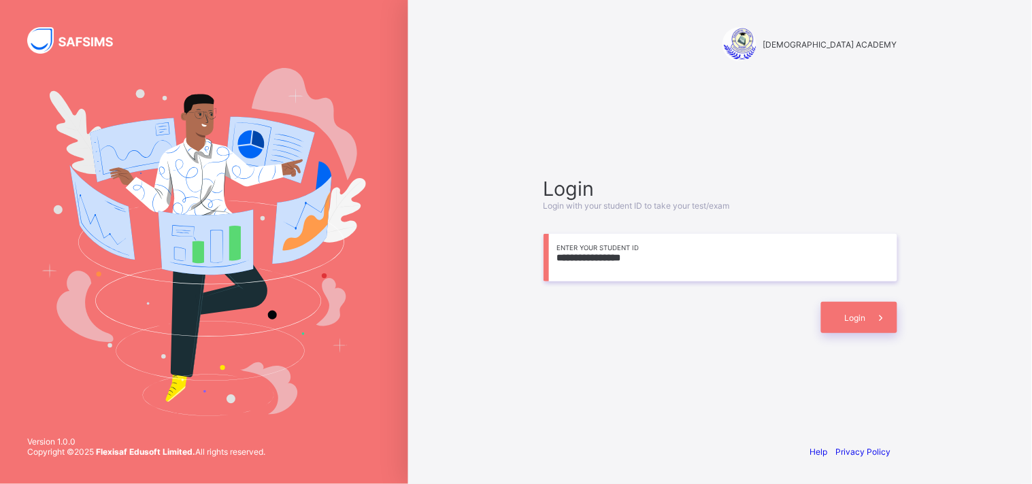
type input "**********"
click at [859, 323] on div "Login" at bounding box center [859, 317] width 76 height 31
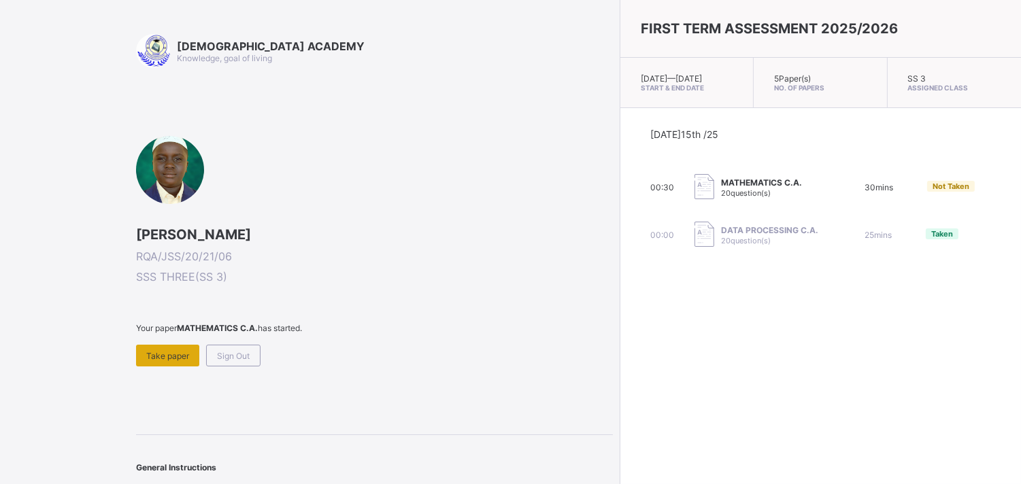
click at [179, 351] on span "Take paper" at bounding box center [167, 356] width 43 height 10
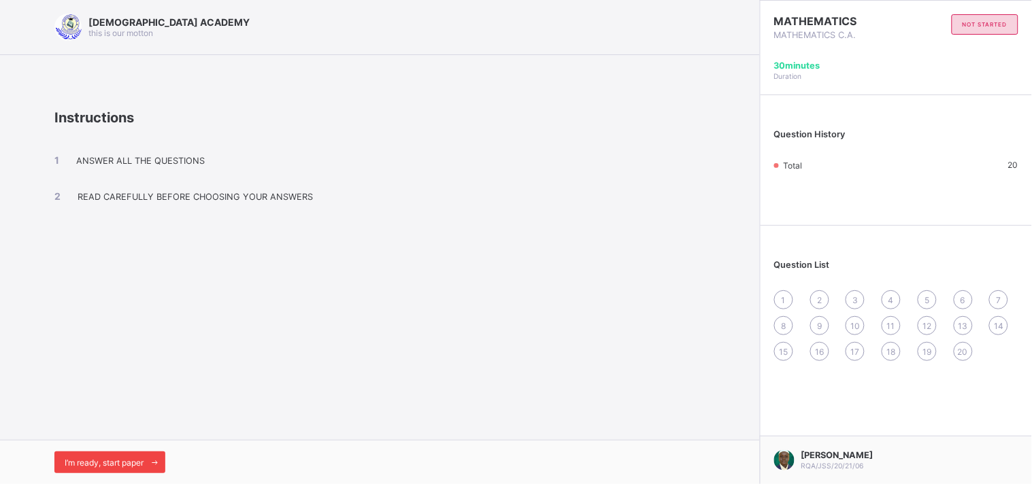
click at [96, 461] on span "I’m ready, start paper" at bounding box center [104, 463] width 79 height 10
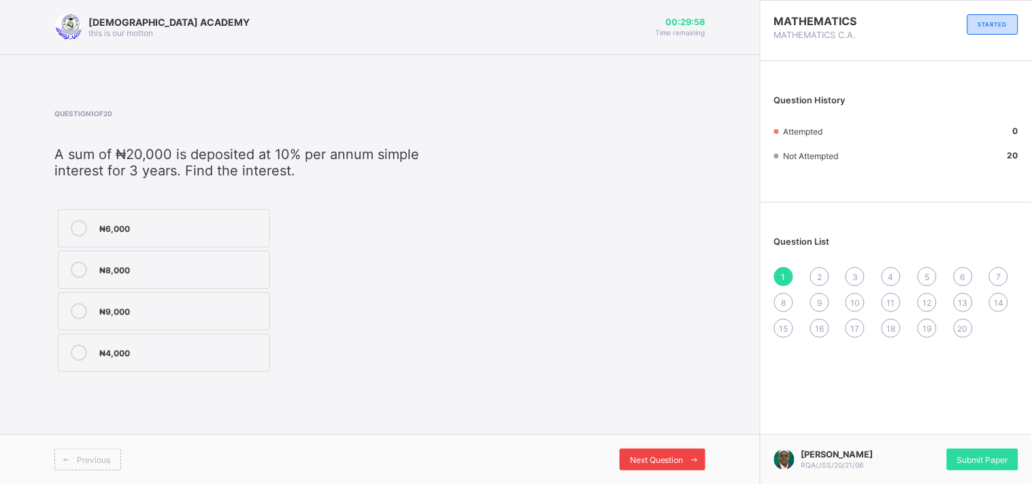
click at [658, 455] on span "Next Question" at bounding box center [657, 460] width 54 height 10
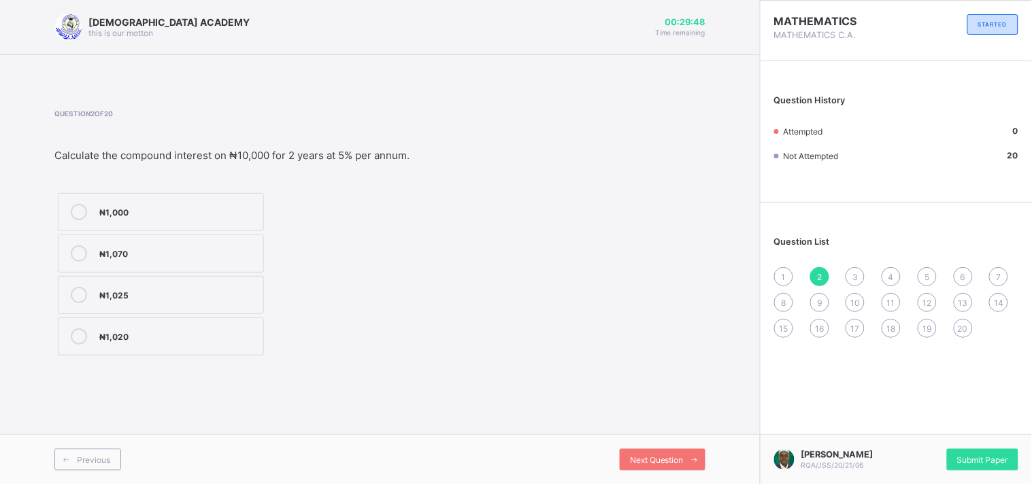
click at [784, 282] on div "1" at bounding box center [783, 276] width 19 height 19
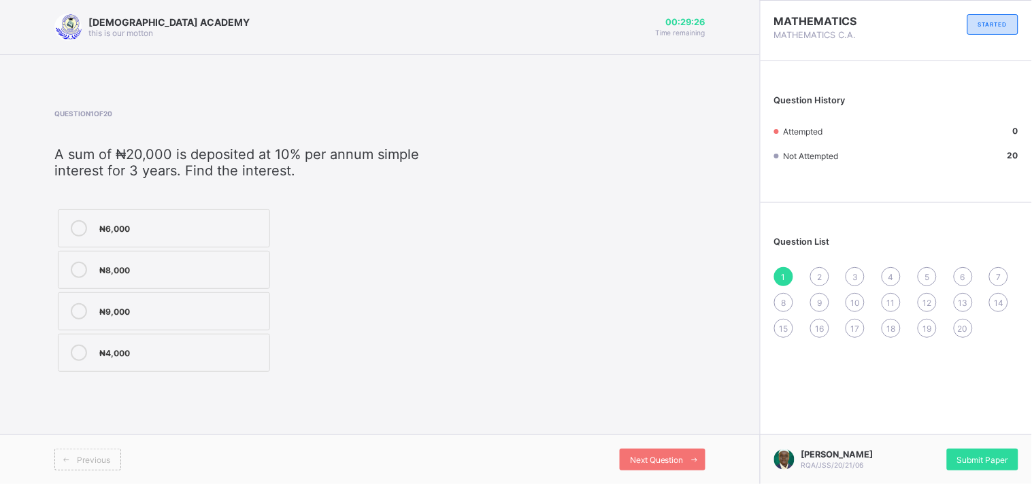
click at [888, 272] on span "4" at bounding box center [890, 277] width 5 height 10
click at [961, 317] on div "1 2 3 4 5 6 7 8 9 10 11 12 13 14 15 16 17 18 19 20" at bounding box center [896, 302] width 244 height 71
click at [957, 327] on div "20" at bounding box center [963, 328] width 19 height 19
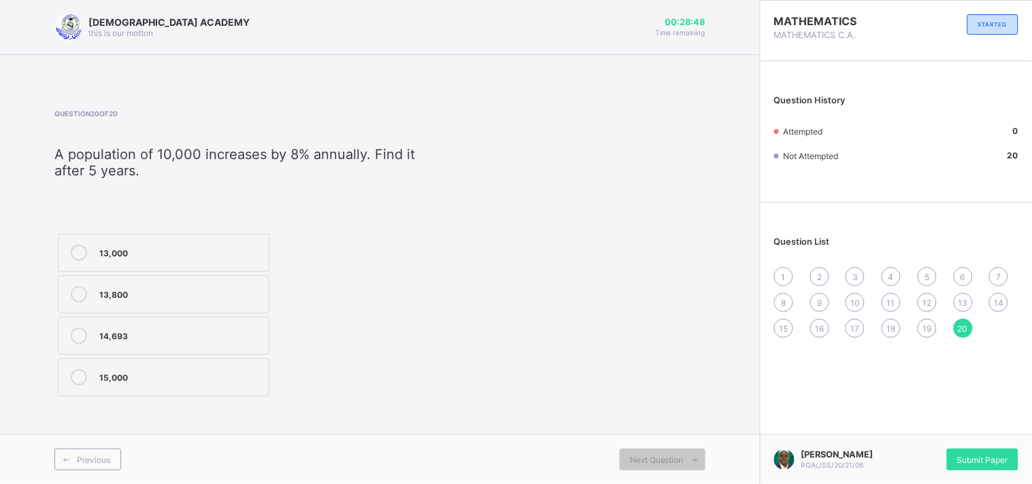
click at [924, 321] on div "19" at bounding box center [927, 328] width 19 height 19
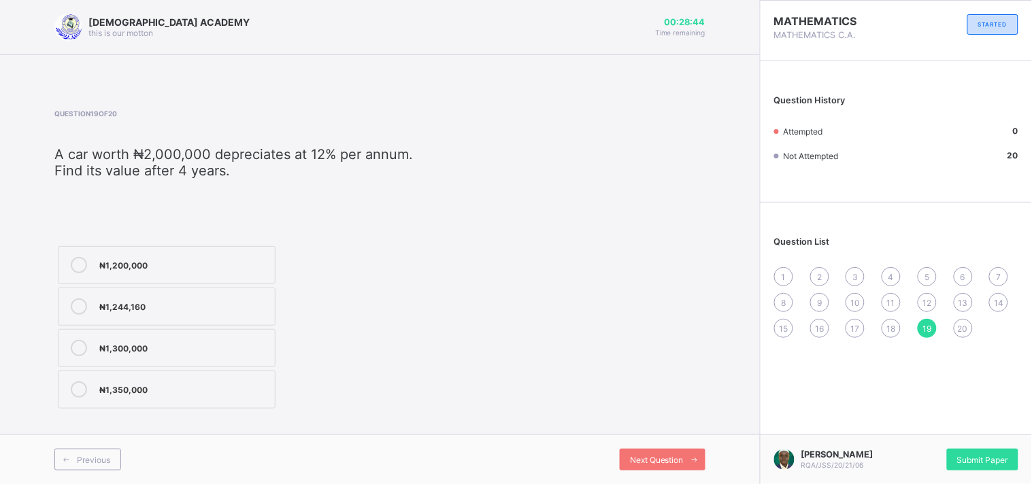
click at [894, 324] on span "18" at bounding box center [891, 329] width 9 height 10
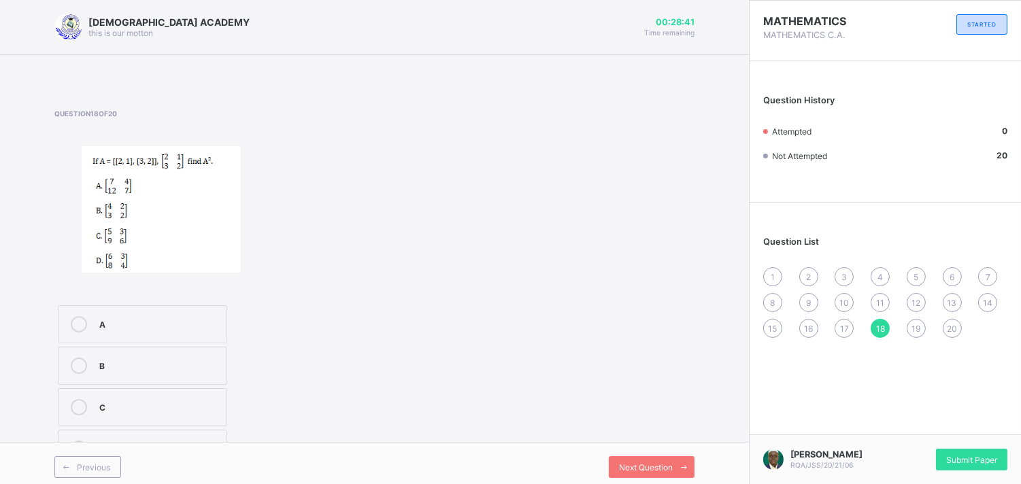
click at [849, 324] on span "17" at bounding box center [844, 329] width 9 height 10
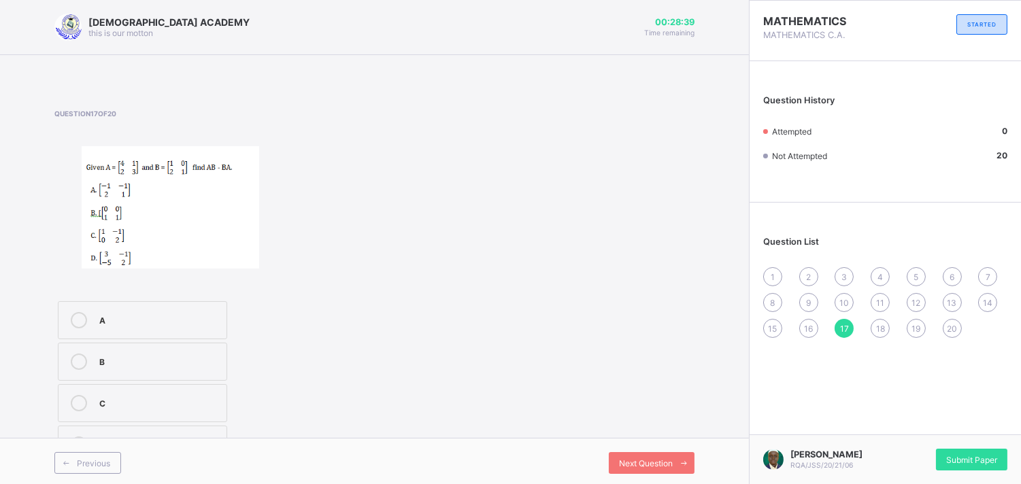
click at [813, 325] on span "16" at bounding box center [808, 329] width 9 height 10
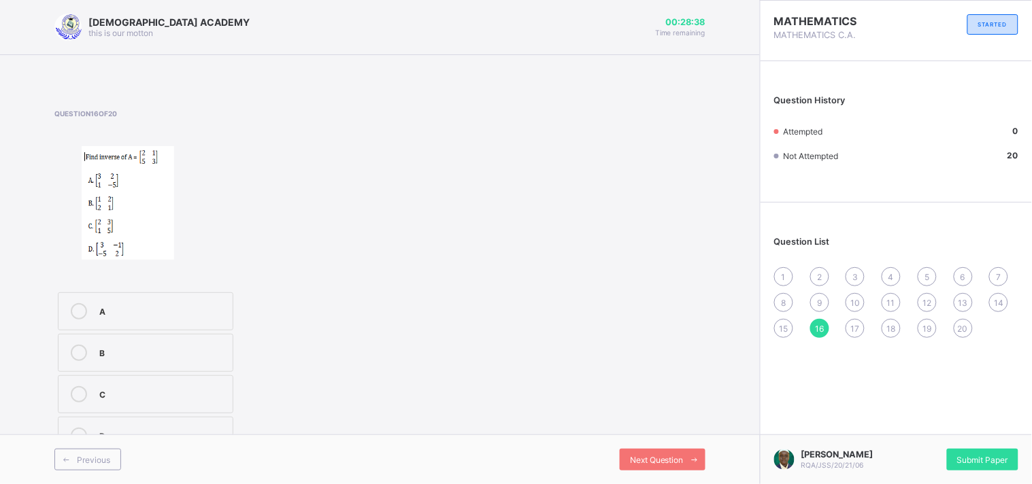
click at [786, 328] on span "15" at bounding box center [783, 329] width 9 height 10
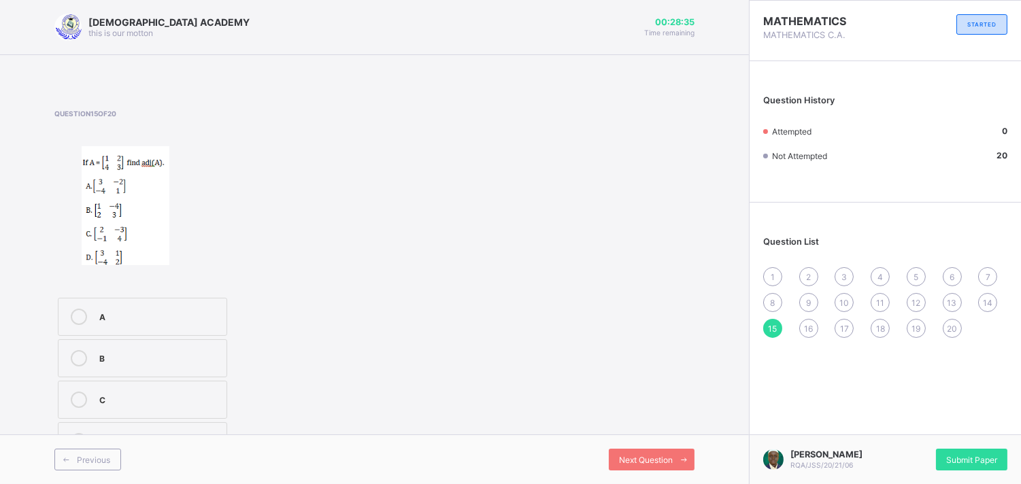
click at [992, 298] on span "14" at bounding box center [988, 303] width 10 height 10
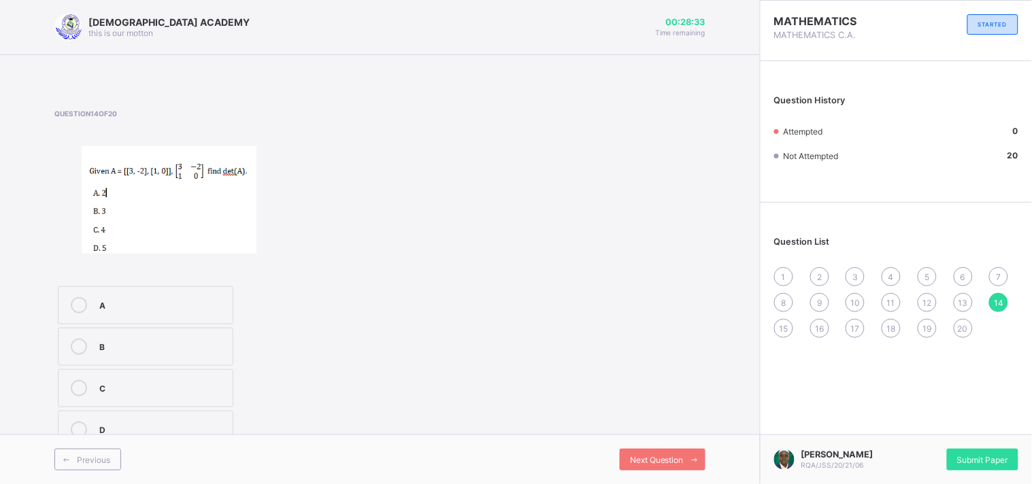
click at [967, 298] on span "13" at bounding box center [963, 303] width 10 height 10
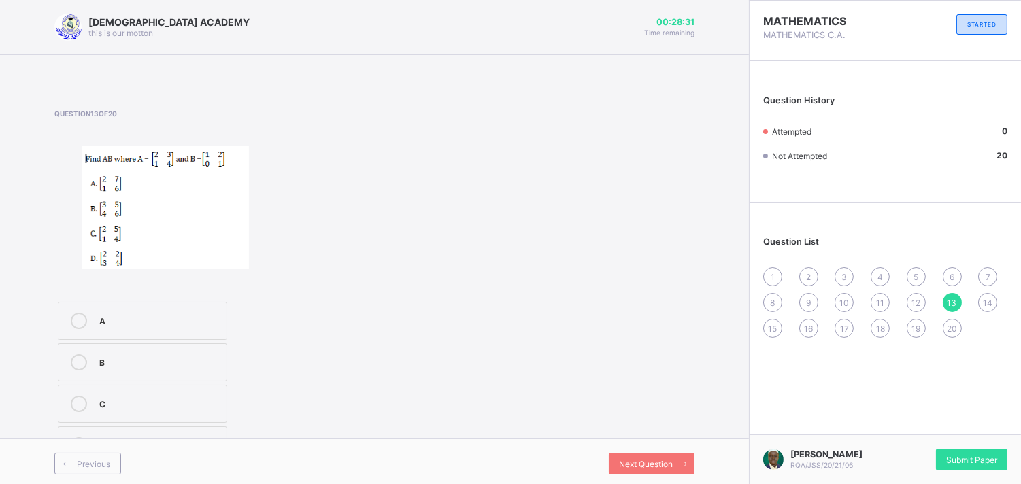
click at [920, 298] on span "12" at bounding box center [915, 303] width 9 height 10
click at [918, 273] on span "5" at bounding box center [915, 277] width 5 height 10
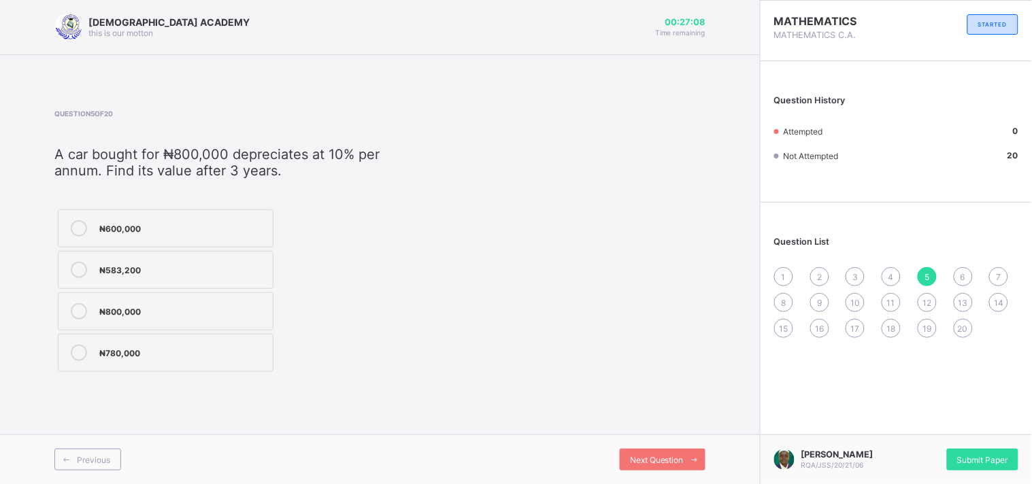
click at [966, 271] on div "6" at bounding box center [963, 276] width 19 height 19
click at [925, 275] on span "5" at bounding box center [926, 277] width 5 height 10
click at [920, 305] on div "12" at bounding box center [927, 302] width 19 height 19
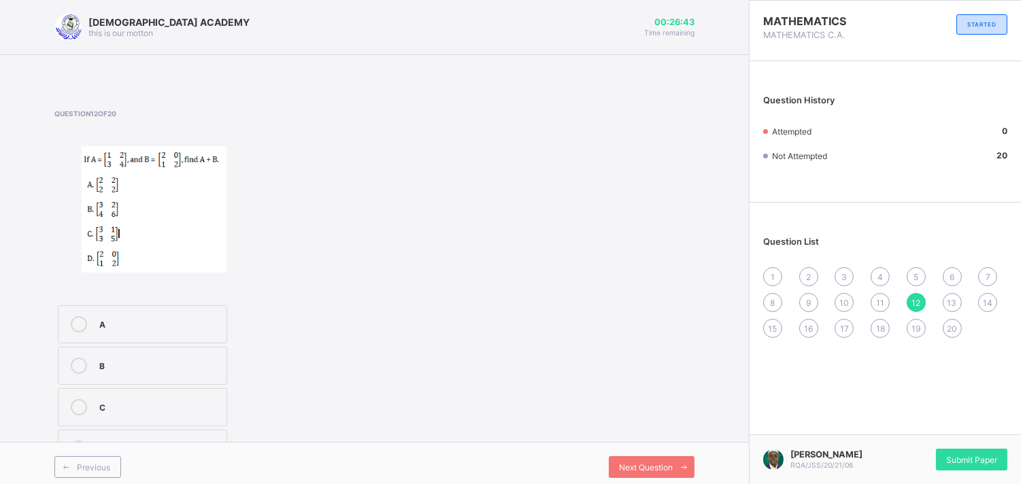
click at [918, 275] on span "5" at bounding box center [915, 277] width 5 height 10
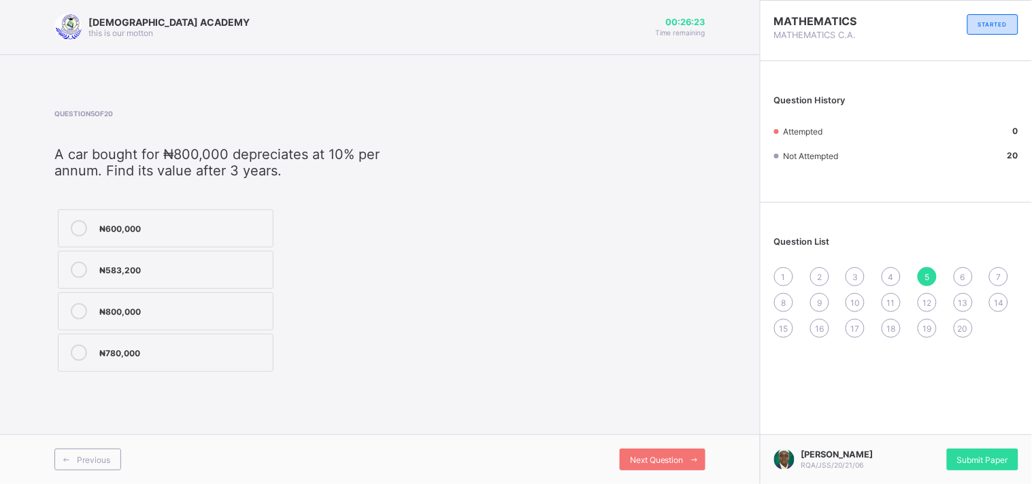
click at [785, 304] on span "8" at bounding box center [783, 303] width 5 height 10
click at [851, 303] on span "10" at bounding box center [855, 303] width 10 height 10
click at [923, 301] on span "12" at bounding box center [926, 303] width 9 height 10
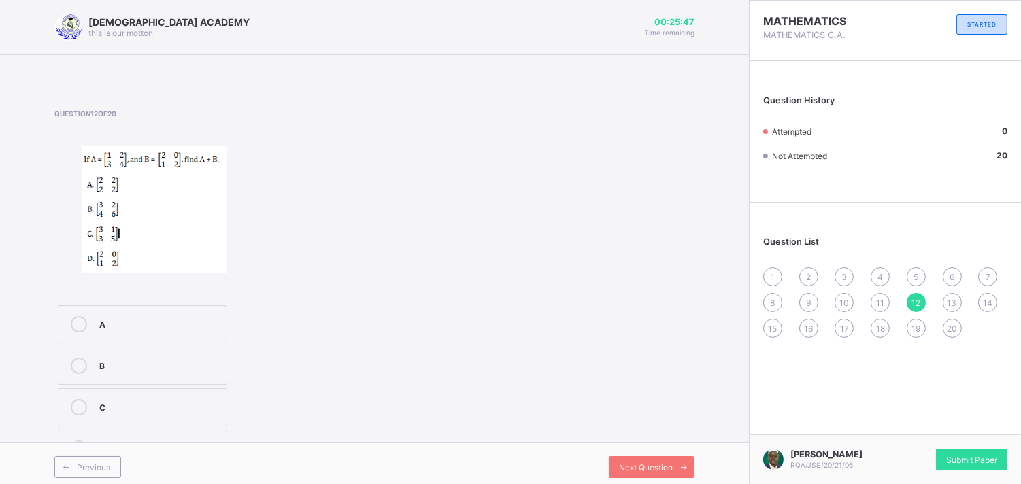
click at [954, 276] on span "6" at bounding box center [951, 277] width 5 height 10
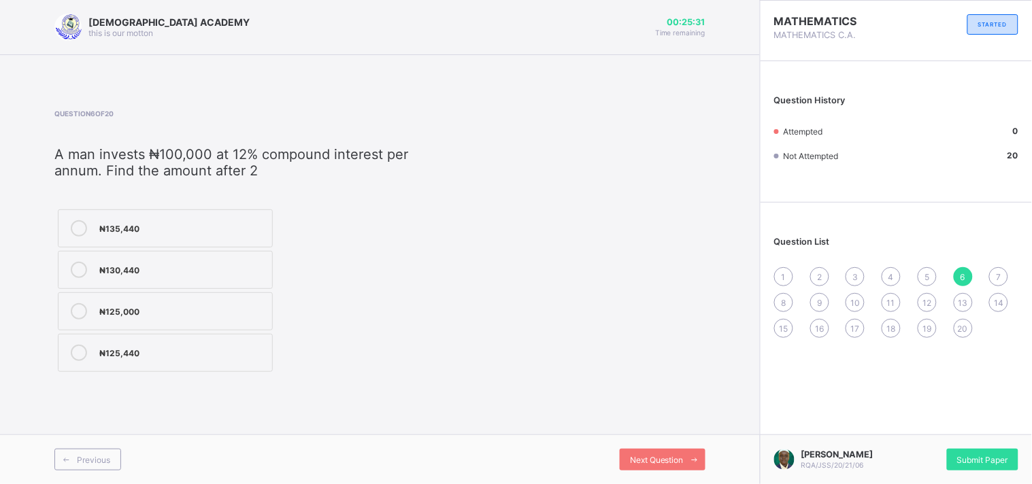
click at [1003, 278] on div "7" at bounding box center [998, 276] width 19 height 19
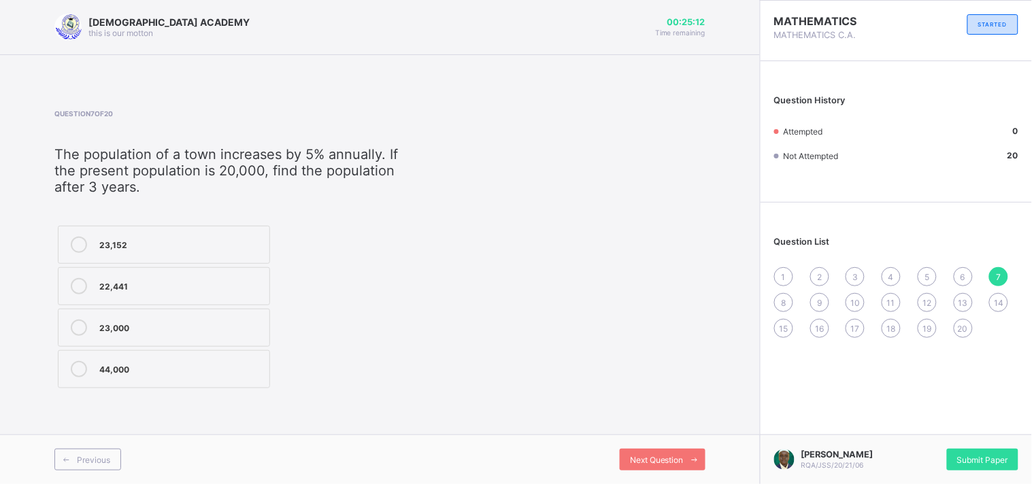
click at [959, 280] on div "6" at bounding box center [963, 276] width 19 height 19
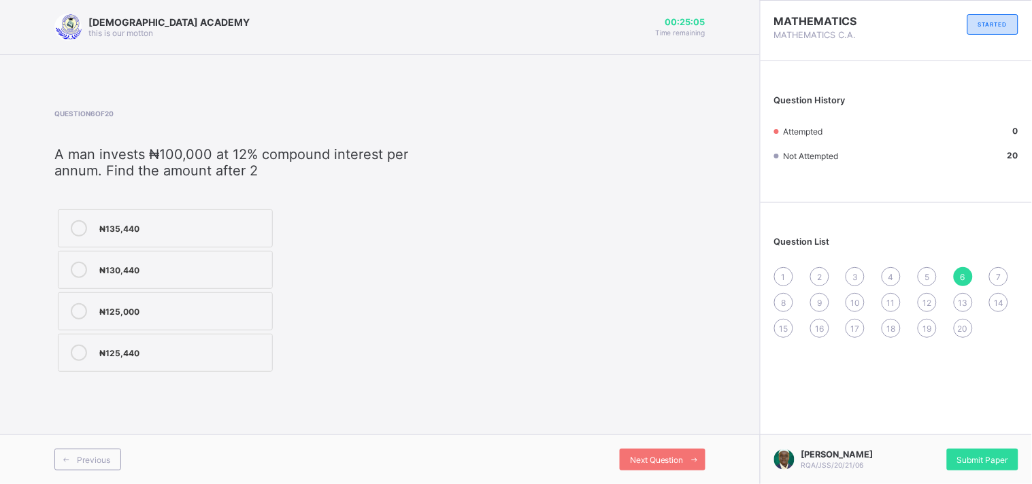
click at [1005, 275] on div "7" at bounding box center [998, 276] width 19 height 19
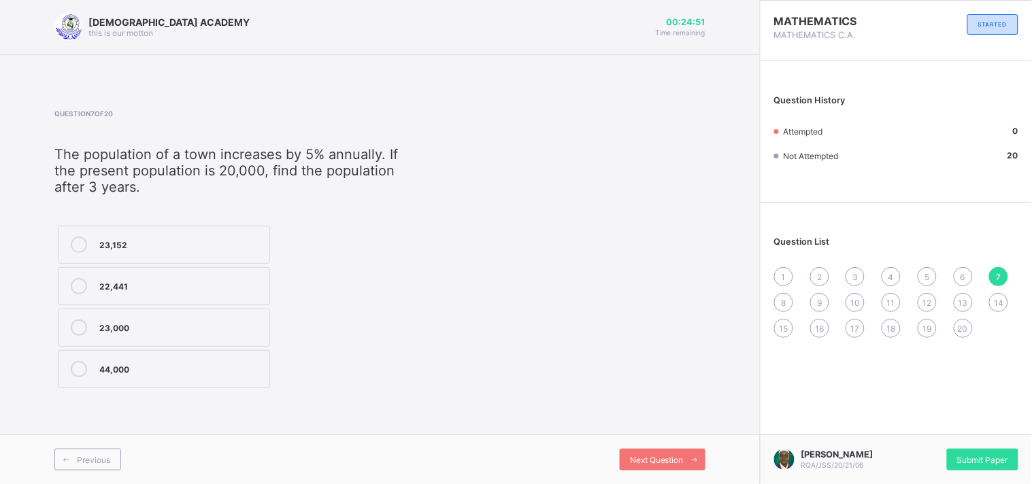
click at [779, 274] on div "1" at bounding box center [783, 276] width 19 height 19
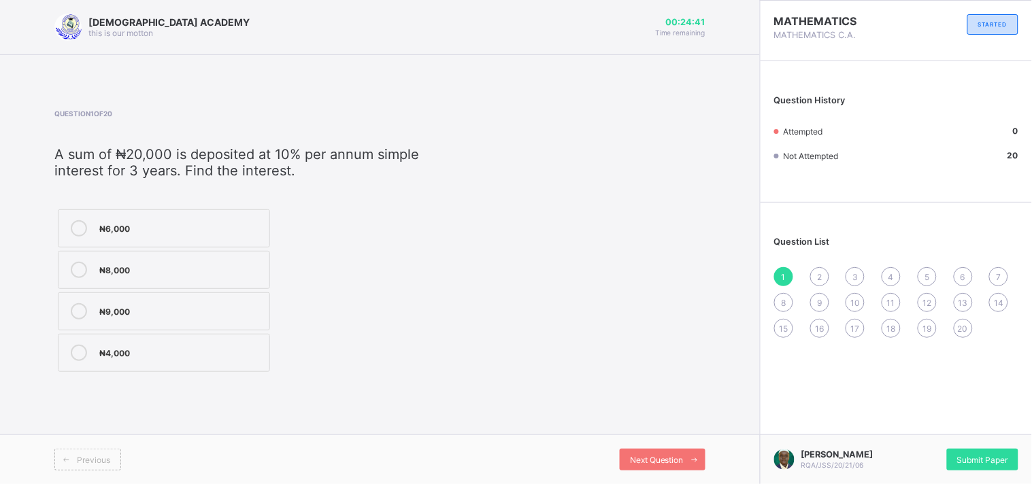
click at [138, 361] on label "₦4,000" at bounding box center [164, 353] width 212 height 38
click at [811, 275] on div "2" at bounding box center [819, 276] width 19 height 19
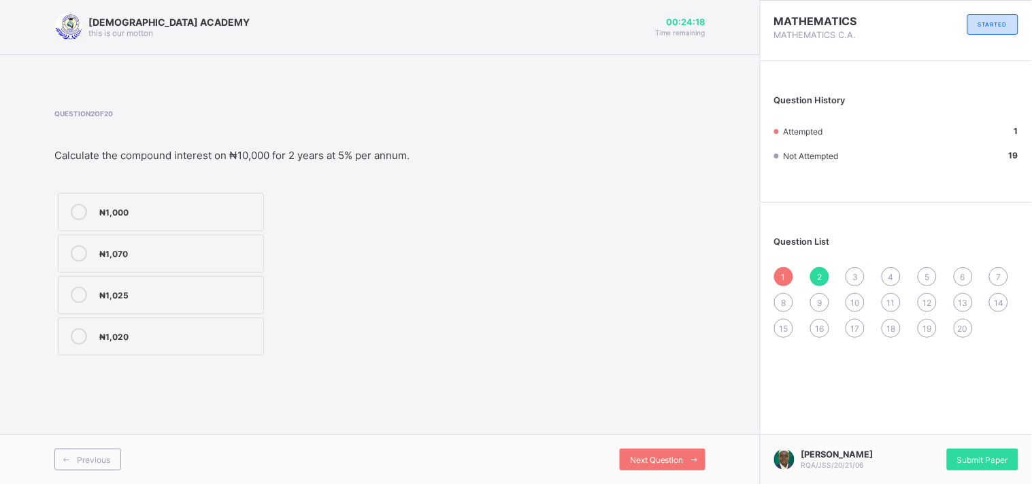
click at [961, 330] on span "20" at bounding box center [963, 329] width 10 height 10
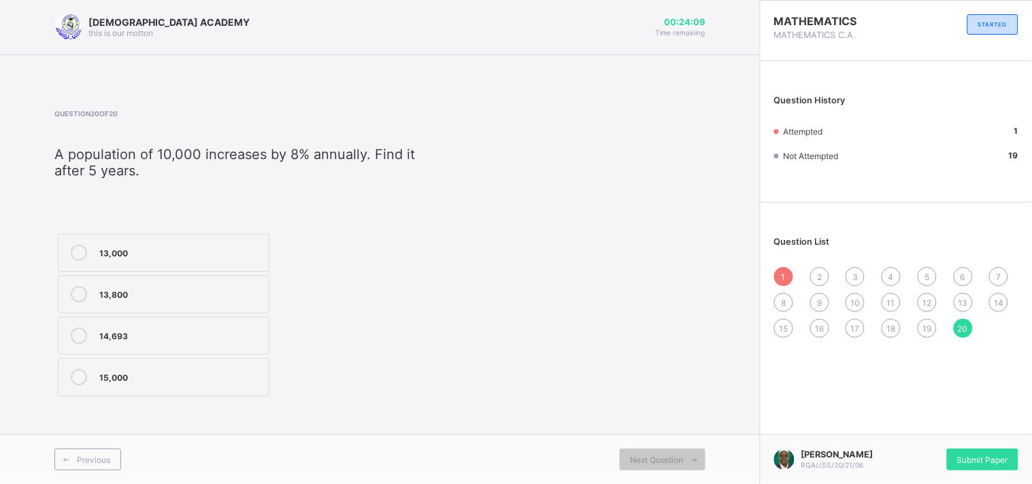
click at [994, 280] on div "7" at bounding box center [998, 276] width 19 height 19
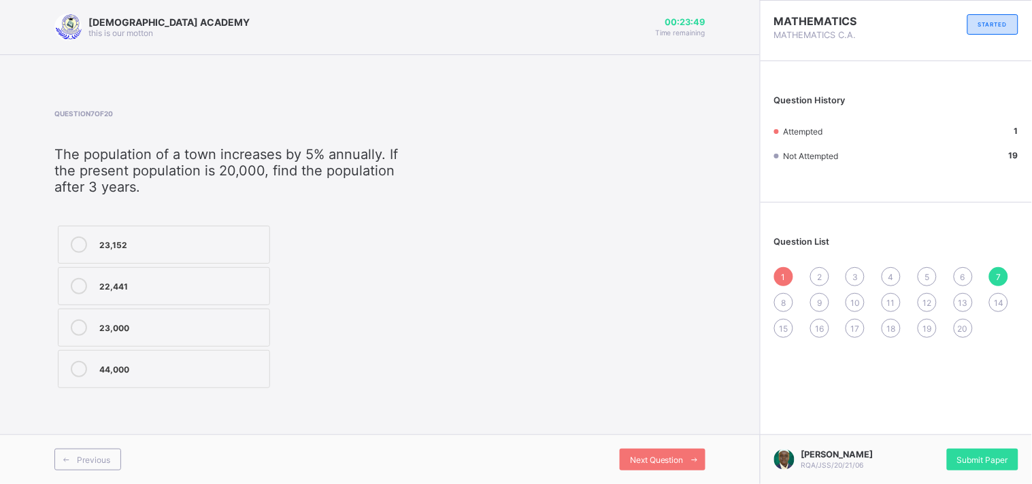
click at [785, 298] on span "8" at bounding box center [783, 303] width 5 height 10
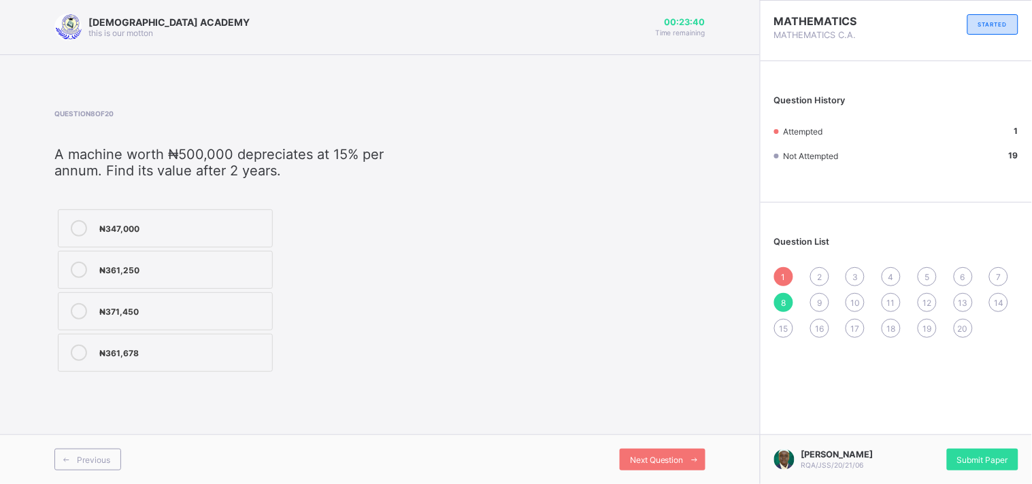
click at [816, 301] on div "9" at bounding box center [819, 302] width 19 height 19
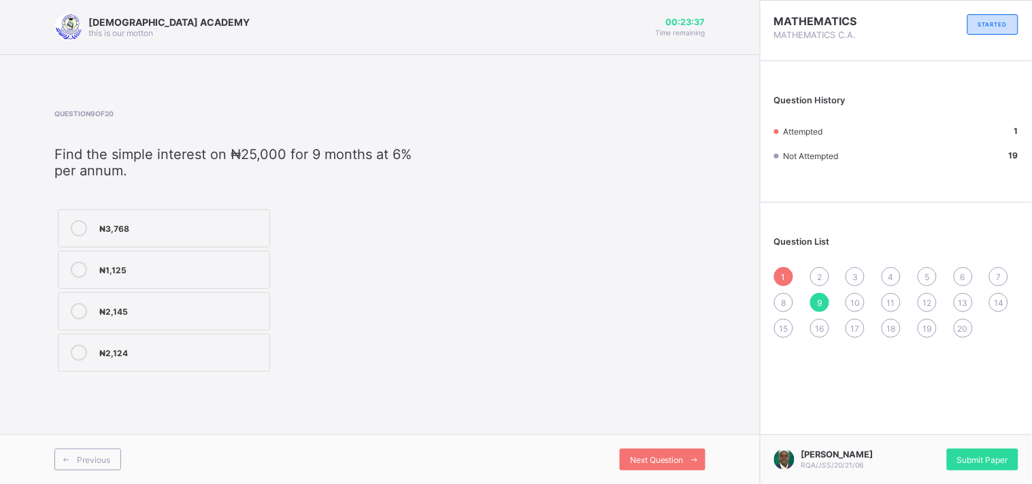
click at [771, 305] on div "Question List 1 2 3 4 5 6 7 8 9 10 11 12 13 14 15 16 17 18 19 20" at bounding box center [895, 280] width 271 height 142
click at [790, 301] on div "8" at bounding box center [783, 302] width 19 height 19
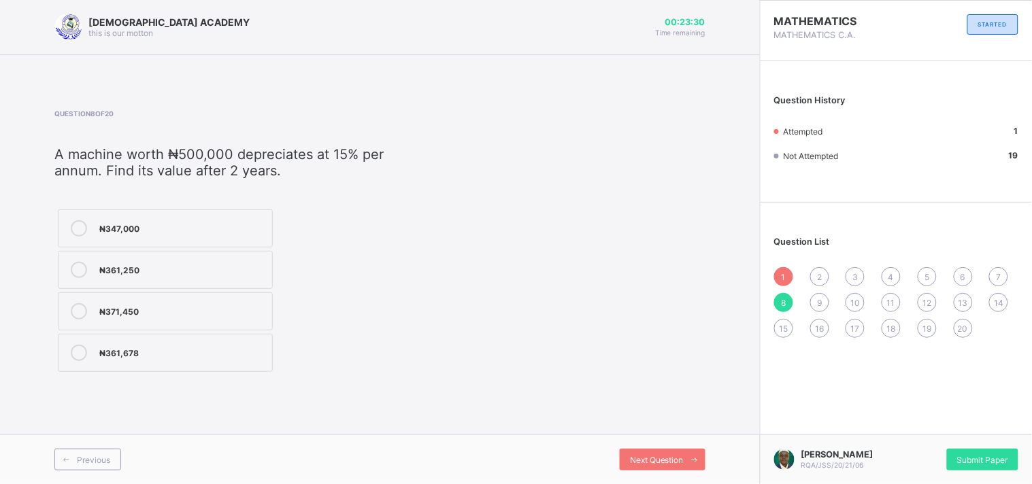
click at [824, 304] on div "9" at bounding box center [819, 302] width 19 height 19
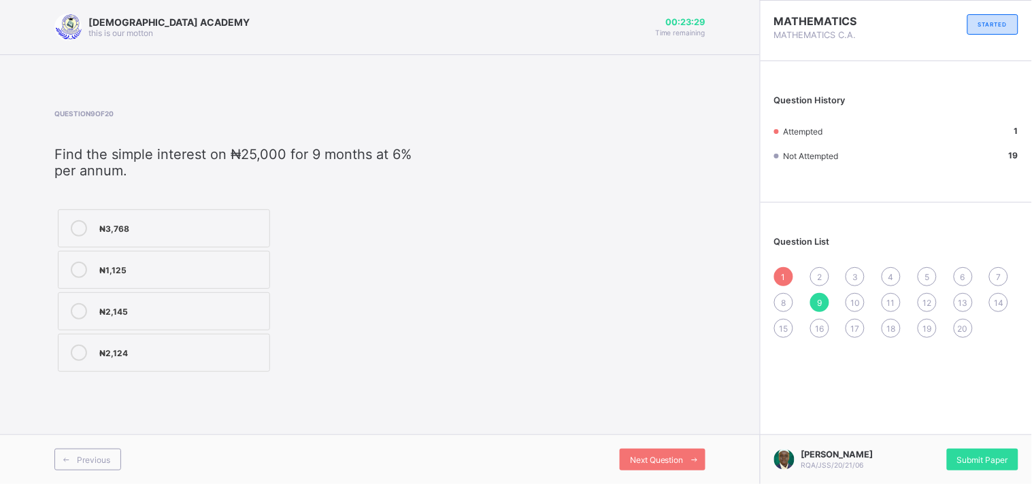
click at [963, 334] on div "20" at bounding box center [963, 328] width 19 height 19
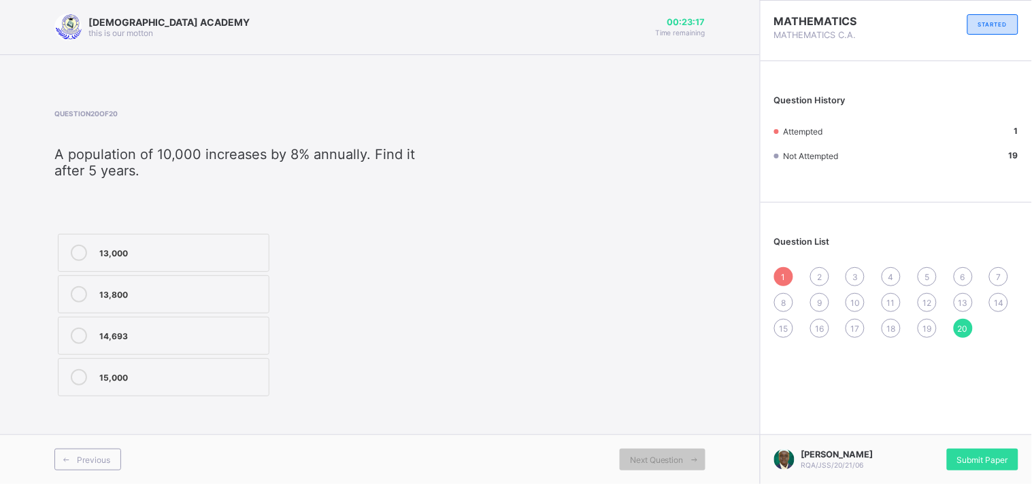
click at [780, 303] on div "8" at bounding box center [783, 302] width 19 height 19
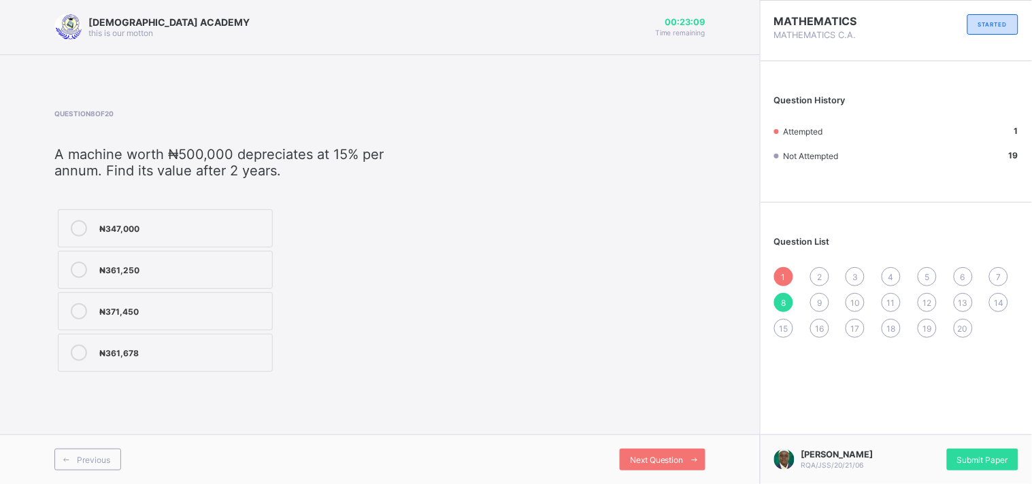
click at [813, 326] on div "16" at bounding box center [819, 328] width 19 height 19
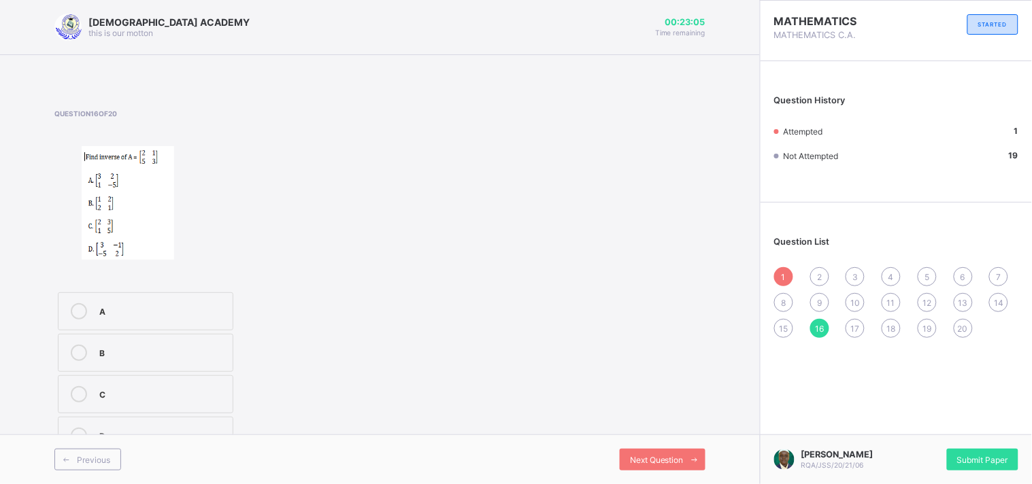
click at [818, 303] on span "9" at bounding box center [819, 303] width 5 height 10
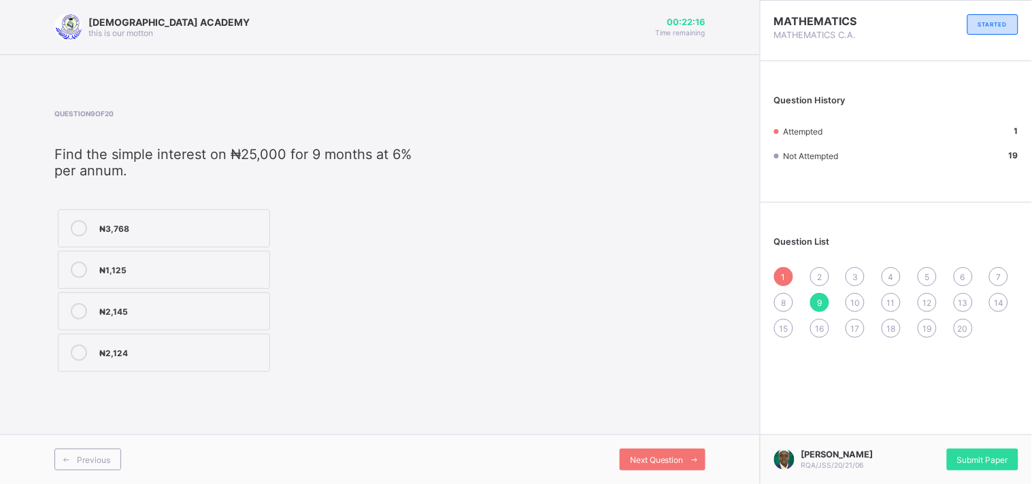
click at [928, 324] on span "19" at bounding box center [926, 329] width 9 height 10
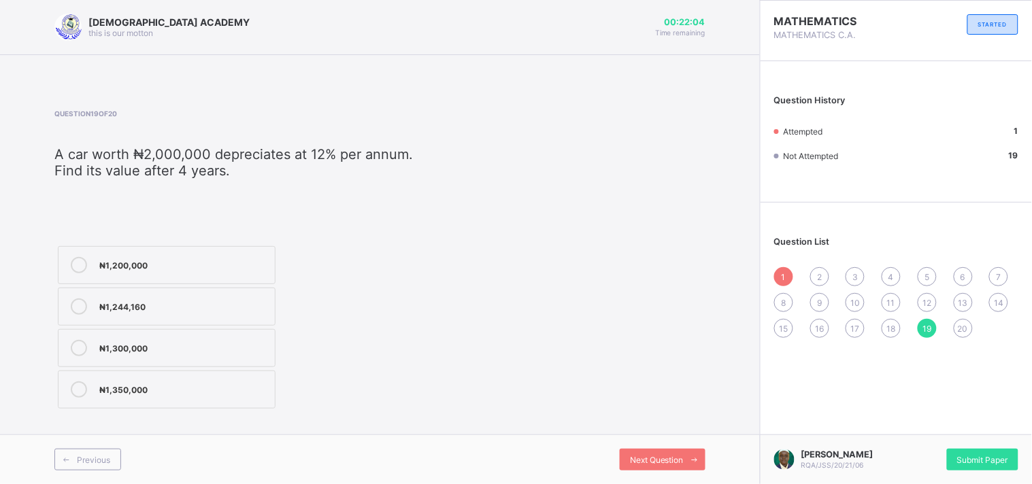
click at [818, 304] on span "9" at bounding box center [819, 303] width 5 height 10
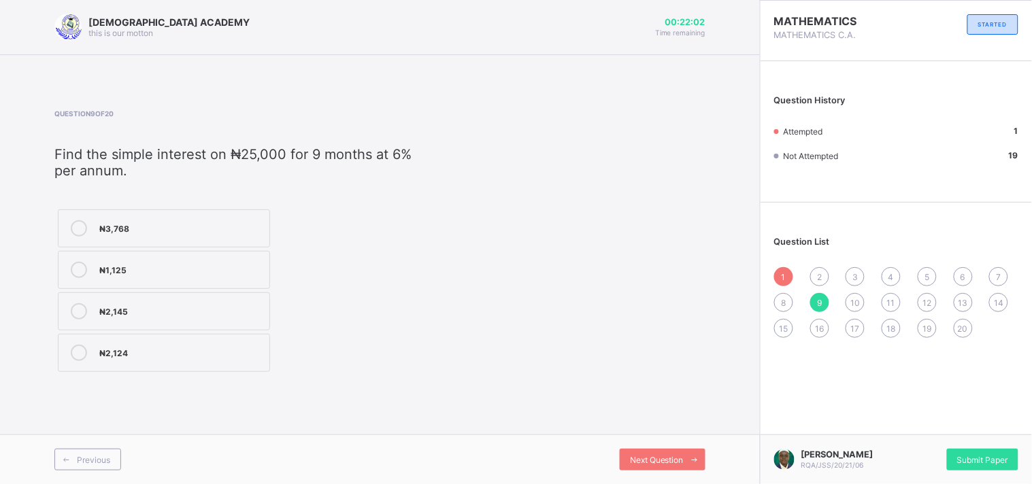
click at [852, 299] on span "10" at bounding box center [855, 303] width 10 height 10
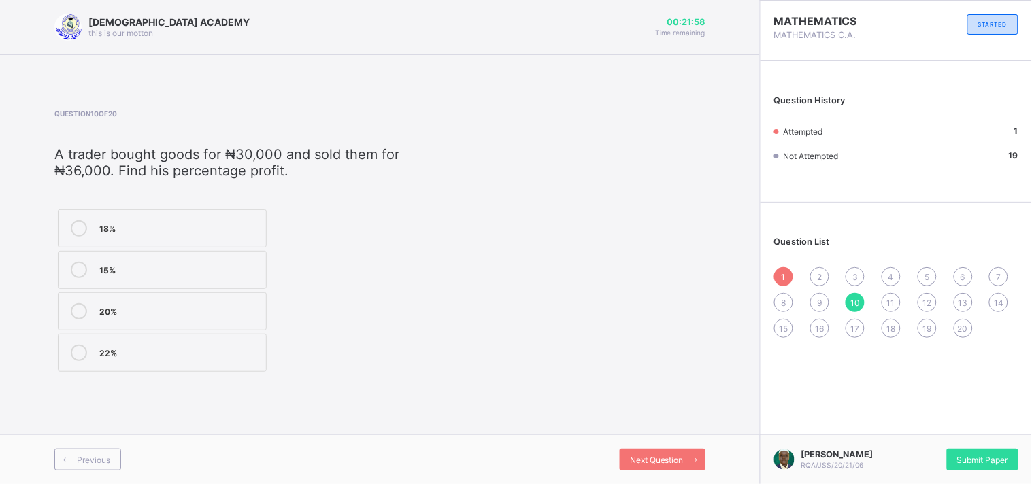
click at [931, 301] on span "12" at bounding box center [926, 303] width 9 height 10
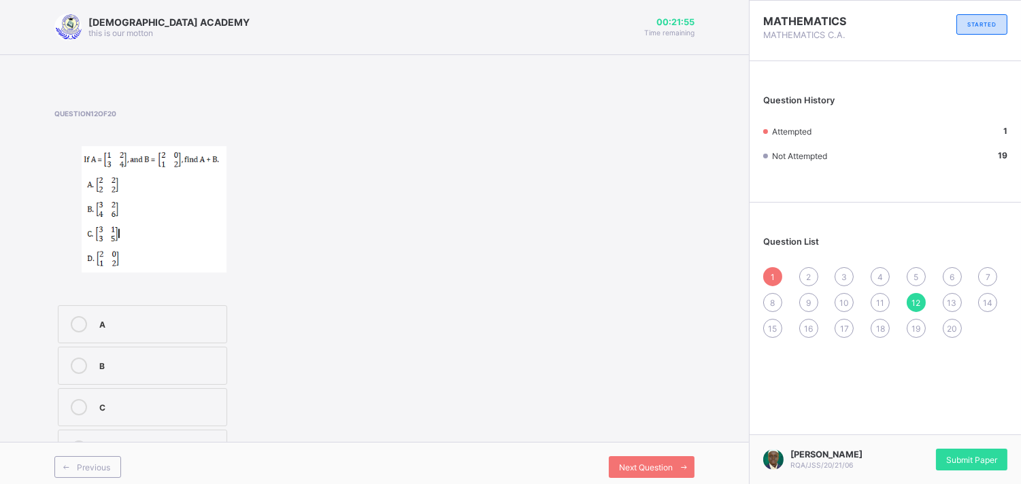
click at [813, 275] on div "2" at bounding box center [808, 276] width 19 height 19
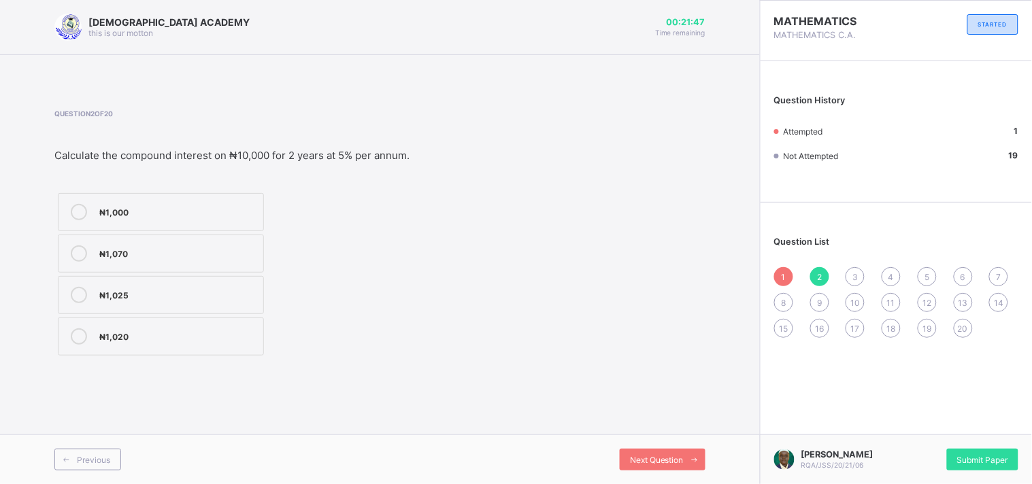
click at [853, 279] on span "3" at bounding box center [854, 277] width 5 height 10
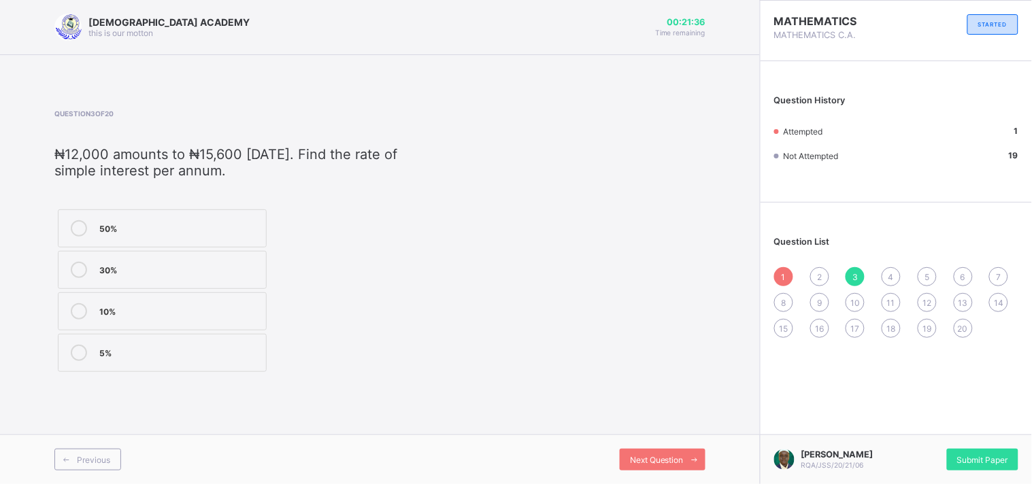
click at [885, 275] on div "4" at bounding box center [890, 276] width 19 height 19
click at [960, 321] on div "20" at bounding box center [963, 328] width 19 height 19
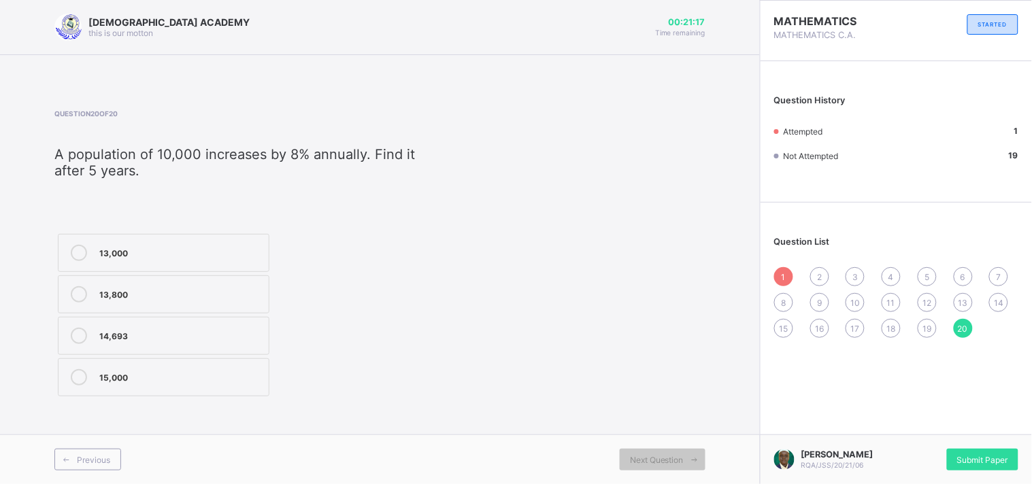
click at [924, 328] on span "19" at bounding box center [926, 329] width 9 height 10
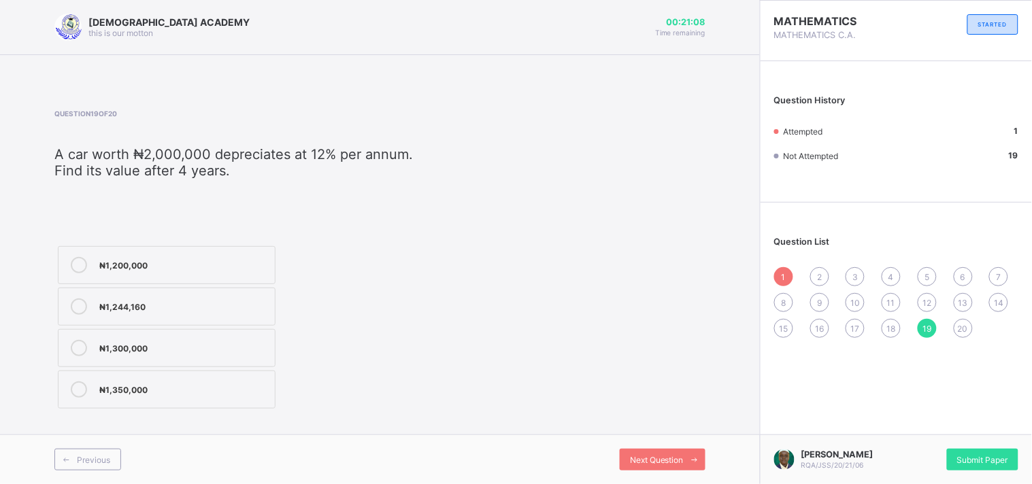
click at [892, 331] on span "18" at bounding box center [891, 329] width 9 height 10
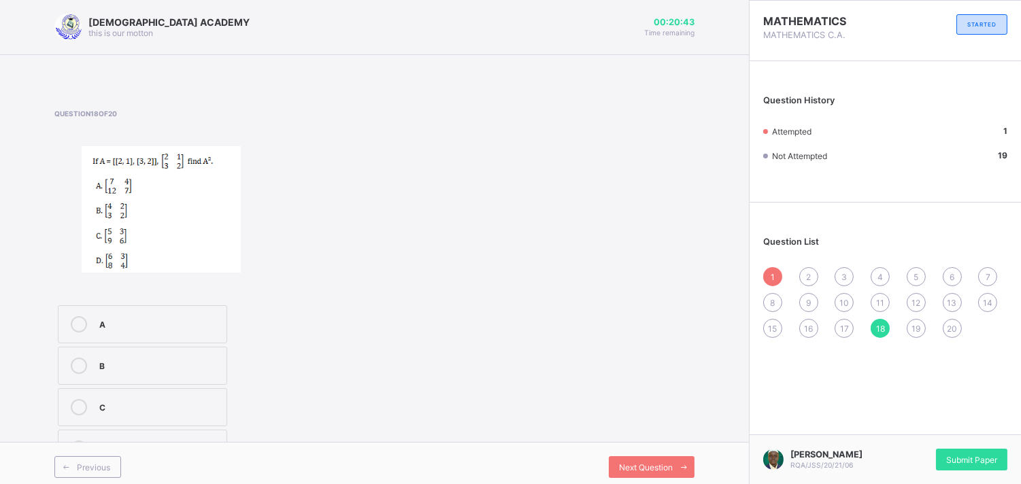
click at [104, 364] on div "B" at bounding box center [159, 365] width 120 height 14
click at [849, 331] on span "17" at bounding box center [844, 329] width 9 height 10
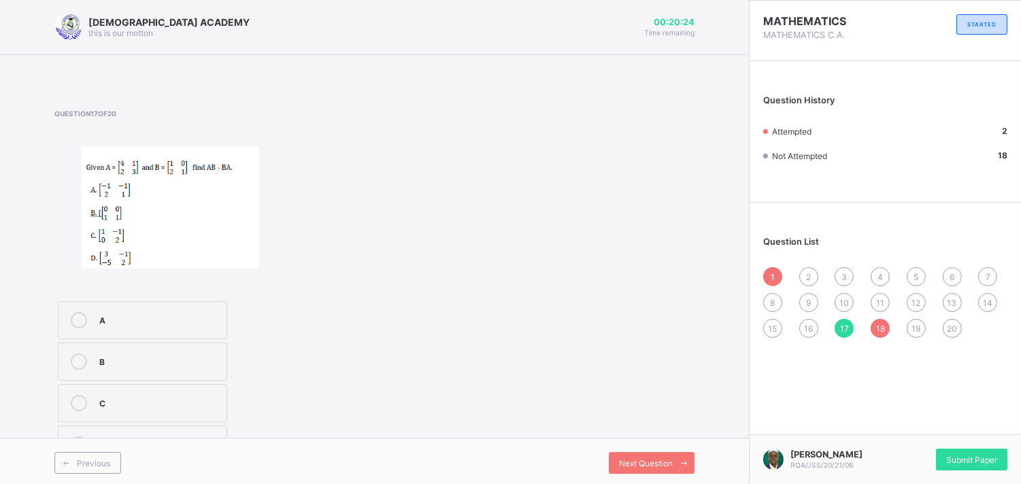
click at [94, 432] on label "D" at bounding box center [142, 445] width 169 height 38
click at [812, 326] on div "16" at bounding box center [808, 328] width 19 height 19
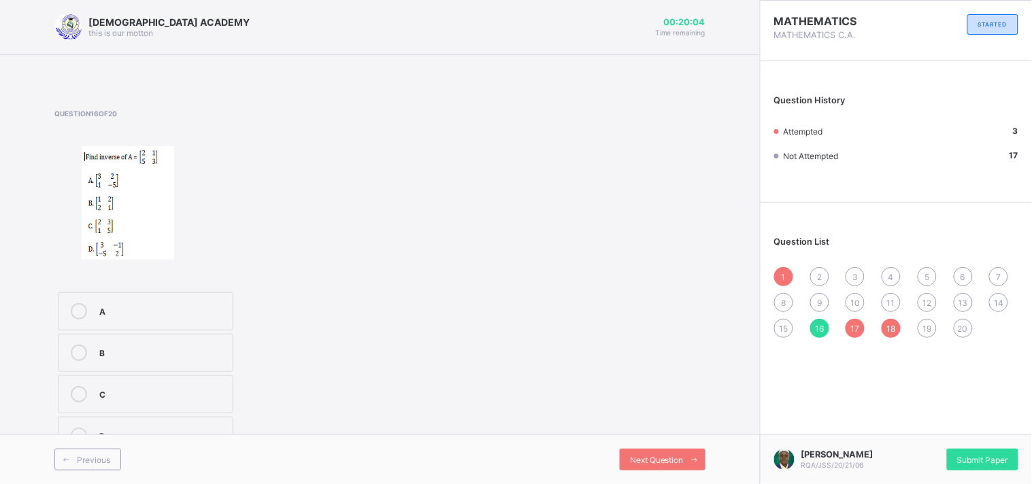
click at [110, 304] on div "A" at bounding box center [162, 310] width 127 height 14
click at [786, 333] on div "15" at bounding box center [783, 328] width 19 height 19
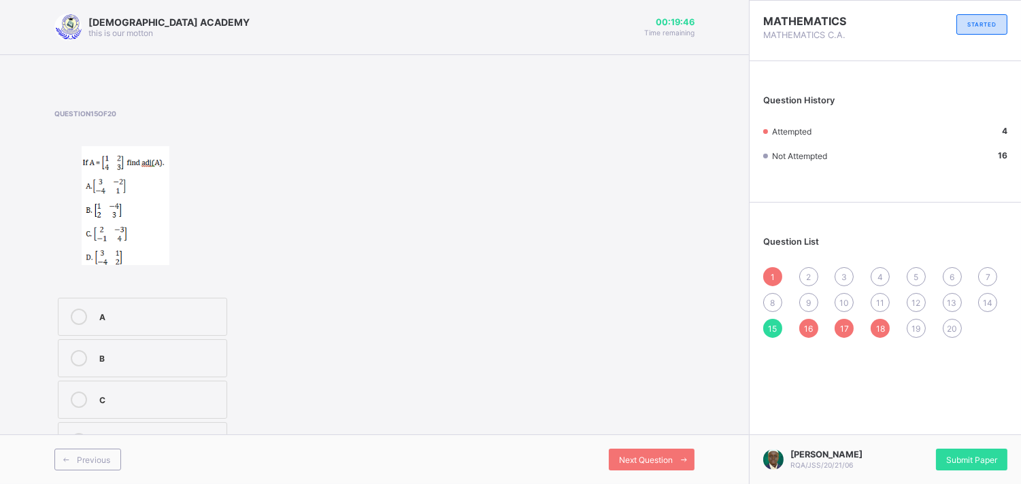
click at [992, 303] on span "14" at bounding box center [988, 303] width 10 height 10
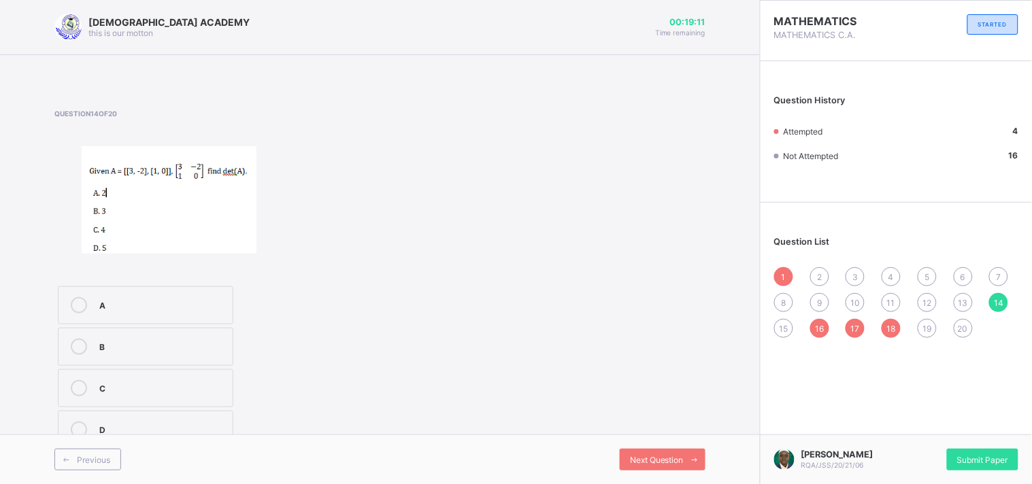
click at [94, 381] on label "C" at bounding box center [145, 388] width 175 height 38
click at [962, 309] on div "13" at bounding box center [963, 302] width 19 height 19
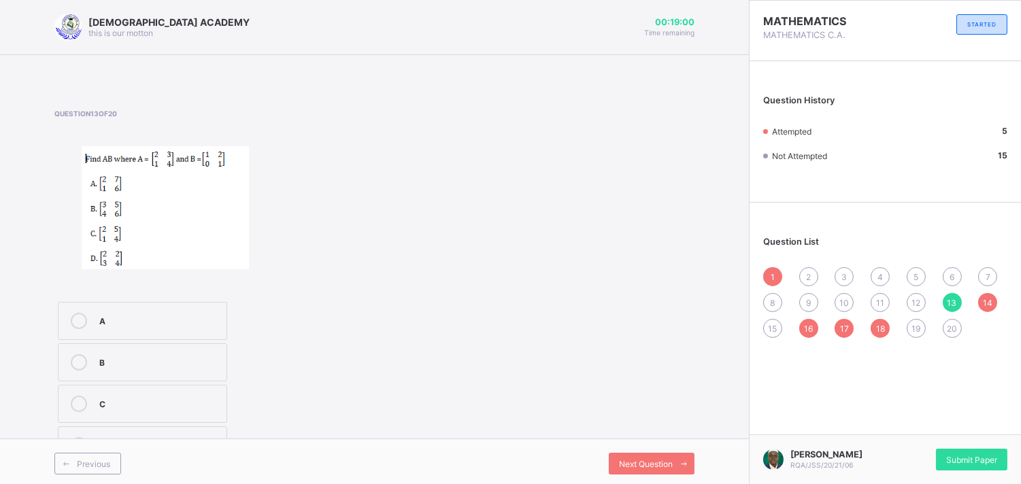
click at [811, 276] on span "2" at bounding box center [808, 277] width 5 height 10
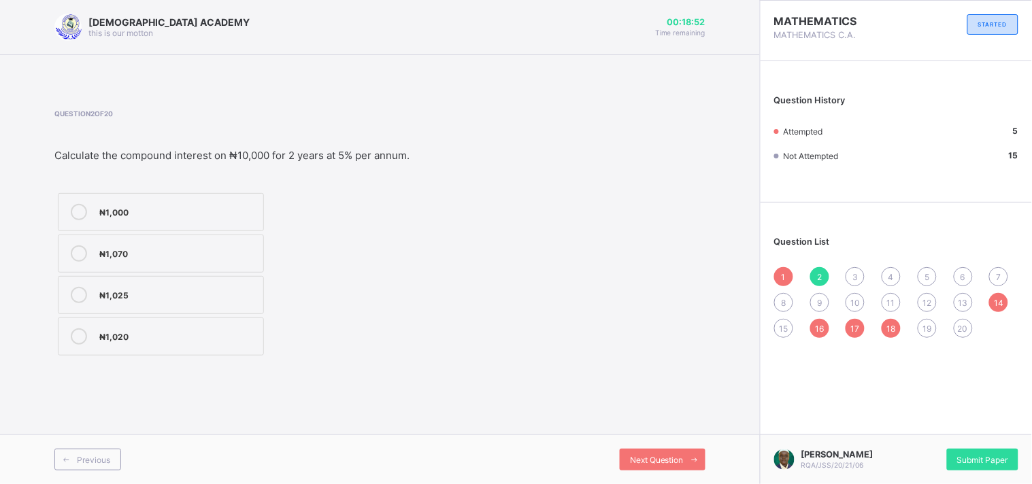
click at [964, 294] on div "13" at bounding box center [963, 302] width 19 height 19
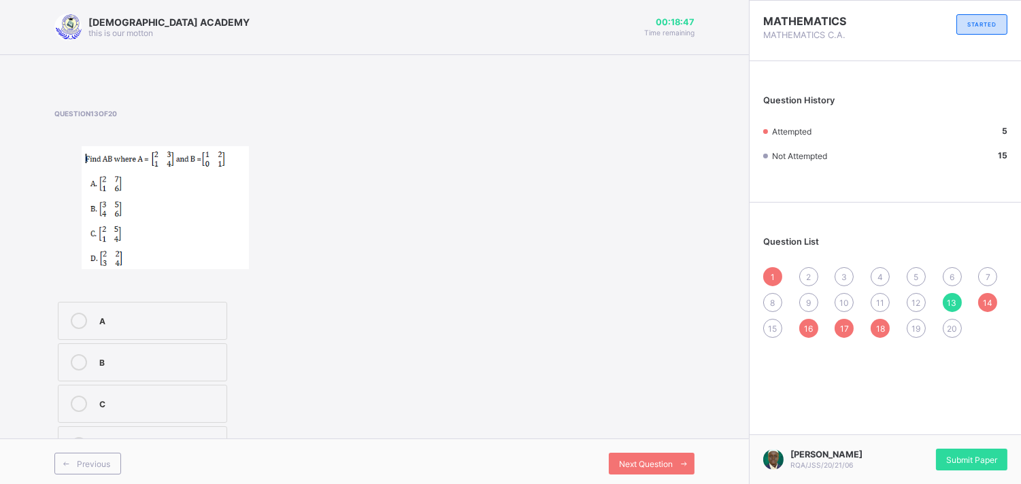
click at [782, 295] on div "8" at bounding box center [772, 302] width 19 height 19
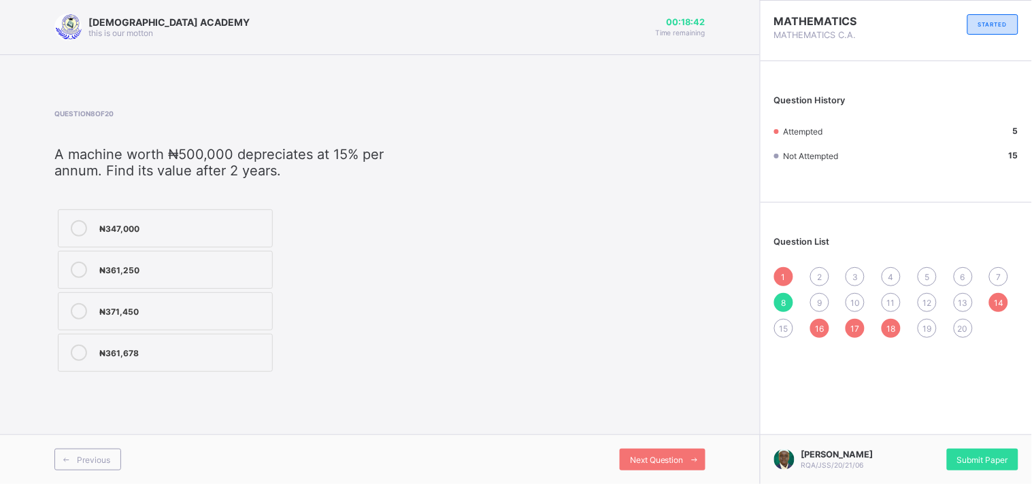
click at [233, 216] on label "₦347,000" at bounding box center [165, 228] width 215 height 38
click at [821, 300] on span "9" at bounding box center [819, 303] width 5 height 10
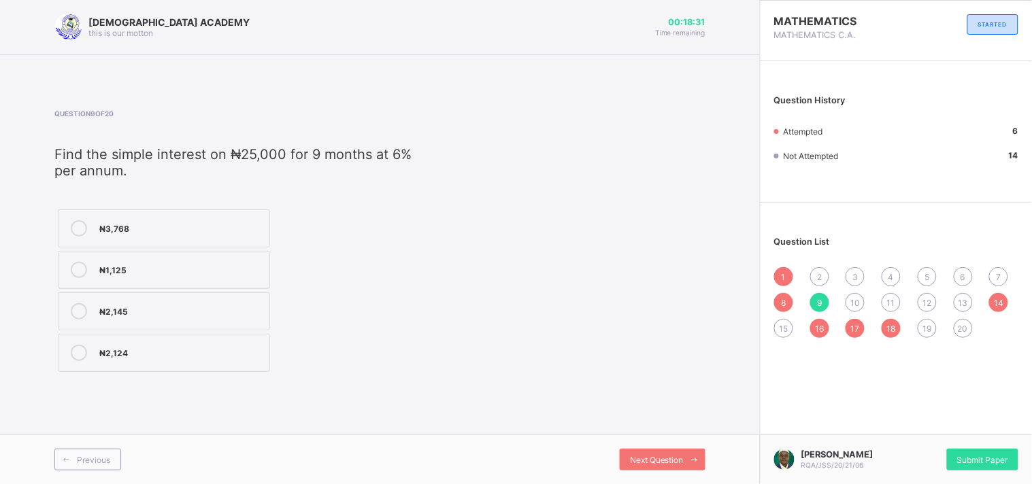
click at [135, 233] on div "₦3,768" at bounding box center [180, 228] width 163 height 16
click at [858, 303] on span "10" at bounding box center [855, 303] width 10 height 10
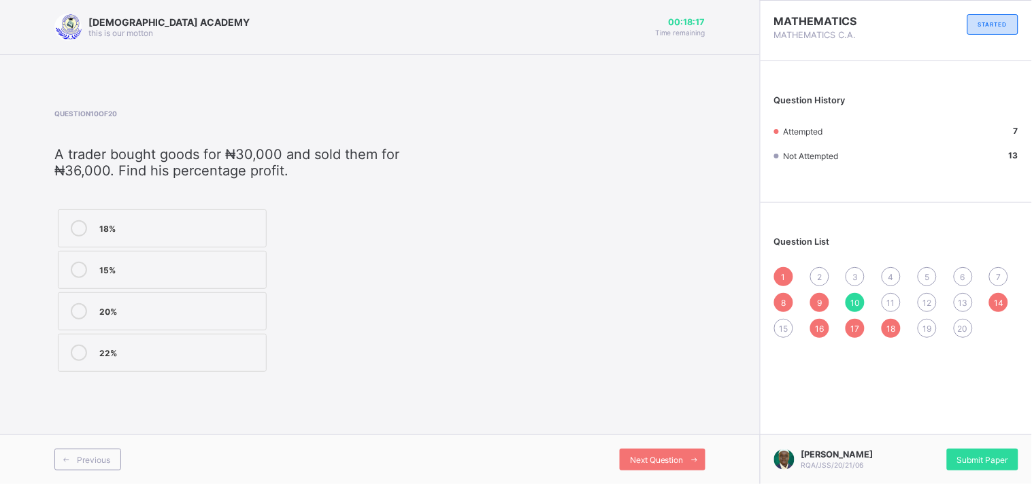
click at [140, 310] on div "20%" at bounding box center [179, 310] width 160 height 14
click at [887, 309] on div "11" at bounding box center [890, 302] width 19 height 19
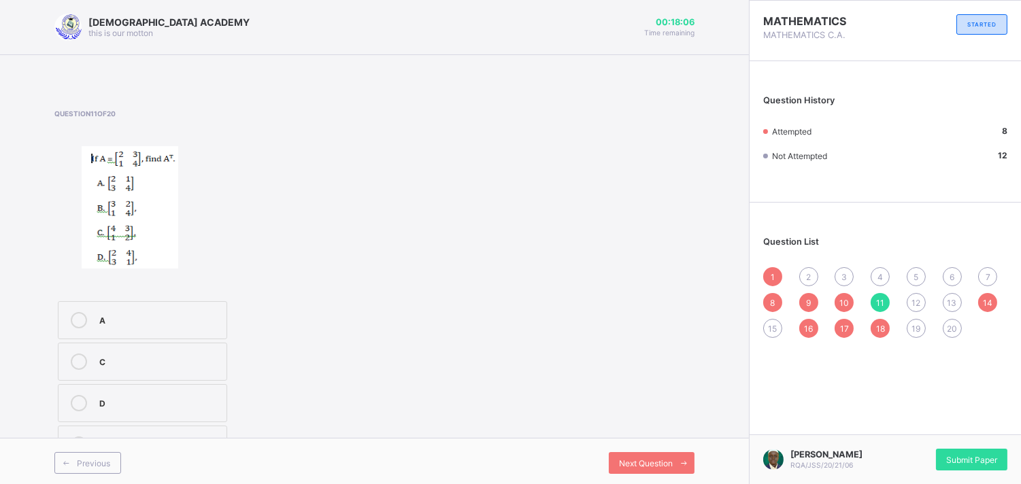
click at [926, 306] on div "12" at bounding box center [916, 302] width 19 height 19
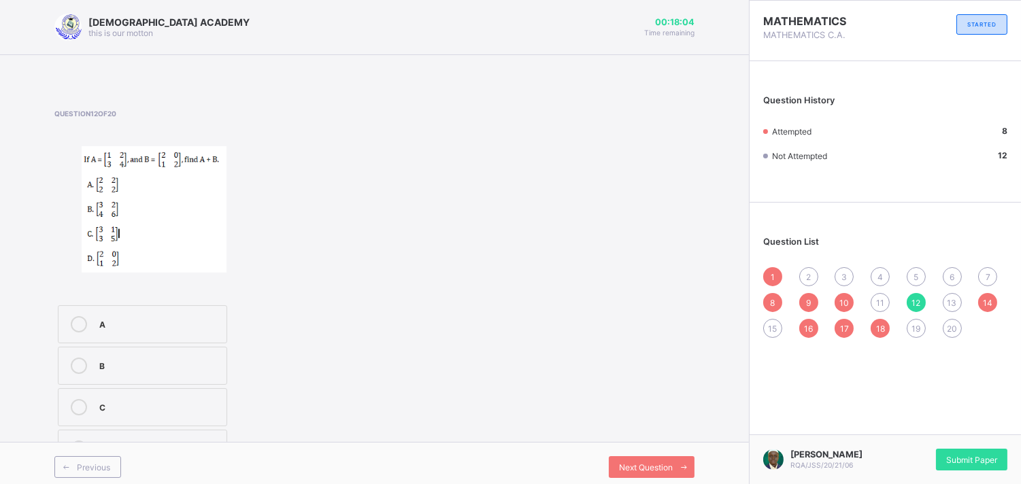
click at [962, 302] on div "13" at bounding box center [952, 302] width 19 height 19
click at [813, 275] on div "2" at bounding box center [808, 276] width 19 height 19
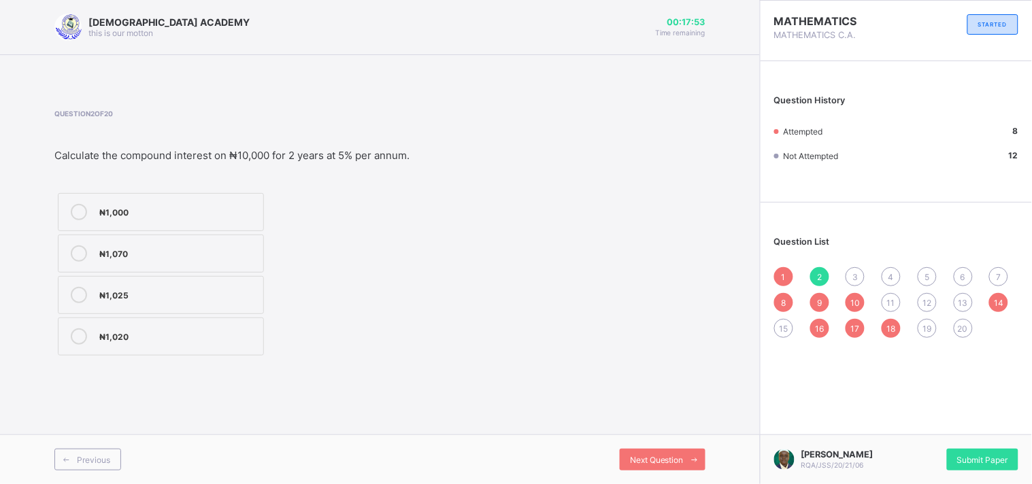
click at [861, 275] on div "3" at bounding box center [854, 276] width 19 height 19
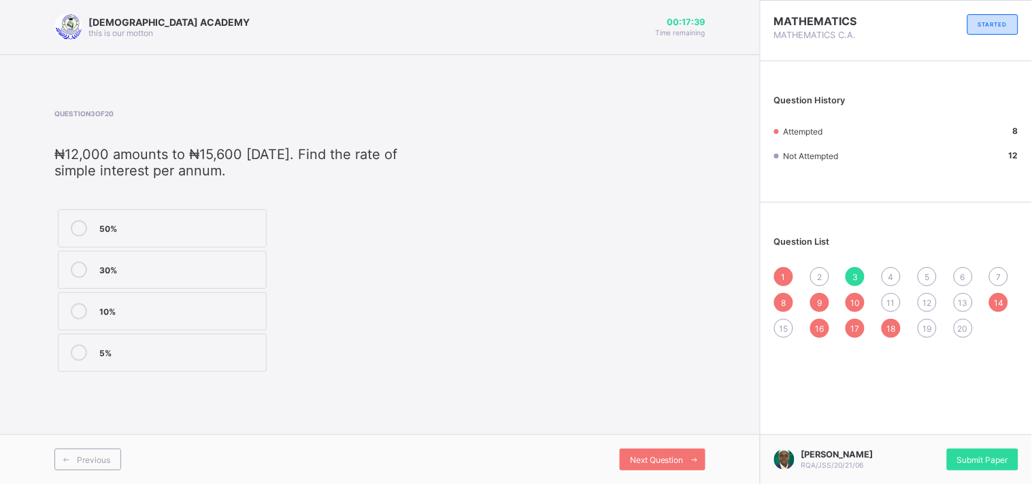
click at [881, 303] on div "11" at bounding box center [890, 302] width 19 height 19
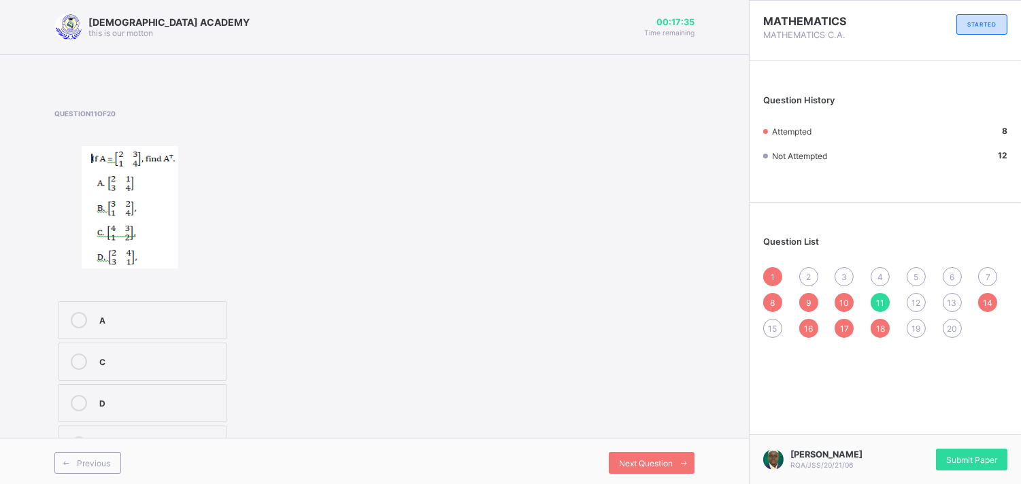
click at [110, 313] on div "A" at bounding box center [159, 319] width 120 height 14
click at [133, 350] on label "C" at bounding box center [142, 362] width 169 height 38
click at [131, 436] on label "B" at bounding box center [142, 445] width 169 height 38
click at [926, 309] on div "12" at bounding box center [916, 302] width 19 height 19
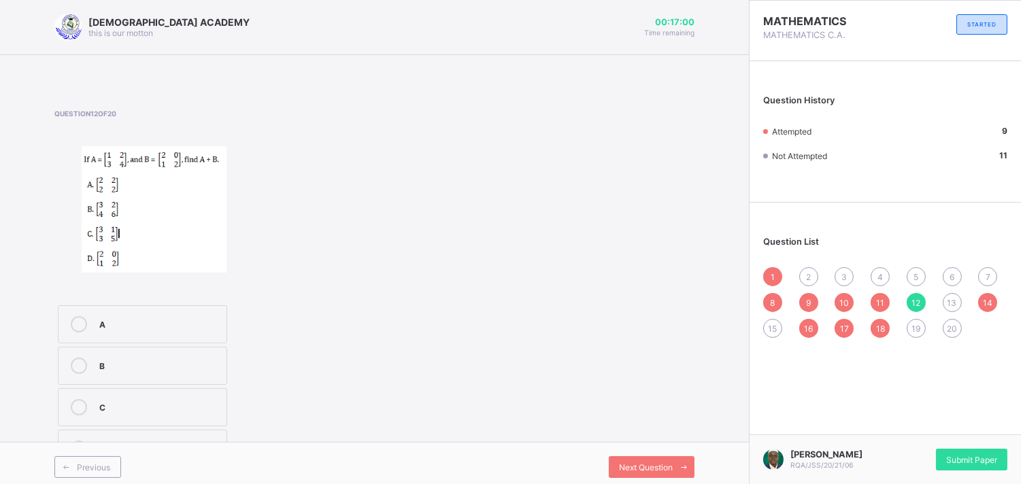
click at [106, 371] on div "B" at bounding box center [159, 366] width 120 height 16
click at [957, 303] on span "13" at bounding box center [952, 303] width 10 height 10
click at [84, 379] on label "B" at bounding box center [142, 362] width 169 height 38
click at [777, 325] on span "15" at bounding box center [773, 329] width 9 height 10
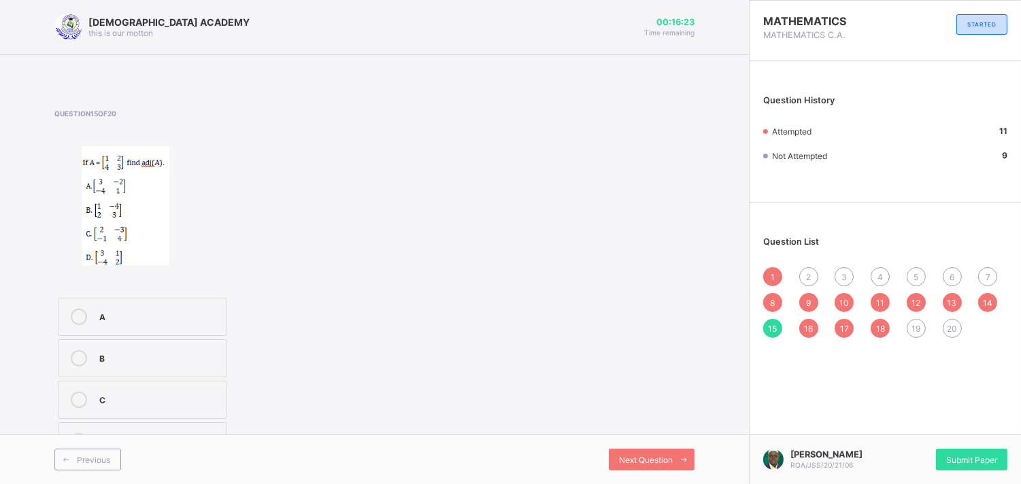
click at [249, 105] on div "Question 15 of 20 A B C D" at bounding box center [374, 286] width 640 height 395
click at [101, 433] on label "D" at bounding box center [142, 441] width 169 height 38
click at [817, 267] on div "2" at bounding box center [808, 276] width 19 height 19
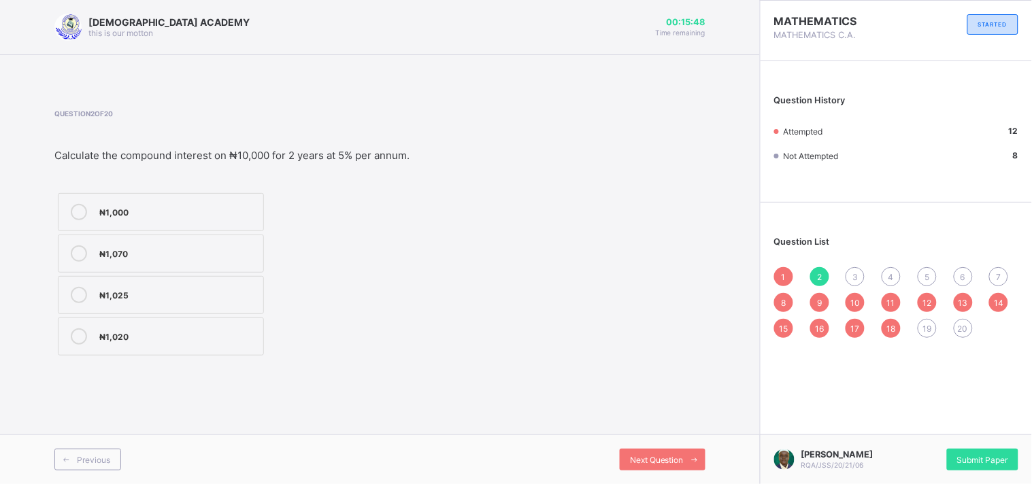
click at [164, 224] on label "₦1,000" at bounding box center [161, 212] width 206 height 38
click at [928, 331] on span "19" at bounding box center [926, 329] width 9 height 10
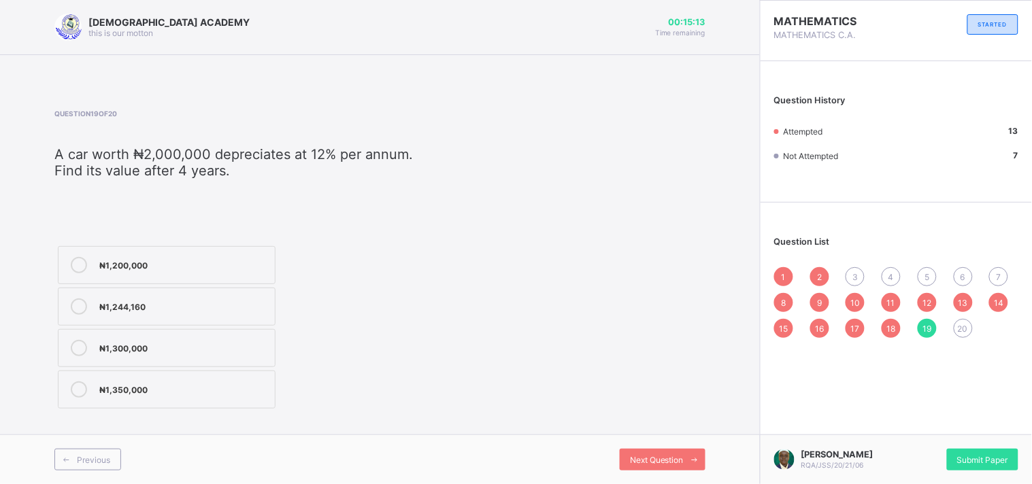
click at [956, 328] on div "20" at bounding box center [963, 328] width 19 height 19
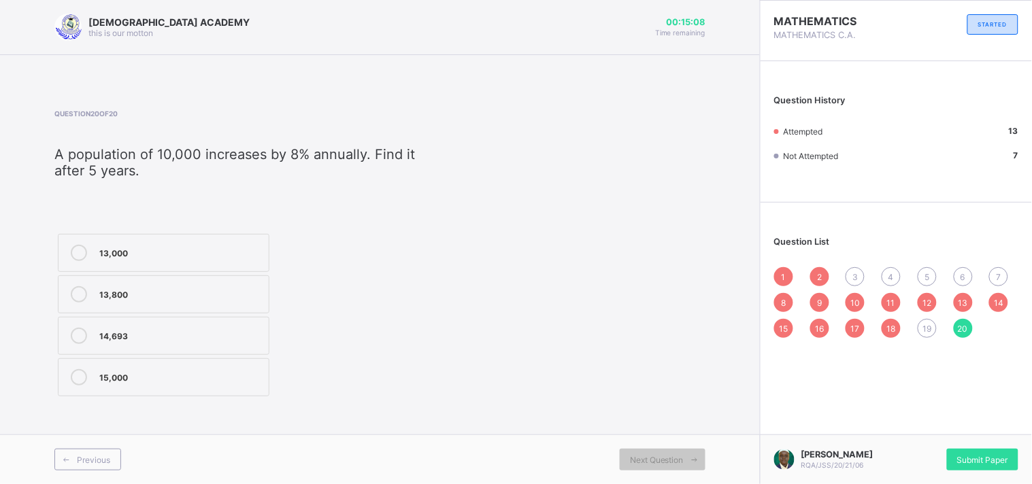
click at [1009, 276] on div "1 2 3 4 5 6 7 8 9 10 11 12 13 14 15 16 17 18 19 20" at bounding box center [896, 302] width 244 height 71
click at [1004, 274] on div "1 2 3 4 5 6 7 8 9 10 11 12 13 14 15 16 17 18 19 20" at bounding box center [896, 302] width 244 height 71
click at [1004, 274] on div "7" at bounding box center [998, 276] width 19 height 19
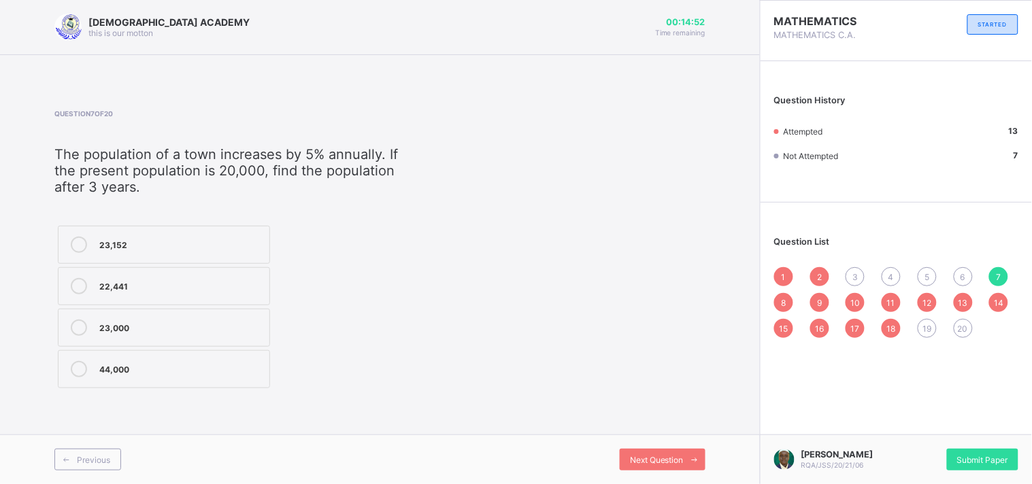
click at [847, 269] on div "1 2 3 4 5 6 7 8 9 10 11 12 13 14 15 16 17 18 19 20" at bounding box center [896, 302] width 244 height 71
click at [854, 276] on span "3" at bounding box center [854, 277] width 5 height 10
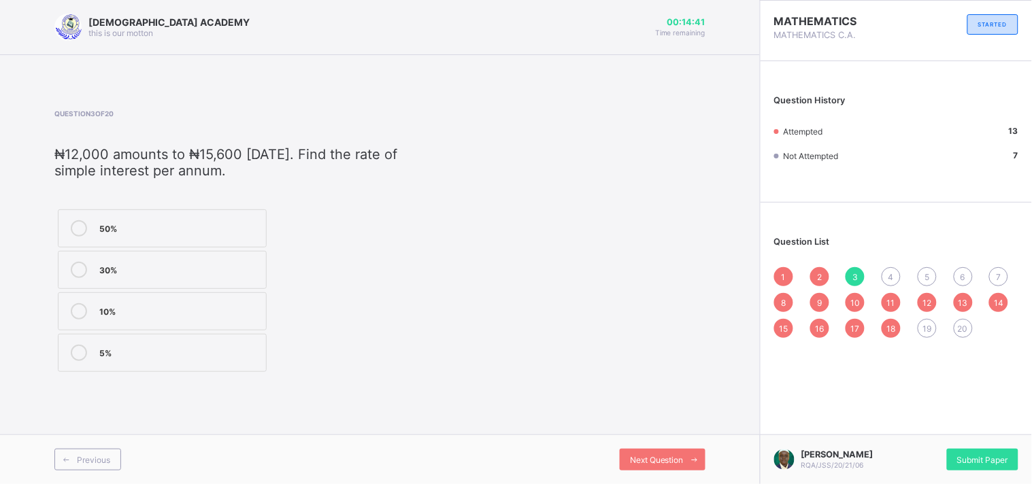
click at [1004, 271] on div "7" at bounding box center [998, 276] width 19 height 19
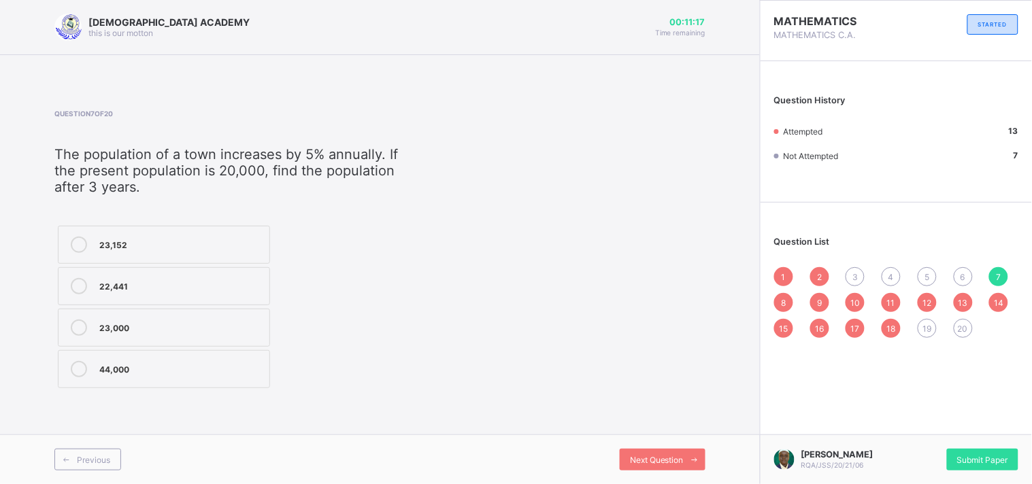
click at [894, 273] on span "4" at bounding box center [890, 277] width 5 height 10
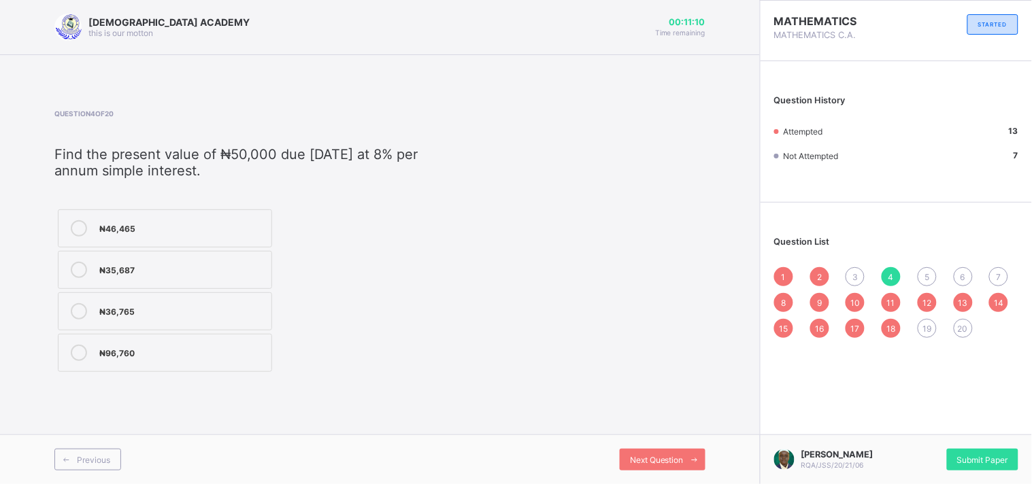
click at [858, 273] on span "3" at bounding box center [854, 277] width 5 height 10
click at [922, 275] on div "5" at bounding box center [927, 276] width 19 height 19
click at [898, 275] on div "4" at bounding box center [890, 276] width 19 height 19
click at [928, 324] on span "19" at bounding box center [926, 329] width 9 height 10
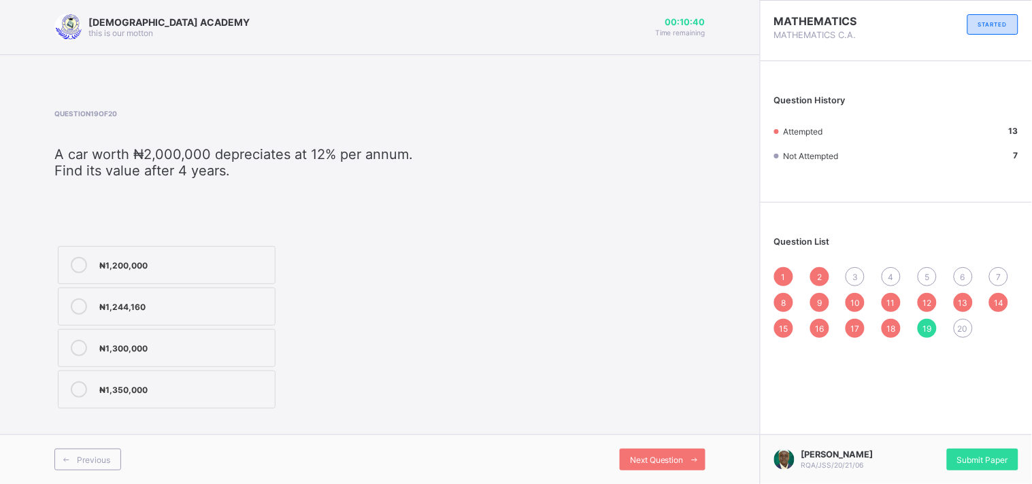
click at [883, 275] on div "4" at bounding box center [890, 276] width 19 height 19
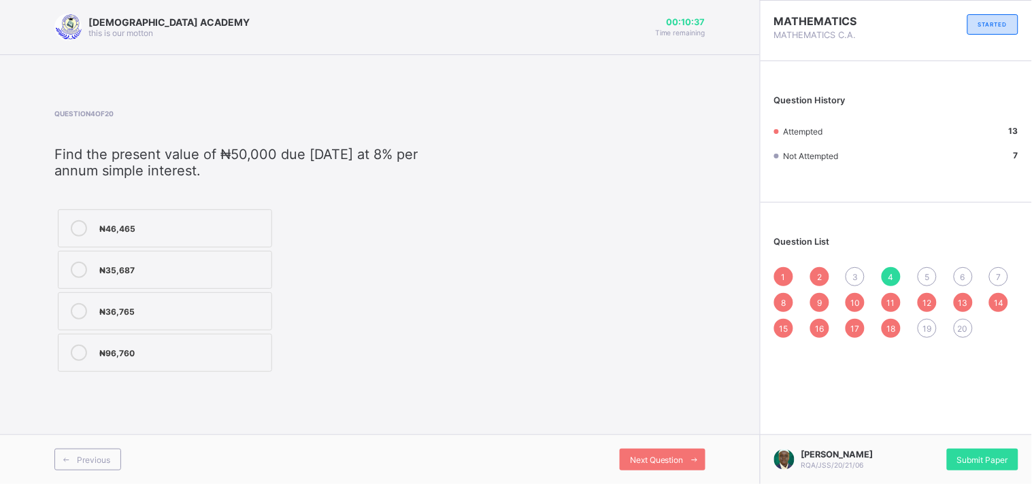
click at [858, 275] on div "3" at bounding box center [854, 276] width 19 height 19
click at [926, 275] on span "5" at bounding box center [926, 277] width 5 height 10
click at [963, 275] on span "6" at bounding box center [962, 277] width 5 height 10
click at [992, 276] on div "7" at bounding box center [998, 276] width 19 height 19
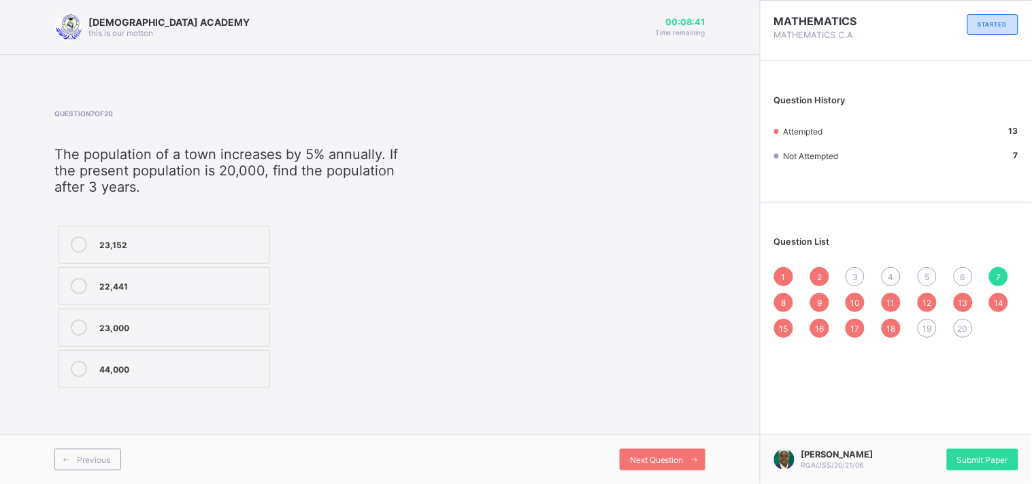
click at [148, 237] on div "23,152" at bounding box center [180, 244] width 163 height 14
click at [970, 275] on div "6" at bounding box center [963, 276] width 19 height 19
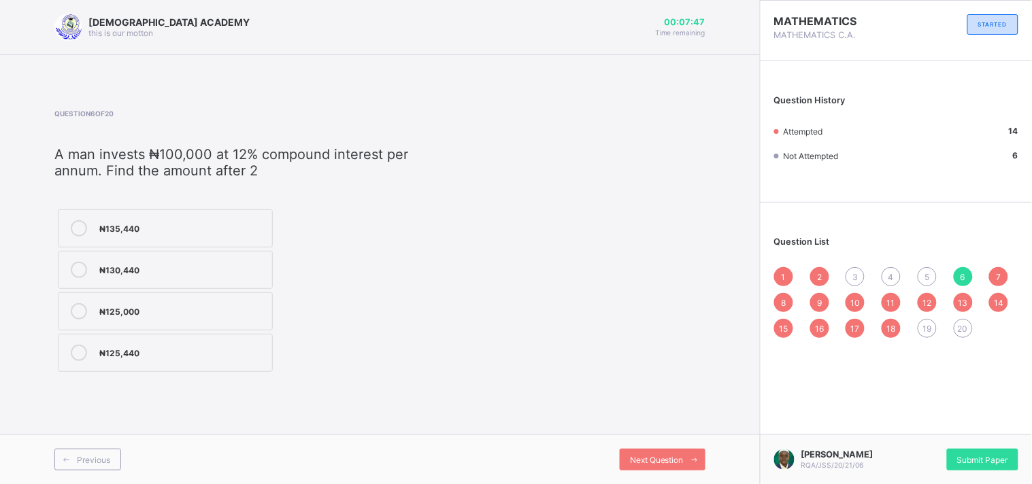
click at [239, 225] on div "₦135,440" at bounding box center [182, 227] width 166 height 14
click at [887, 271] on div "4" at bounding box center [890, 276] width 19 height 19
click at [150, 262] on div "₦35,687" at bounding box center [181, 269] width 165 height 14
click at [922, 330] on div "19" at bounding box center [927, 328] width 19 height 19
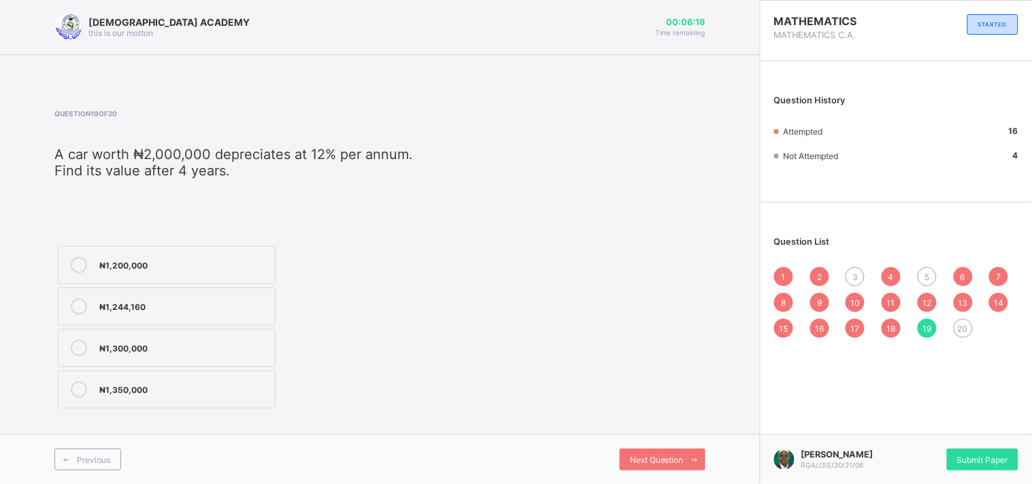
click at [847, 275] on div "3" at bounding box center [854, 276] width 19 height 19
click at [899, 272] on div "4" at bounding box center [890, 276] width 19 height 19
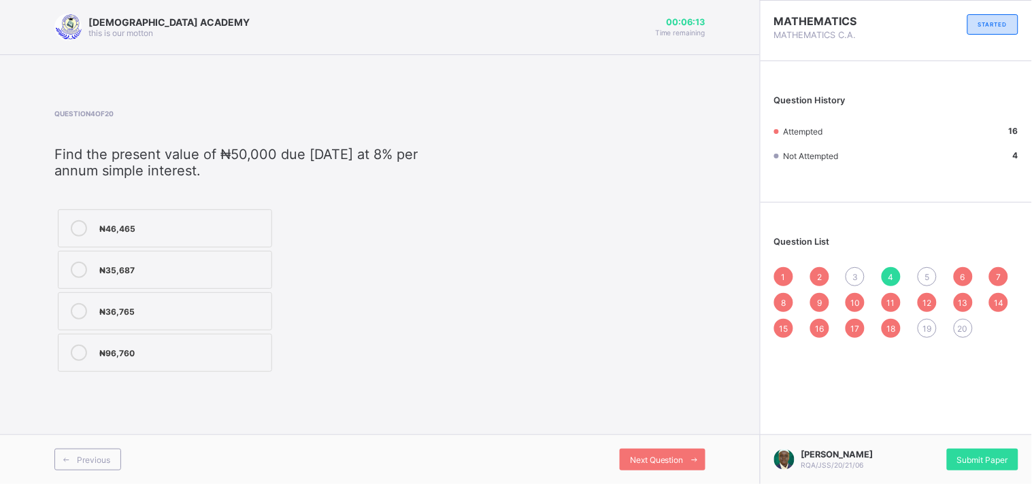
click at [930, 276] on div "5" at bounding box center [927, 276] width 19 height 19
click at [964, 273] on span "6" at bounding box center [962, 277] width 5 height 10
click at [856, 275] on span "3" at bounding box center [854, 277] width 5 height 10
click at [925, 321] on div "19" at bounding box center [927, 328] width 19 height 19
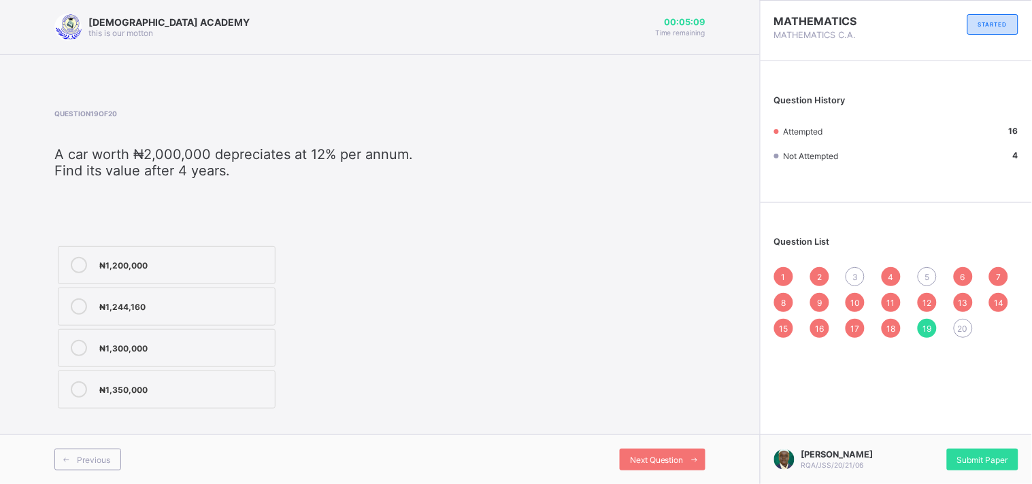
click at [928, 280] on span "5" at bounding box center [926, 277] width 5 height 10
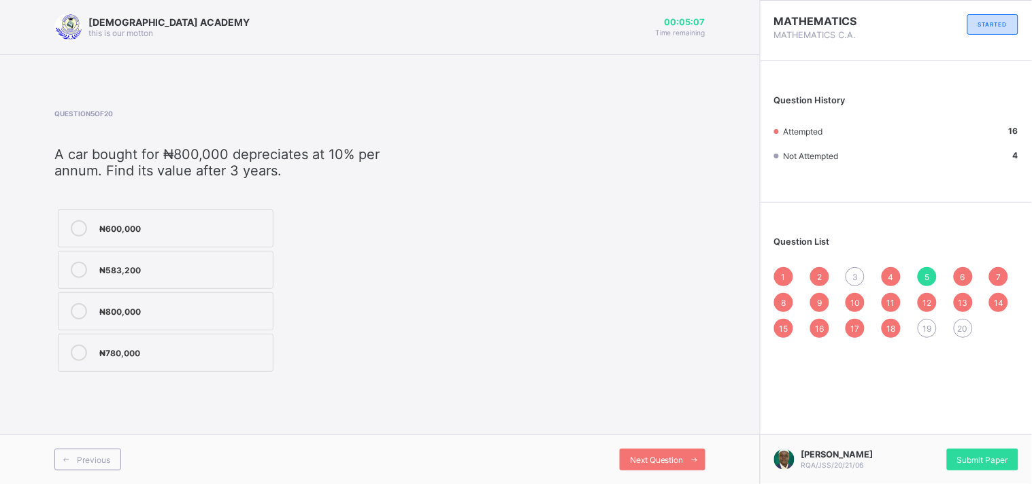
click at [856, 269] on div "3" at bounding box center [854, 276] width 19 height 19
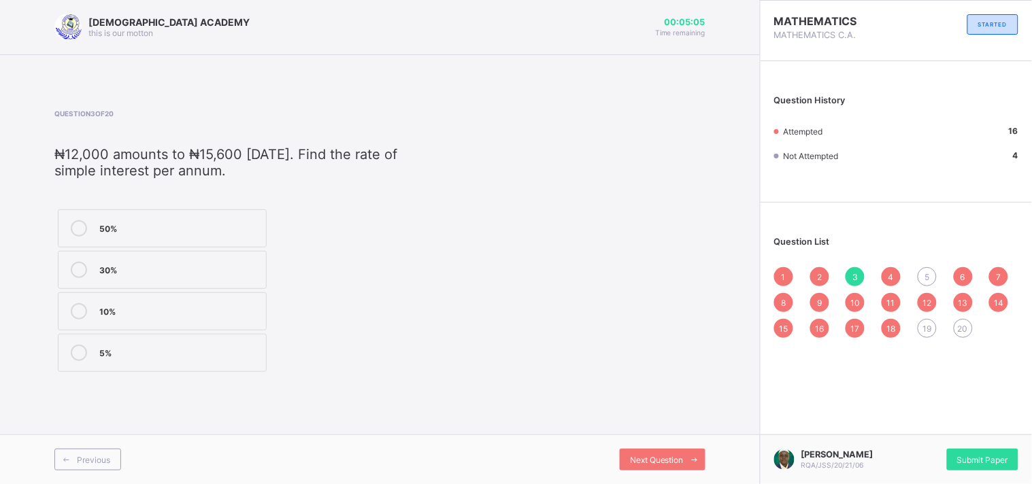
click at [962, 275] on span "6" at bounding box center [962, 277] width 5 height 10
click at [924, 331] on span "19" at bounding box center [926, 329] width 9 height 10
click at [967, 273] on div "6" at bounding box center [963, 276] width 19 height 19
click at [920, 275] on div "5" at bounding box center [927, 276] width 19 height 19
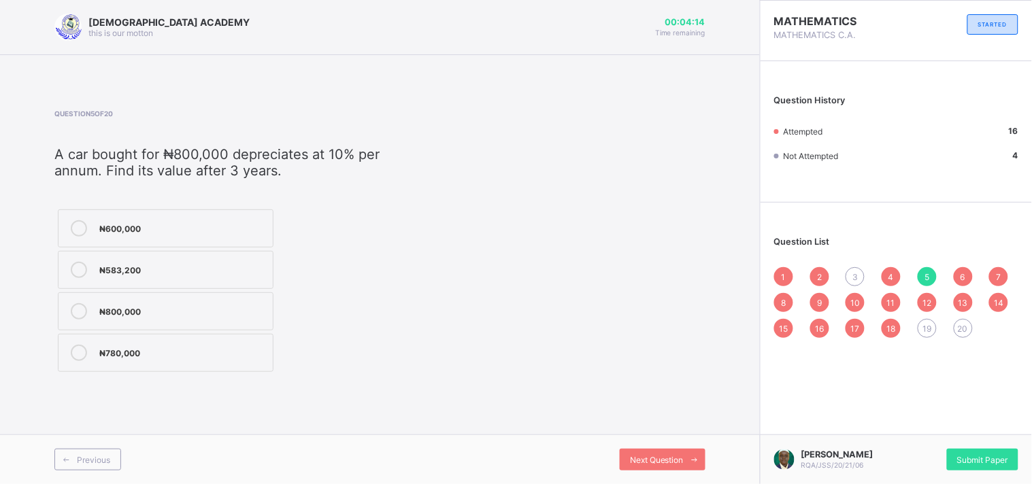
click at [205, 220] on div "₦600,000" at bounding box center [182, 227] width 167 height 14
click at [237, 262] on div "₦583,200" at bounding box center [182, 269] width 167 height 14
click at [857, 274] on span "3" at bounding box center [854, 277] width 5 height 10
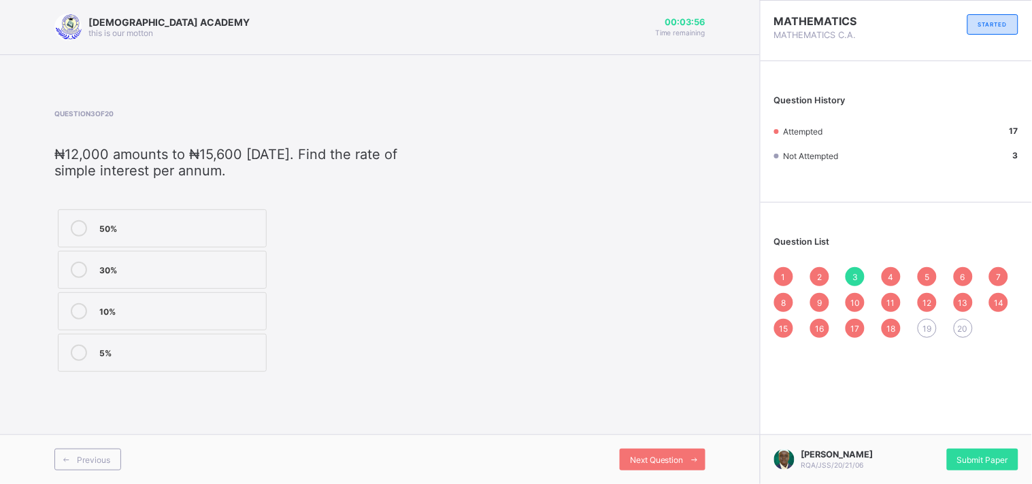
click at [121, 358] on div "5%" at bounding box center [179, 353] width 160 height 16
click at [924, 320] on div "19" at bounding box center [927, 328] width 19 height 19
click at [858, 273] on div "3" at bounding box center [854, 276] width 19 height 19
click at [118, 310] on div "10%" at bounding box center [179, 310] width 160 height 14
click at [928, 328] on span "19" at bounding box center [926, 329] width 9 height 10
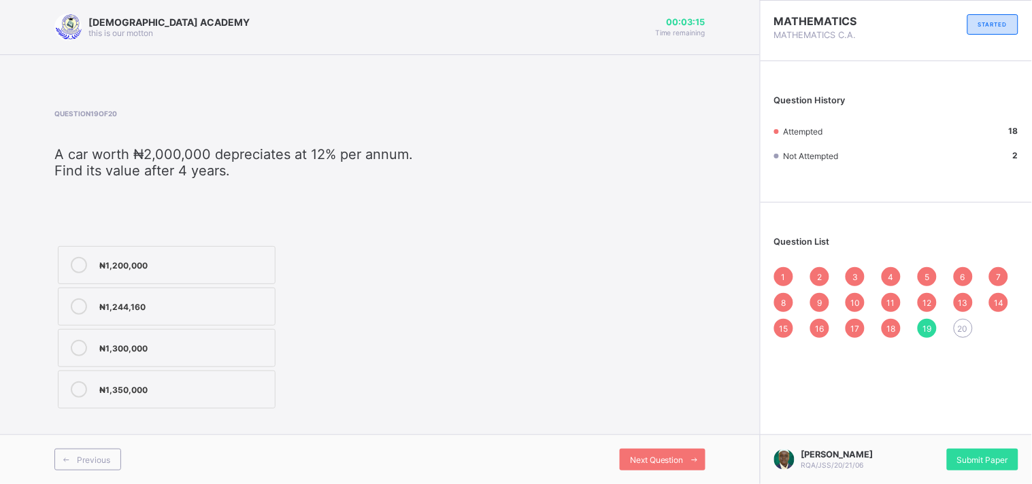
click at [150, 259] on div "₦1,200,000" at bounding box center [183, 264] width 169 height 14
click at [958, 320] on div "20" at bounding box center [963, 328] width 19 height 19
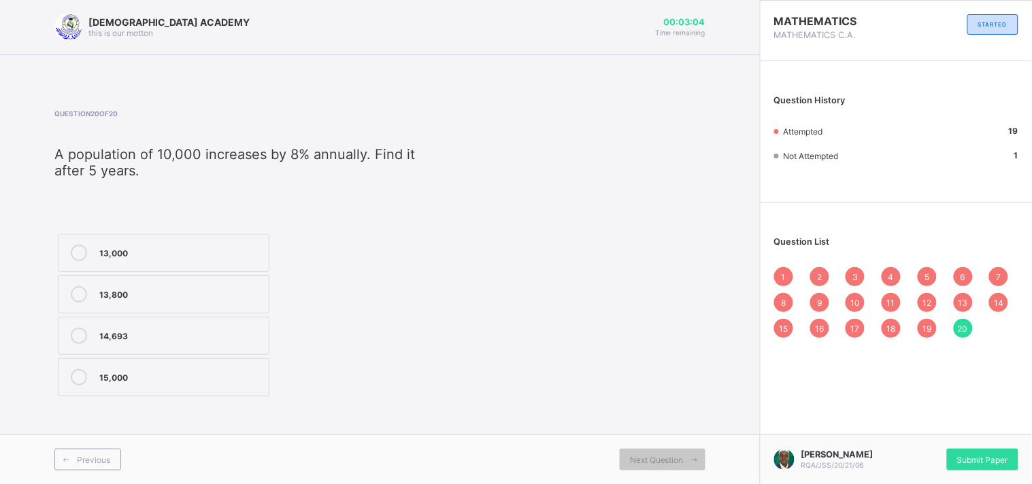
click at [171, 307] on label "13,800" at bounding box center [164, 294] width 212 height 38
click at [847, 320] on div "1 2 3 4 5 6 7 8 9 10 11 12 13 14 15 16 17 18 19 20" at bounding box center [896, 302] width 244 height 71
click at [852, 324] on span "17" at bounding box center [855, 329] width 9 height 10
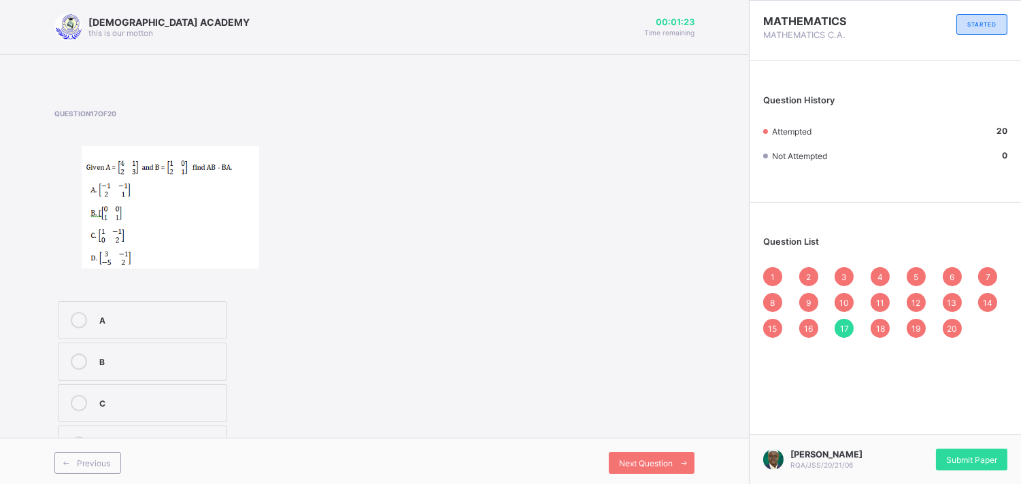
click at [854, 307] on div "10" at bounding box center [844, 302] width 19 height 19
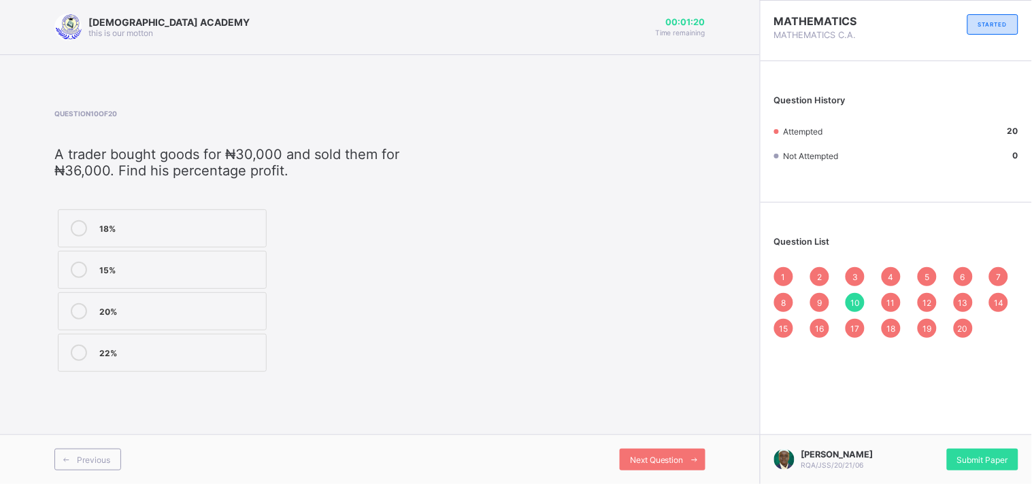
click at [886, 301] on div "11" at bounding box center [890, 302] width 19 height 19
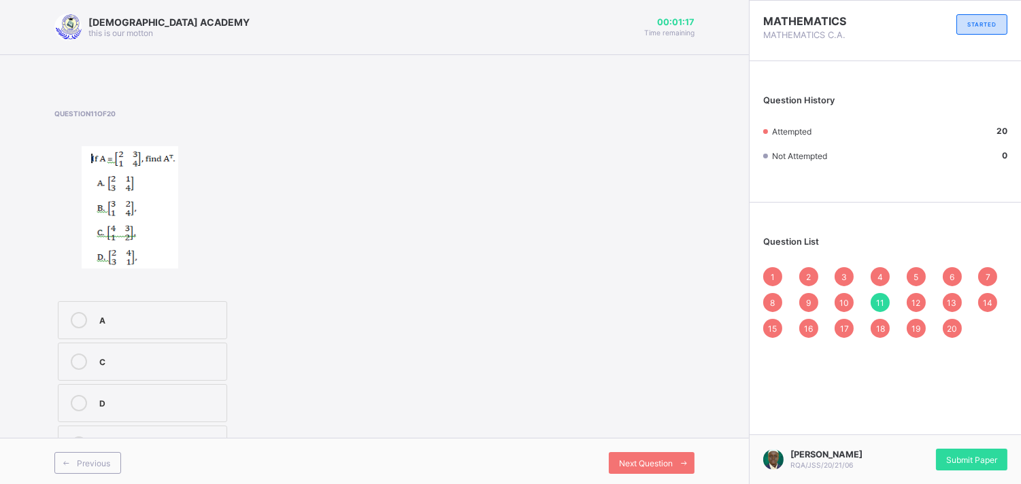
click at [920, 301] on div "12" at bounding box center [916, 302] width 19 height 19
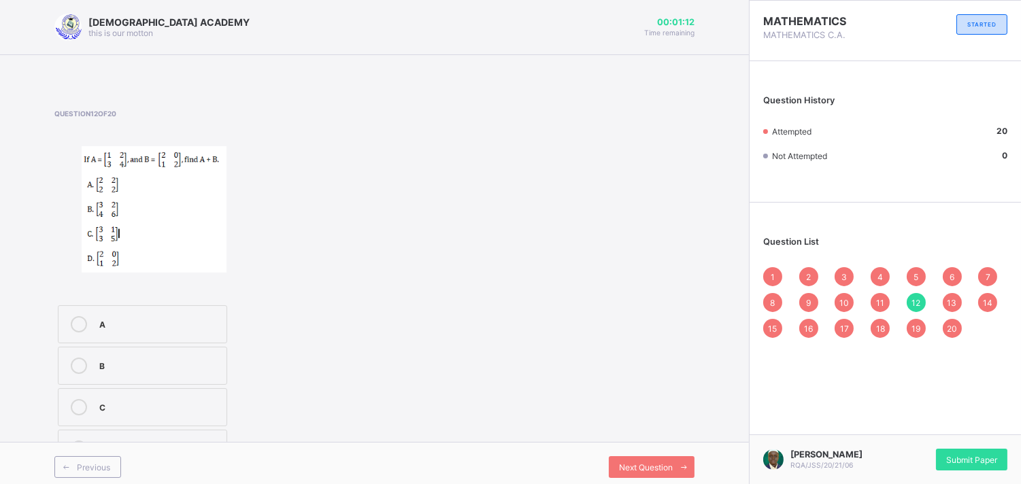
click at [957, 299] on span "13" at bounding box center [952, 303] width 10 height 10
click at [992, 305] on span "14" at bounding box center [988, 303] width 10 height 10
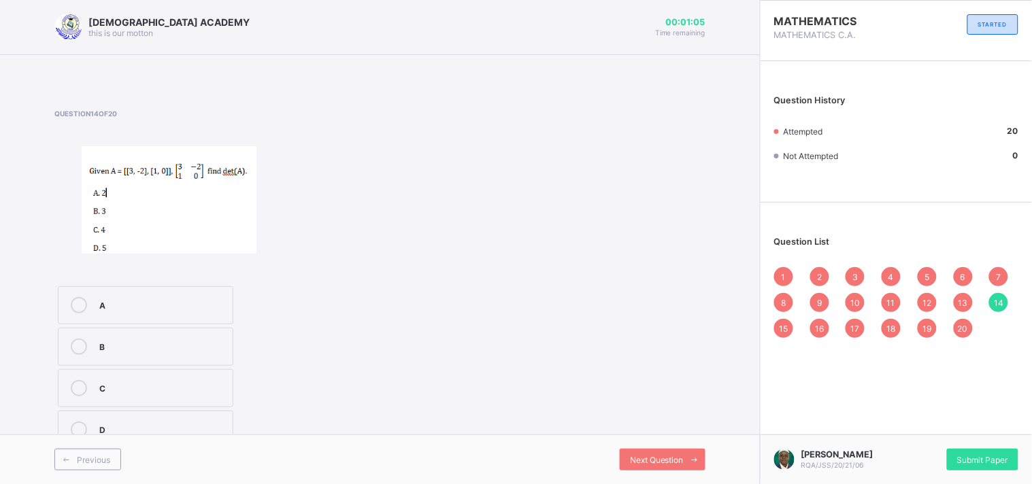
click at [784, 272] on span "1" at bounding box center [783, 277] width 4 height 10
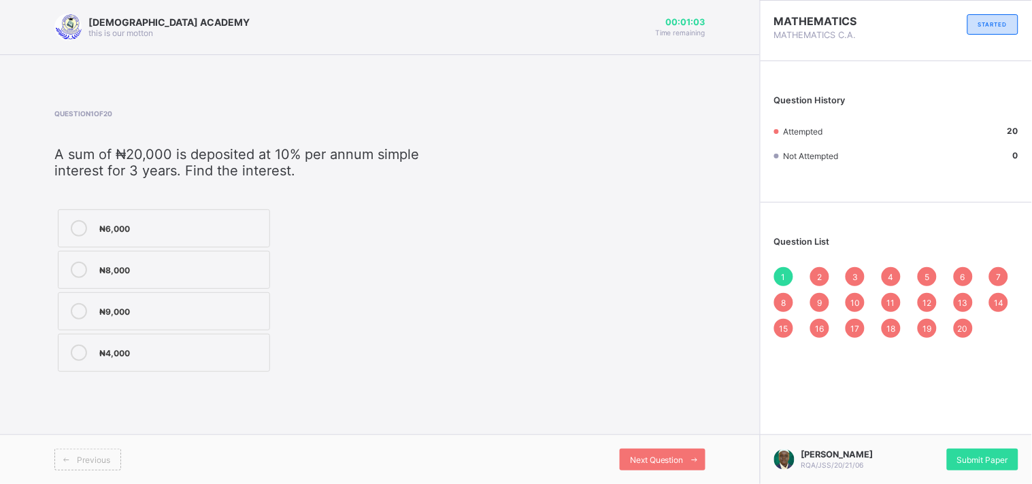
click at [818, 279] on span "2" at bounding box center [819, 277] width 5 height 10
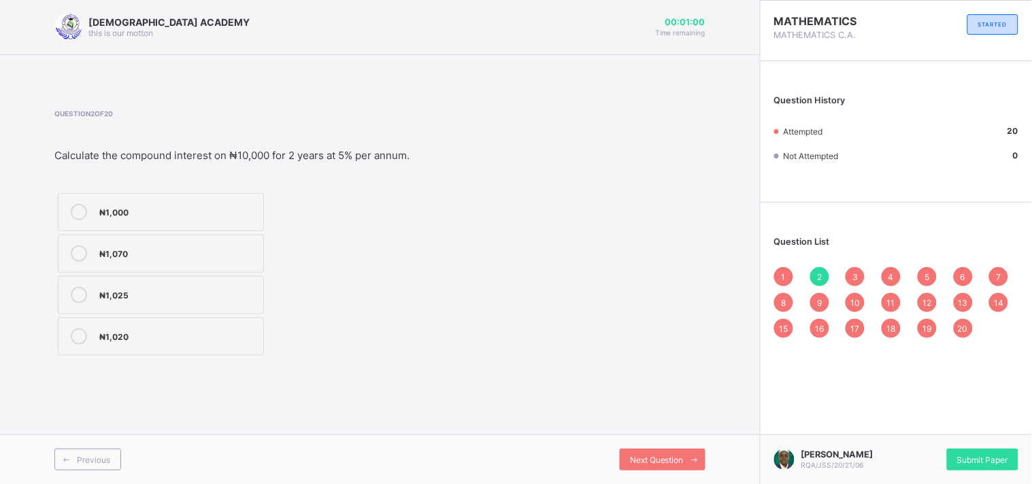
click at [849, 280] on div "3" at bounding box center [854, 276] width 19 height 19
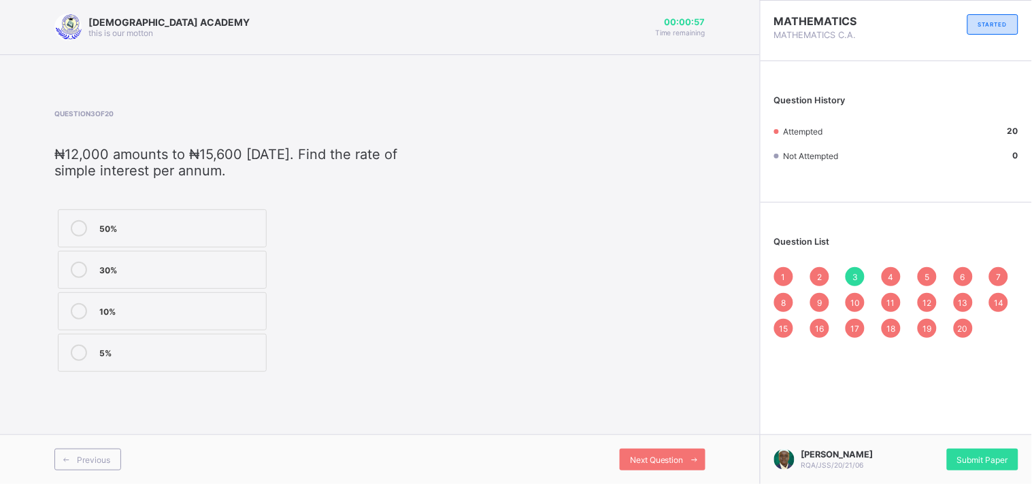
click at [888, 279] on span "4" at bounding box center [890, 277] width 5 height 10
click at [907, 271] on div "1 2 3 4 5 6 7 8 9 10 11 12 13 14 15 16 17 18 19 20" at bounding box center [896, 302] width 244 height 71
click at [916, 277] on div "1 2 3 4 5 6 7 8 9 10 11 12 13 14 15 16 17 18 19 20" at bounding box center [896, 302] width 244 height 71
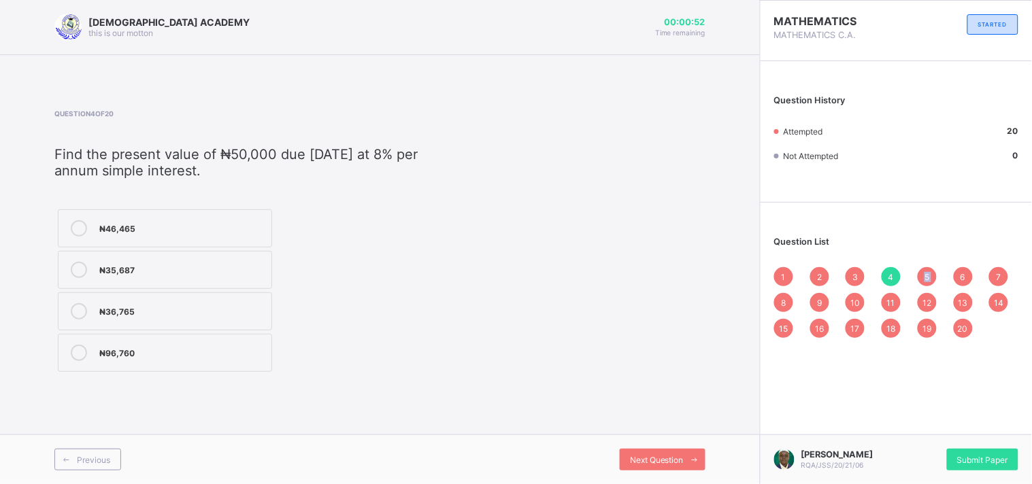
click at [916, 277] on div "1 2 3 4 5 6 7 8 9 10 11 12 13 14 15 16 17 18 19 20" at bounding box center [896, 302] width 244 height 71
drag, startPoint x: 916, startPoint y: 277, endPoint x: 811, endPoint y: 330, distance: 117.4
click at [811, 330] on div "1 2 3 4 5 6 7 8 9 10 11 12 13 14 15 16 17 18 19 20" at bounding box center [896, 302] width 244 height 71
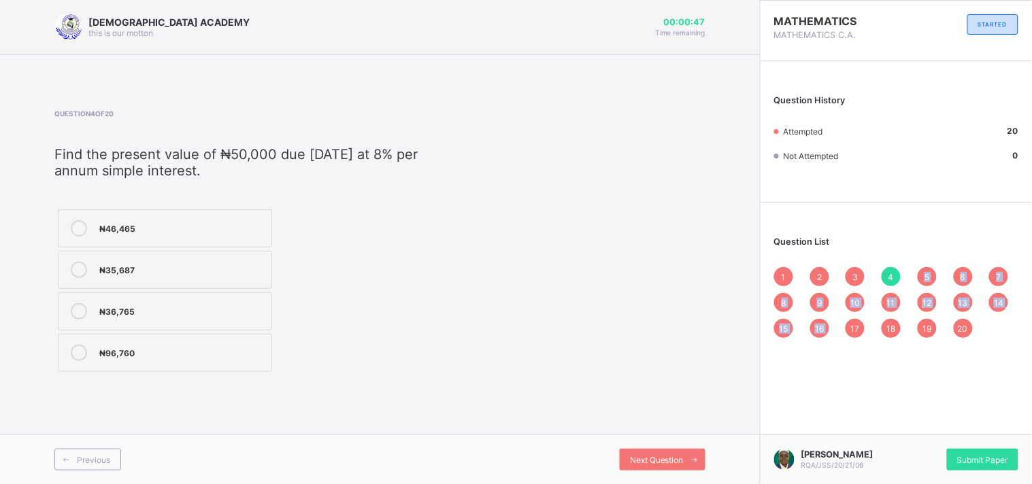
click at [811, 330] on div "16" at bounding box center [819, 328] width 19 height 19
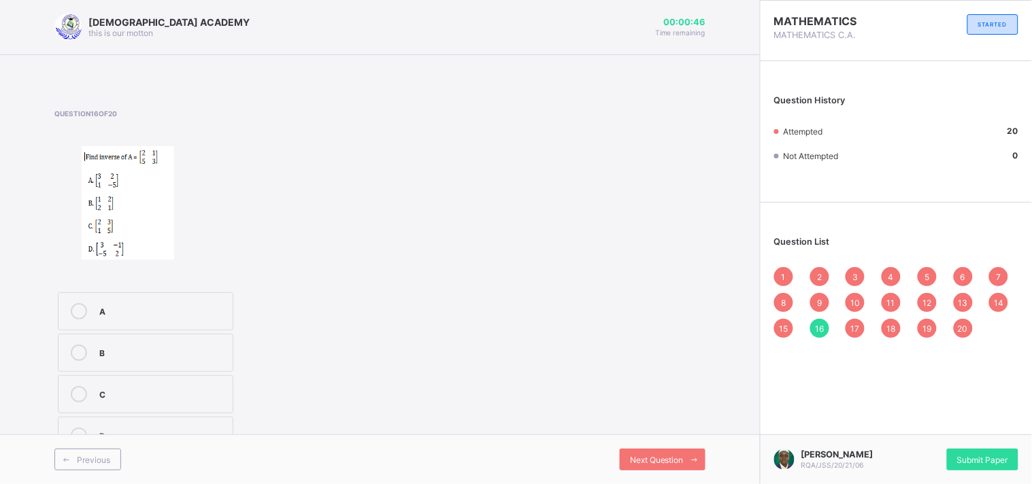
click at [847, 322] on div "17" at bounding box center [854, 328] width 19 height 19
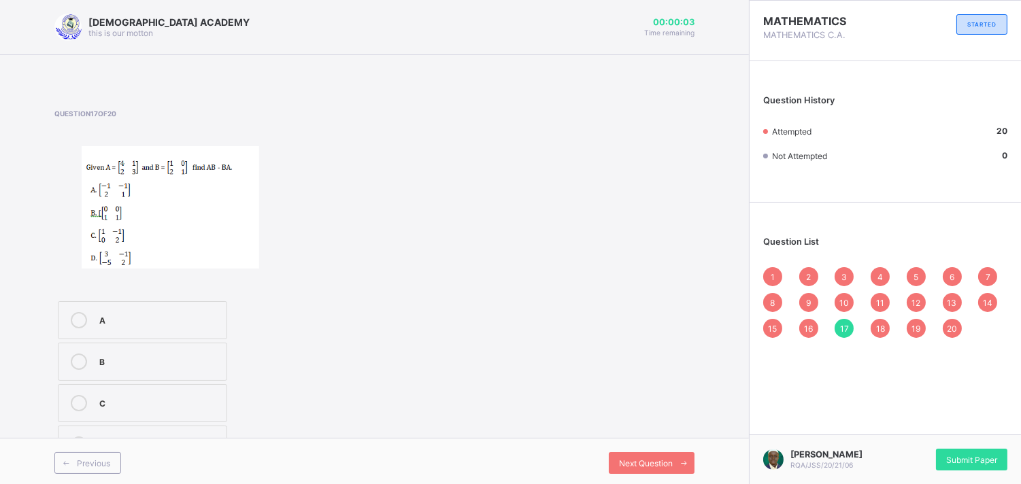
click at [818, 305] on div "9" at bounding box center [808, 302] width 19 height 19
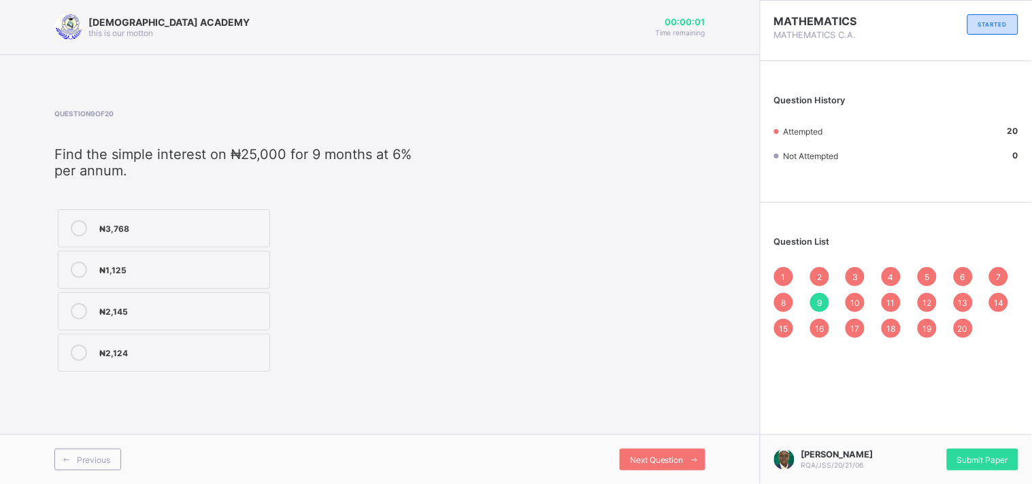
click at [789, 303] on div "8" at bounding box center [783, 302] width 19 height 19
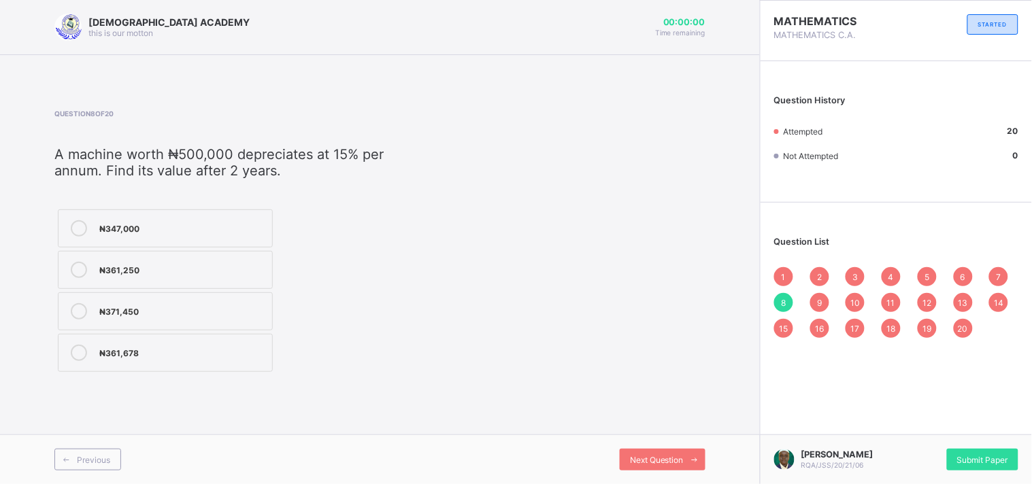
click at [854, 302] on span "10" at bounding box center [855, 303] width 10 height 10
click at [819, 274] on span "2" at bounding box center [819, 277] width 5 height 10
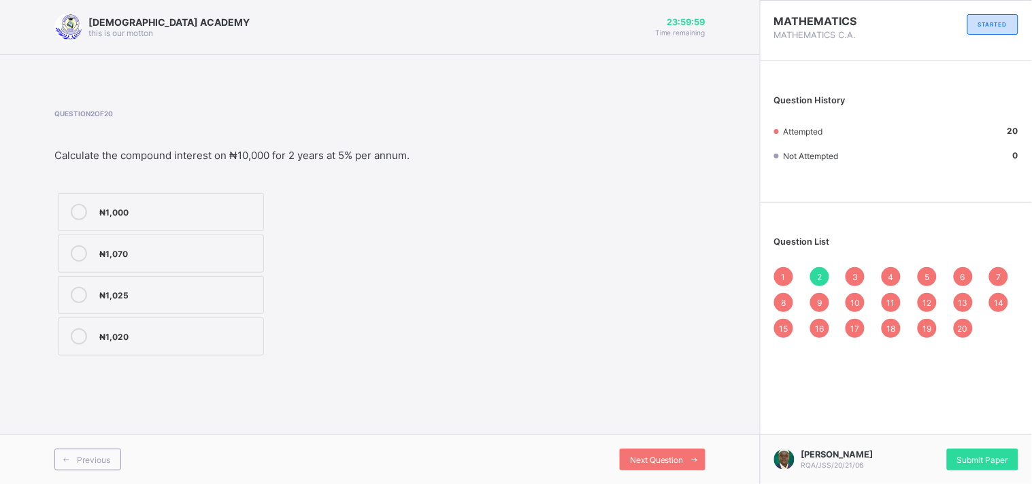
click at [232, 259] on div "₦1,070" at bounding box center [177, 254] width 157 height 16
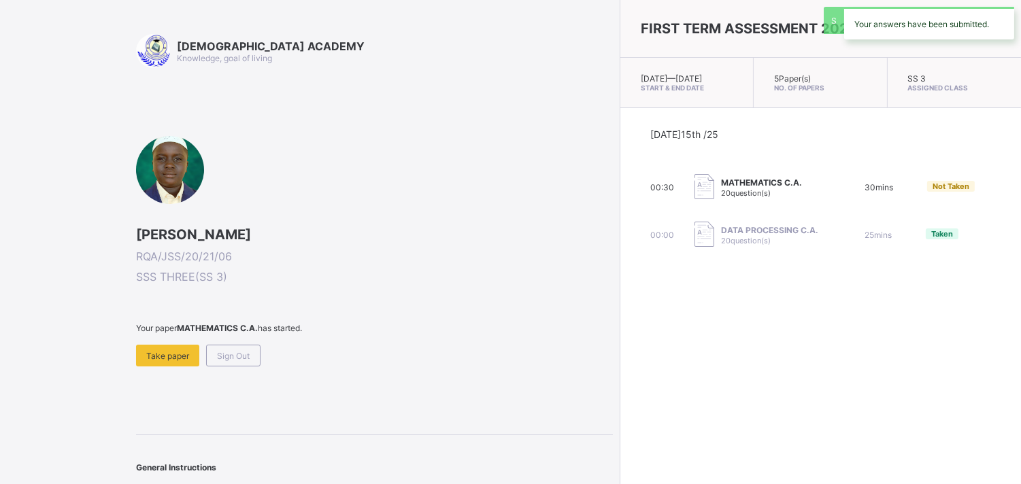
click at [852, 279] on div "FIRST TERM ASSESSMENT 2025/2026 [DATE] — [GEOGRAPHIC_DATA][DATE] Start & End Da…" at bounding box center [820, 242] width 401 height 484
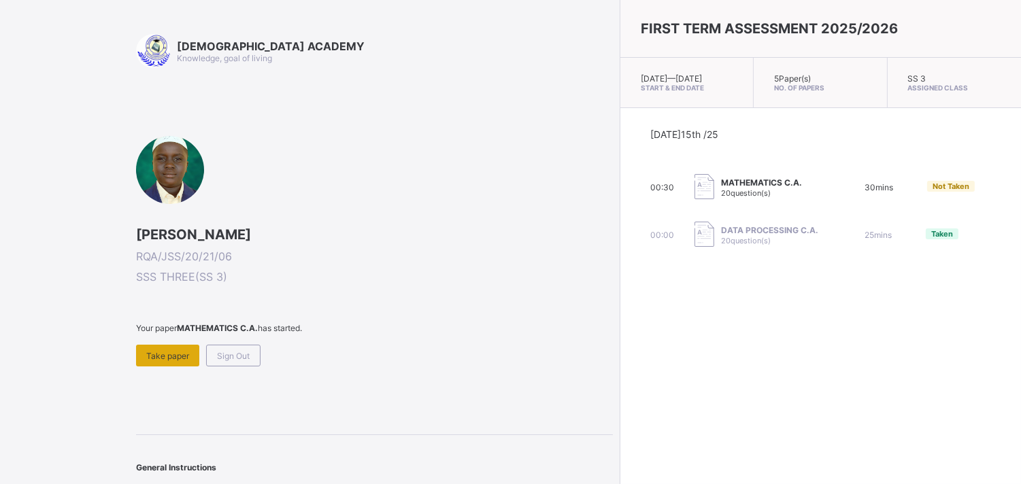
click at [179, 352] on span "Take paper" at bounding box center [167, 356] width 43 height 10
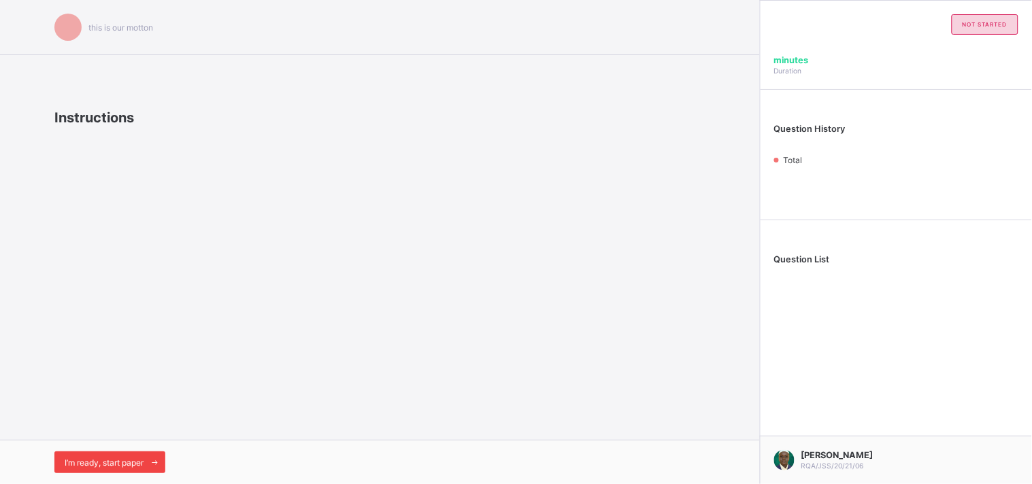
click at [140, 465] on span "I’m ready, start paper" at bounding box center [104, 463] width 79 height 10
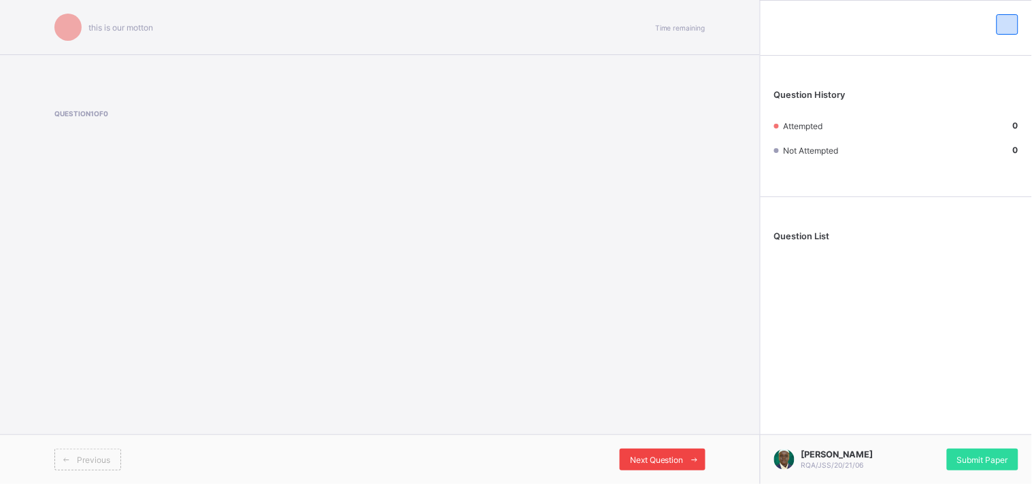
click at [671, 458] on span "Next Question" at bounding box center [657, 460] width 54 height 10
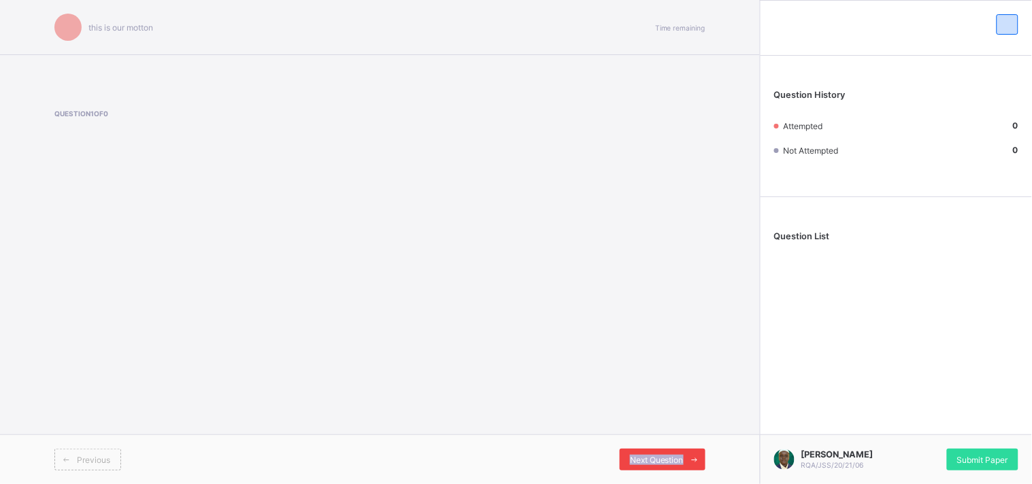
click at [687, 466] on span at bounding box center [695, 460] width 22 height 22
drag, startPoint x: 687, startPoint y: 466, endPoint x: 696, endPoint y: 457, distance: 13.0
click at [696, 457] on span at bounding box center [695, 460] width 22 height 22
click at [696, 457] on icon at bounding box center [695, 460] width 10 height 9
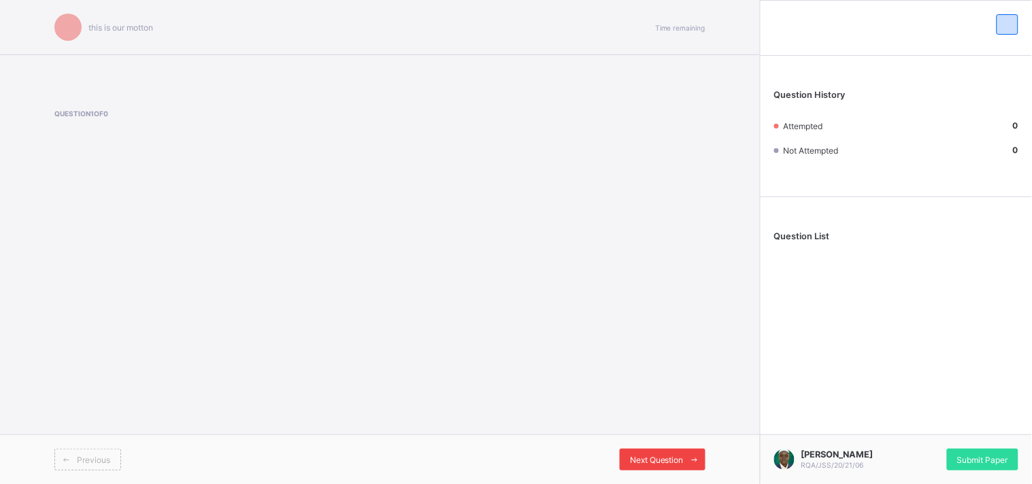
click at [696, 457] on icon at bounding box center [695, 460] width 10 height 9
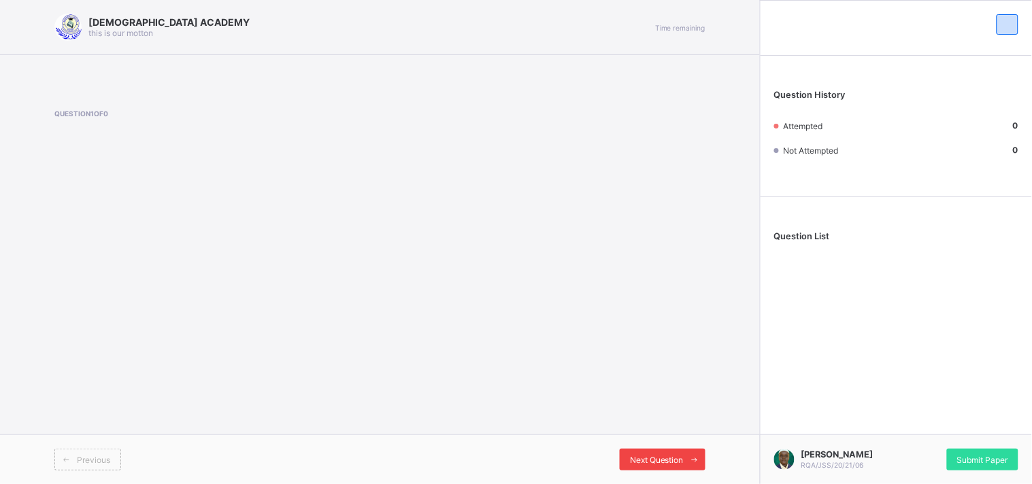
click at [696, 457] on icon at bounding box center [695, 460] width 10 height 9
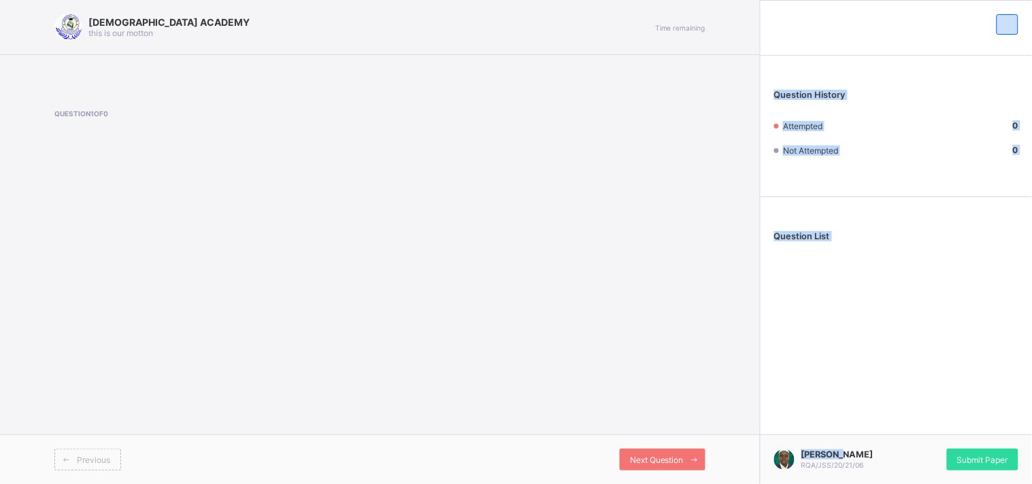
drag, startPoint x: 696, startPoint y: 457, endPoint x: 860, endPoint y: 429, distance: 166.3
click at [860, 429] on div "RAUDHATUL QUR'AN ACADEMY this is our [PERSON_NAME] Time remaining Question 1 of…" at bounding box center [516, 242] width 1032 height 484
click at [677, 364] on div "[DEMOGRAPHIC_DATA] ACADEMY this is our [PERSON_NAME] Time remaining Question 1 …" at bounding box center [380, 242] width 760 height 484
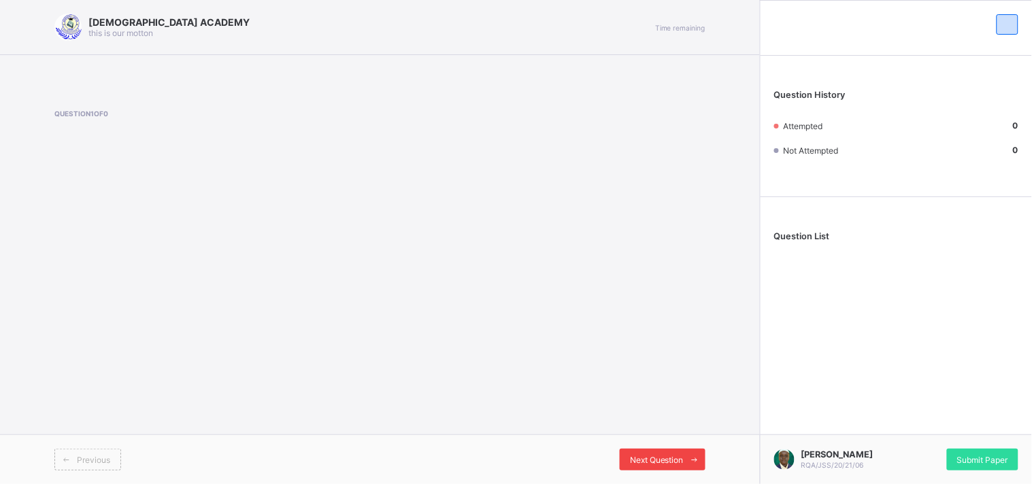
click at [690, 460] on icon at bounding box center [695, 460] width 10 height 9
click at [985, 456] on span "Submit Paper" at bounding box center [982, 460] width 51 height 10
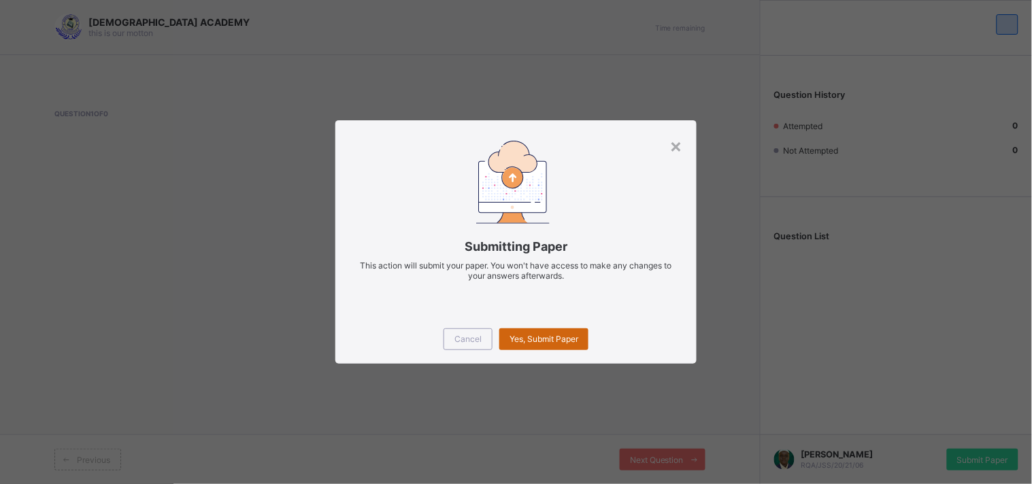
click at [558, 344] on div "Yes, Submit Paper" at bounding box center [543, 340] width 89 height 22
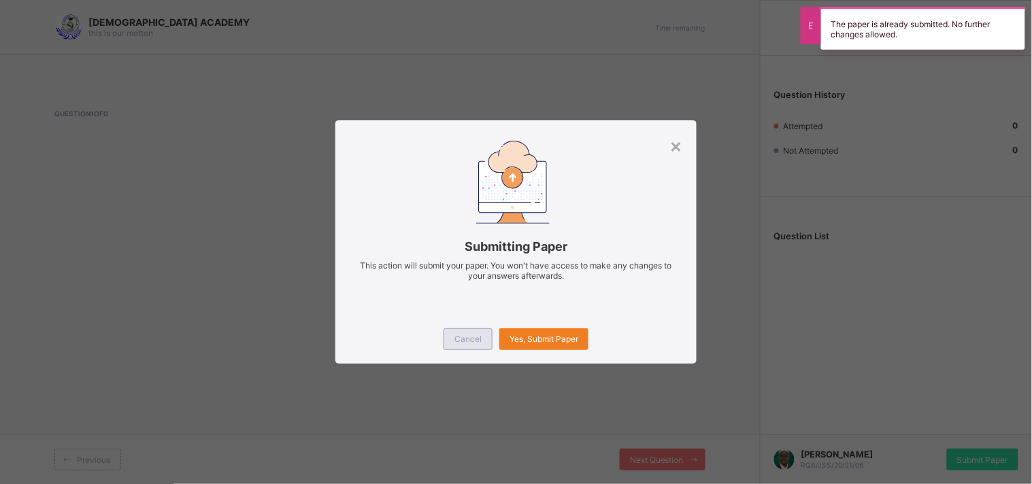
click at [451, 339] on div "Cancel" at bounding box center [467, 340] width 49 height 22
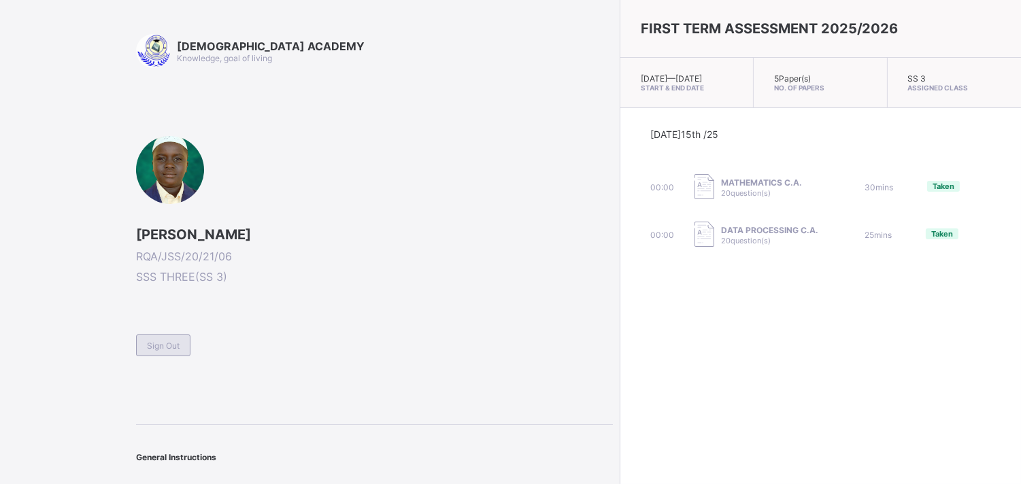
click at [155, 352] on div "Sign Out" at bounding box center [163, 346] width 54 height 22
